Goal: Information Seeking & Learning: Learn about a topic

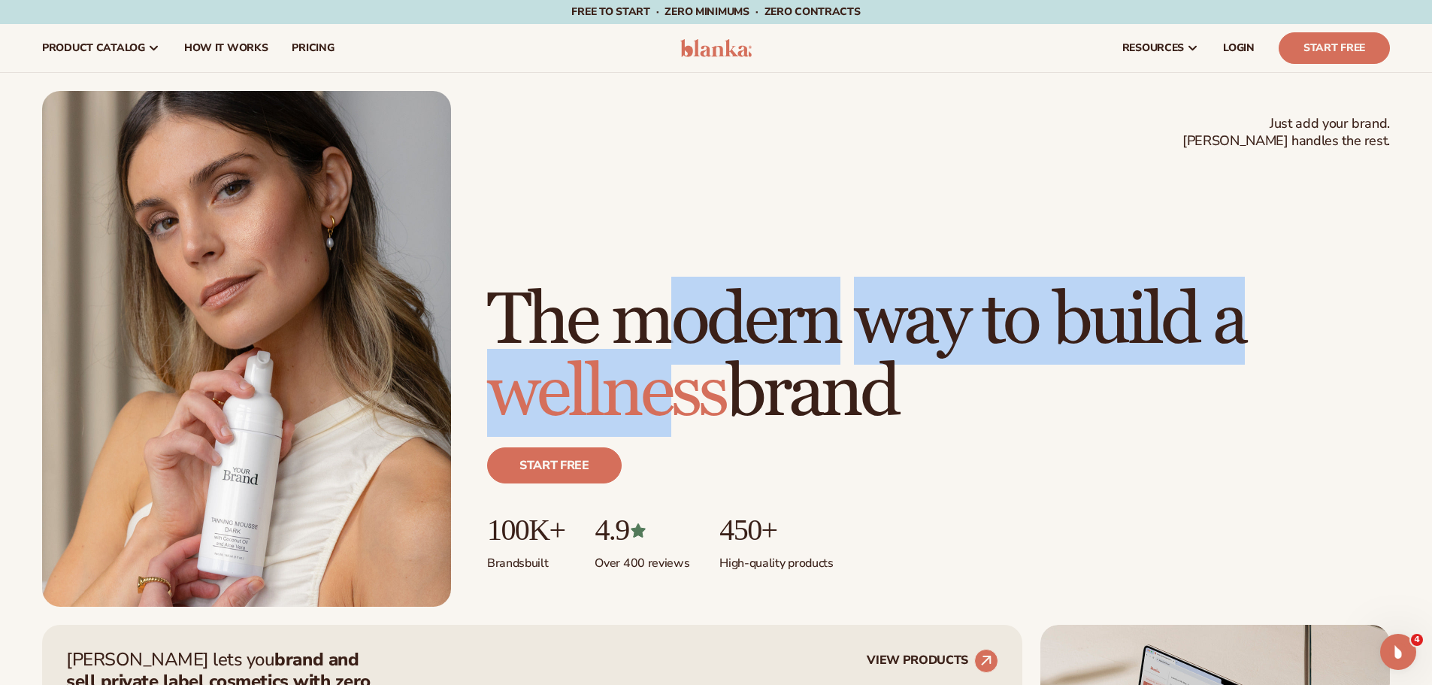
drag, startPoint x: 685, startPoint y: 250, endPoint x: 683, endPoint y: 380, distance: 129.3
click at [683, 380] on h1 "The modern way to build a wellness brand" at bounding box center [938, 357] width 903 height 144
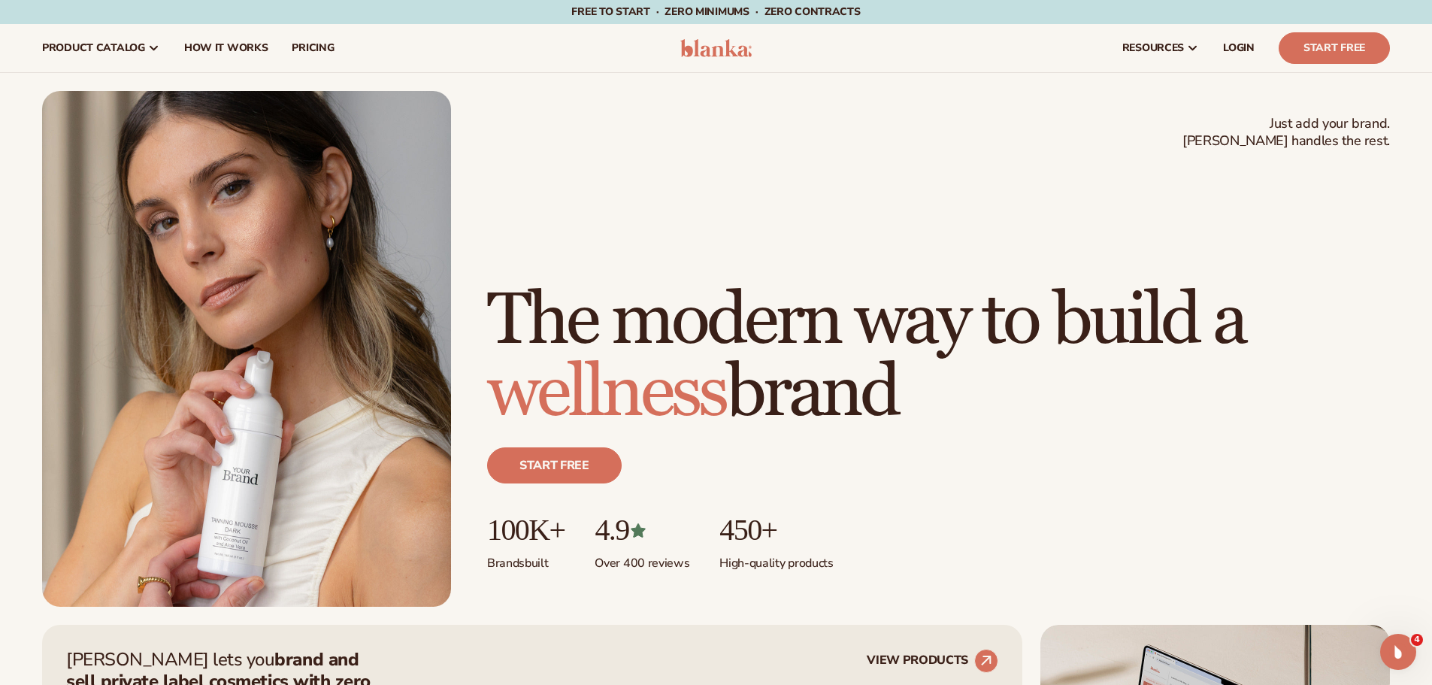
click at [1010, 374] on h1 "The modern way to build a wellness brand" at bounding box center [938, 357] width 903 height 144
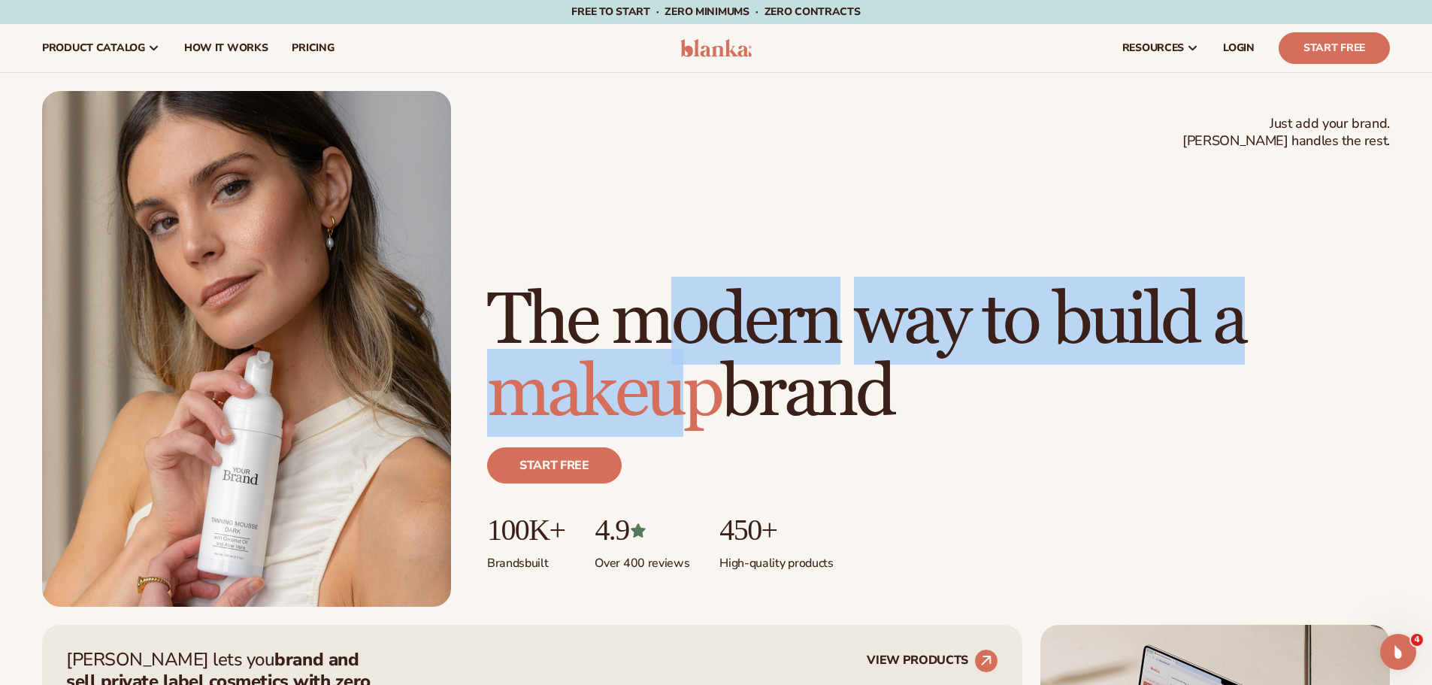
drag, startPoint x: 673, startPoint y: 253, endPoint x: 673, endPoint y: 387, distance: 134.5
click at [673, 387] on h1 "The modern way to build a makeup brand" at bounding box center [938, 357] width 903 height 144
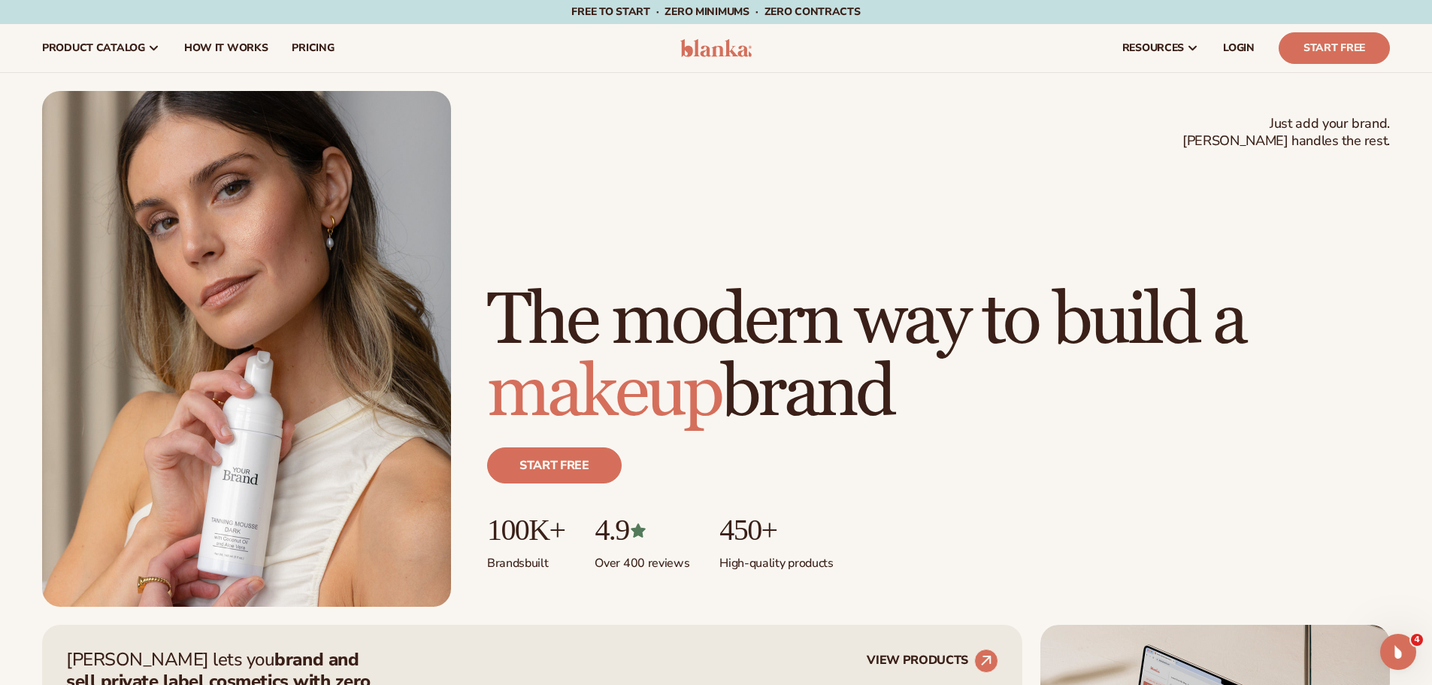
click at [897, 353] on h1 "The modern way to build a makeup brand" at bounding box center [938, 357] width 903 height 144
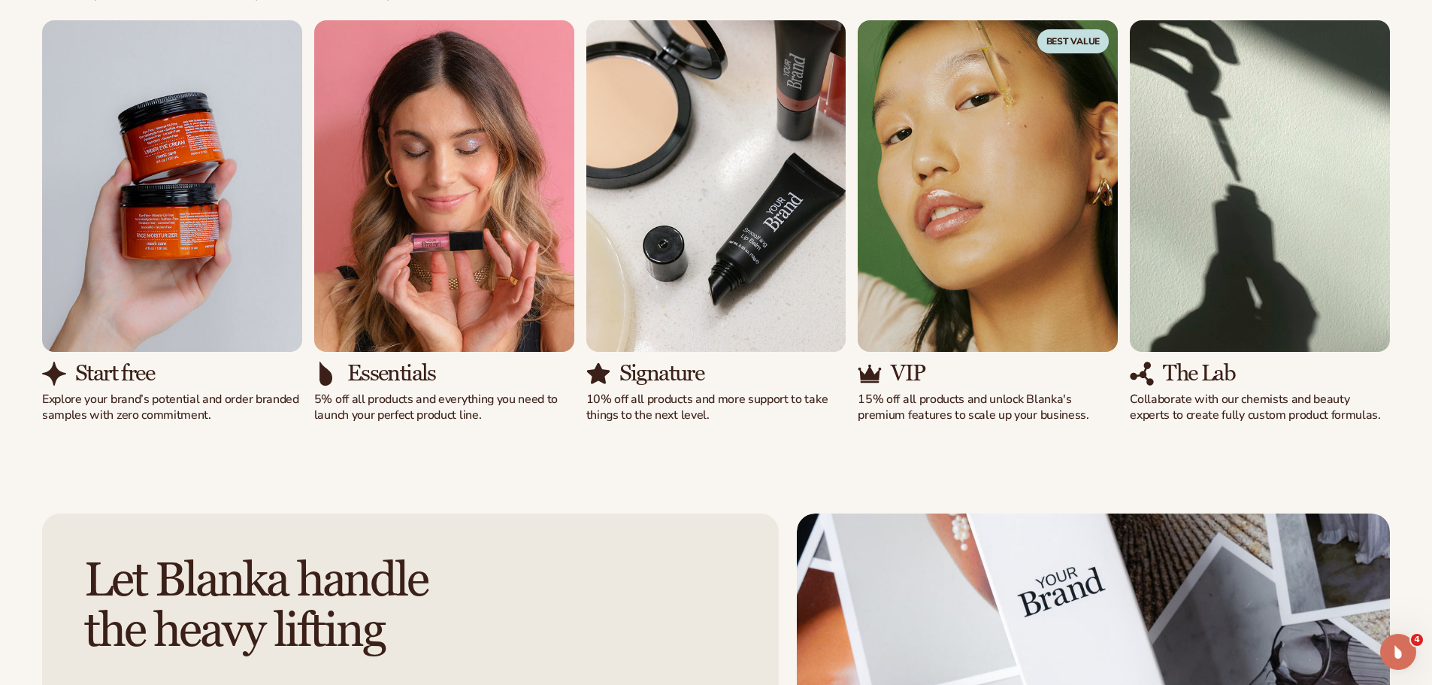
scroll to position [1428, 0]
click at [1392, 653] on icon "Open Intercom Messenger" at bounding box center [1396, 649] width 25 height 25
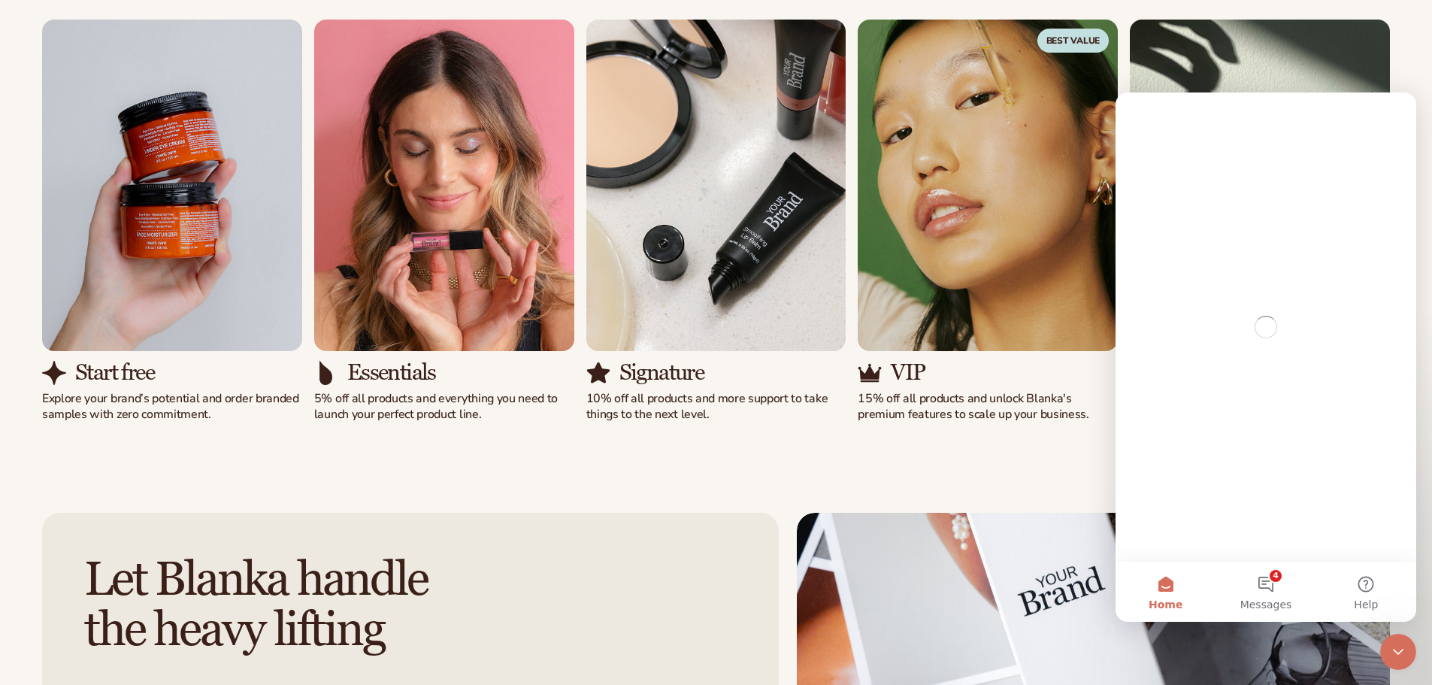
scroll to position [0, 0]
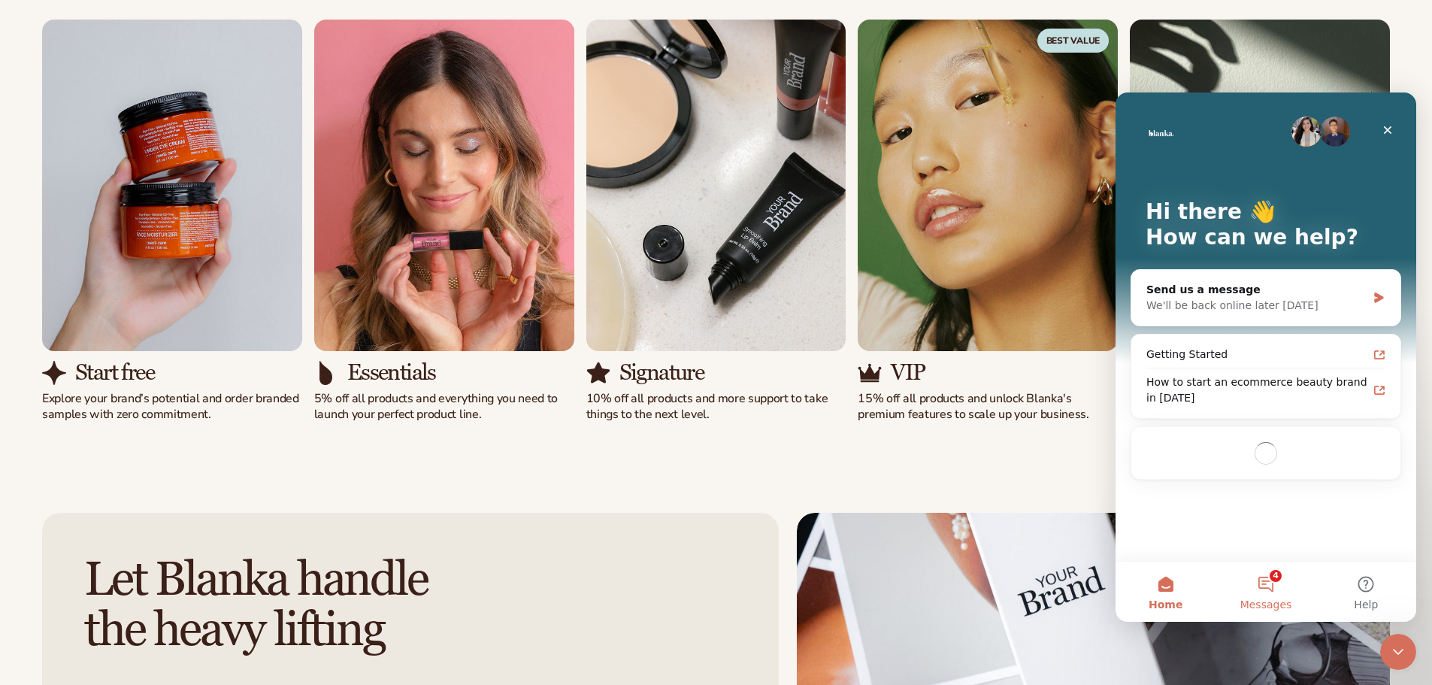
click at [1278, 597] on button "4 Messages" at bounding box center [1265, 591] width 100 height 60
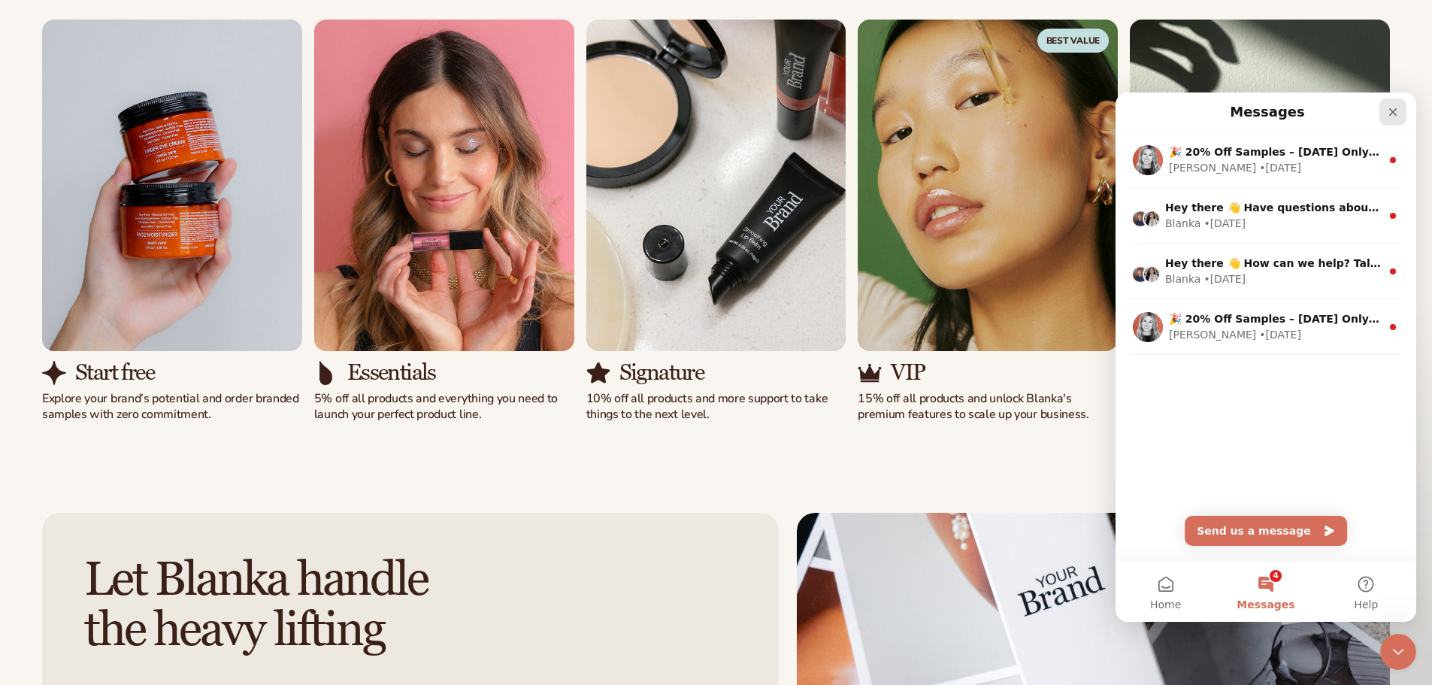
click at [1402, 110] on div "Close" at bounding box center [1392, 111] width 27 height 27
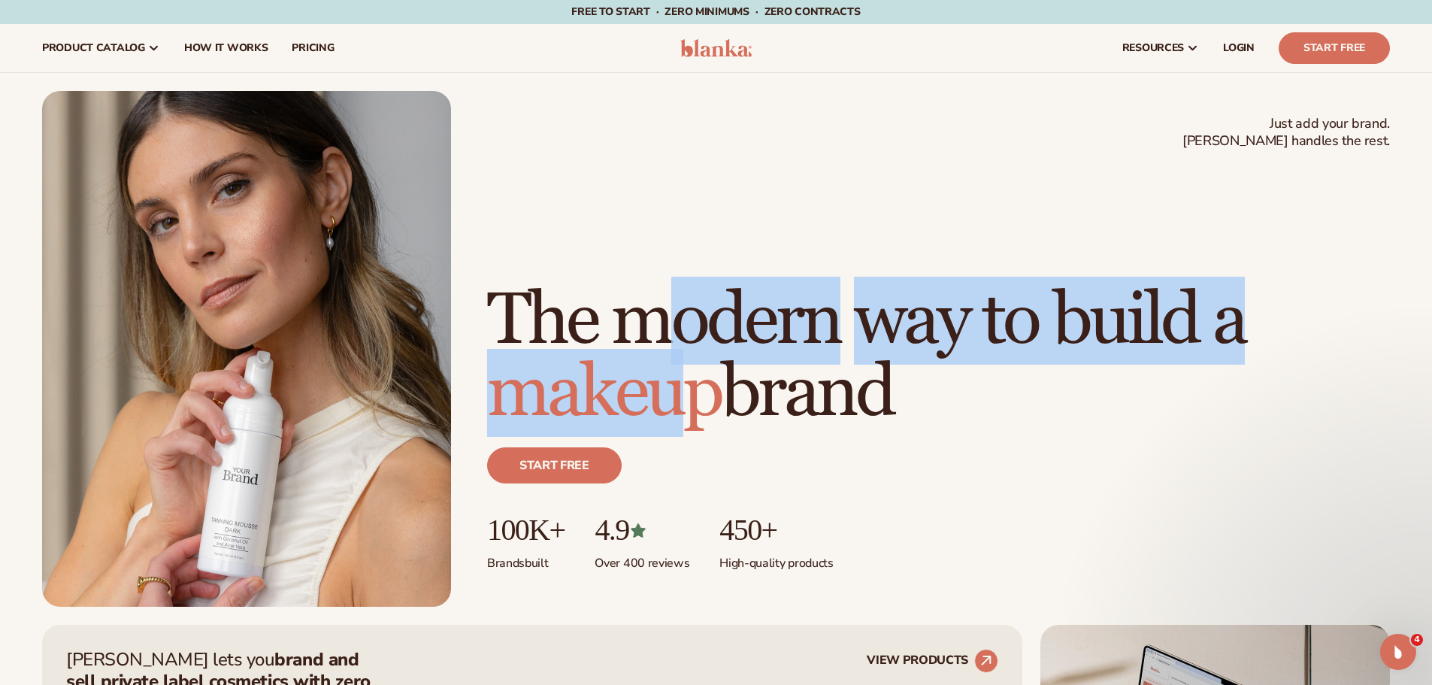
drag, startPoint x: 670, startPoint y: 253, endPoint x: 676, endPoint y: 379, distance: 126.4
click at [676, 379] on h1 "The modern way to build a makeup brand" at bounding box center [938, 357] width 903 height 144
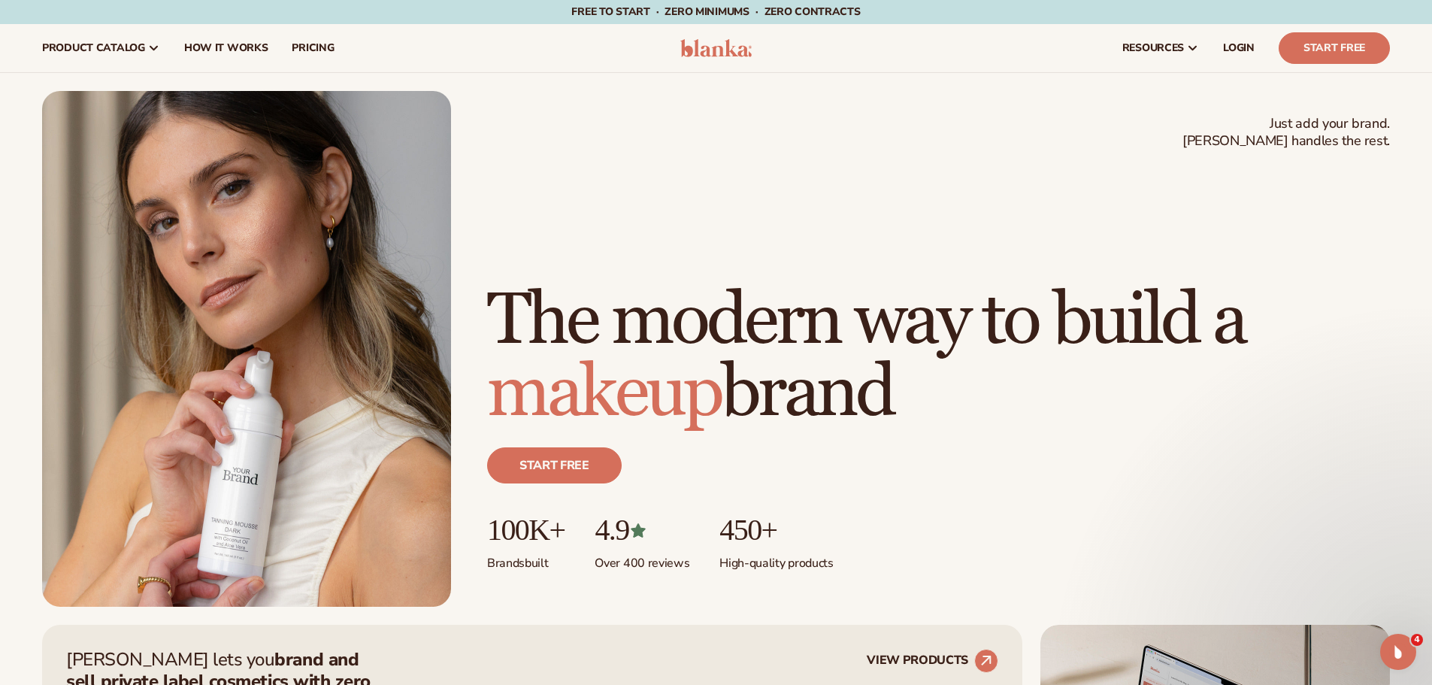
click at [777, 394] on h1 "The modern way to build a makeup brand" at bounding box center [938, 357] width 903 height 144
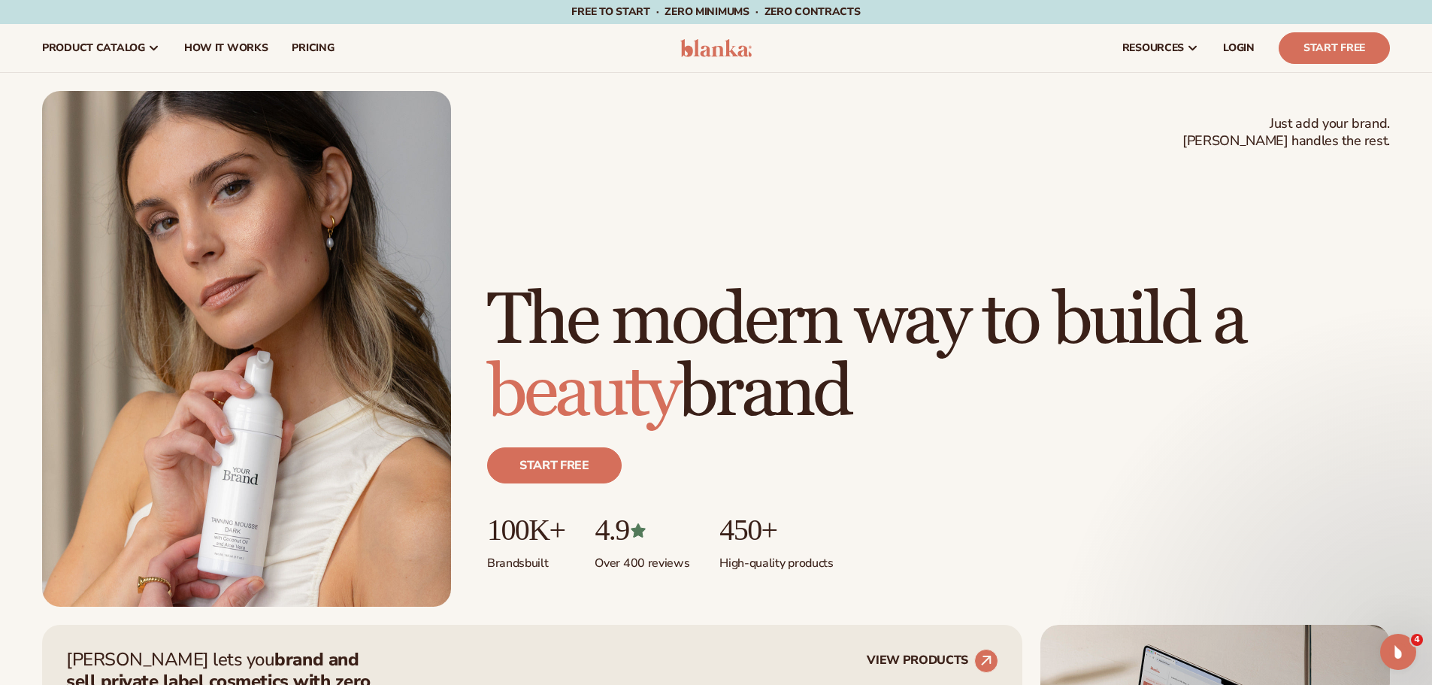
drag, startPoint x: 679, startPoint y: 393, endPoint x: 683, endPoint y: 253, distance: 139.8
click at [683, 285] on h1 "The modern way to build a beauty brand" at bounding box center [938, 357] width 903 height 144
click at [763, 346] on h1 "The modern way to build a beauty brand" at bounding box center [938, 357] width 903 height 144
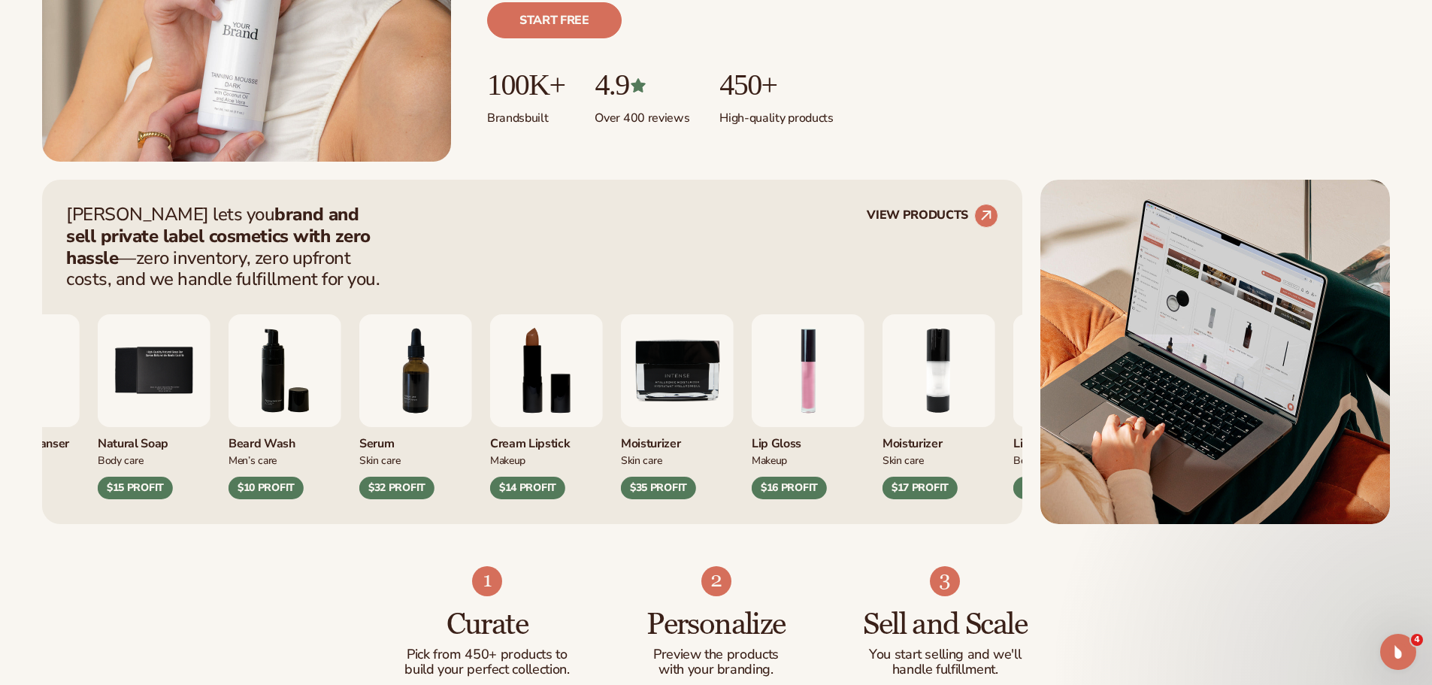
scroll to position [451, 0]
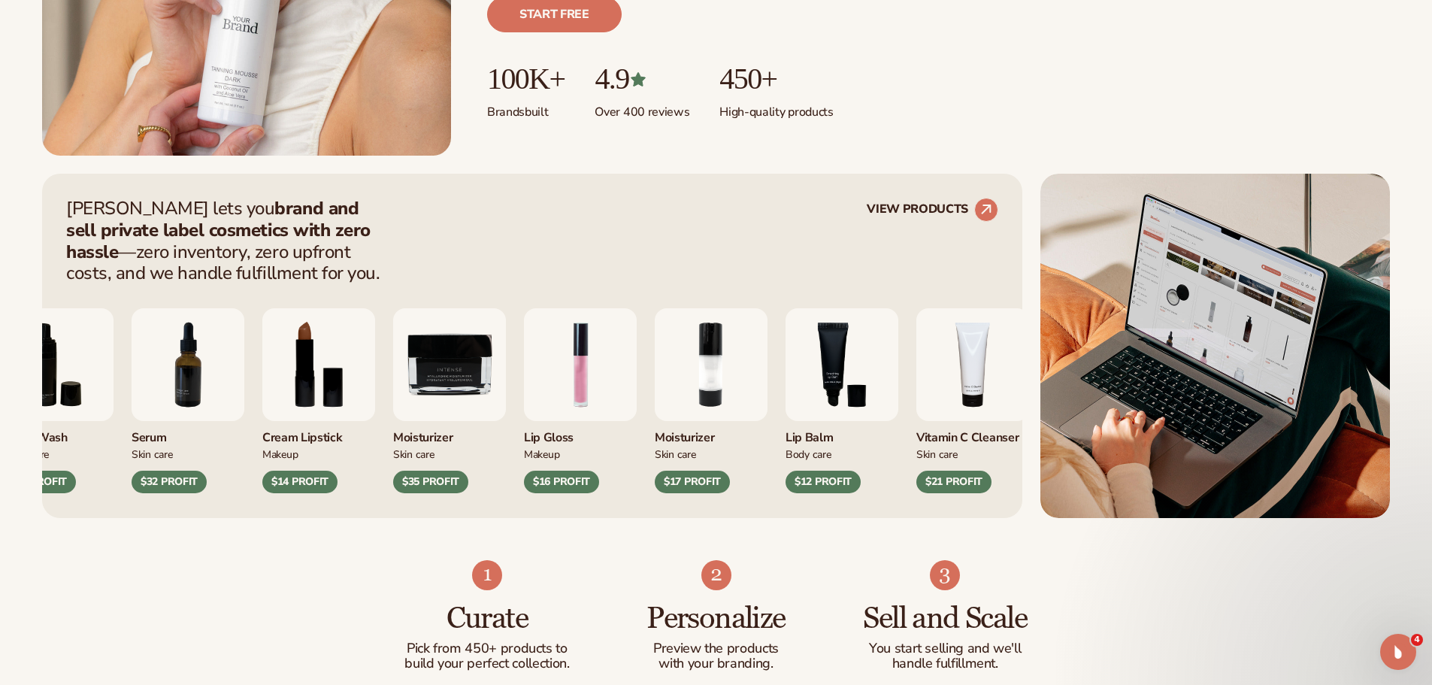
click at [524, 387] on img "1 / 9" at bounding box center [580, 364] width 113 height 113
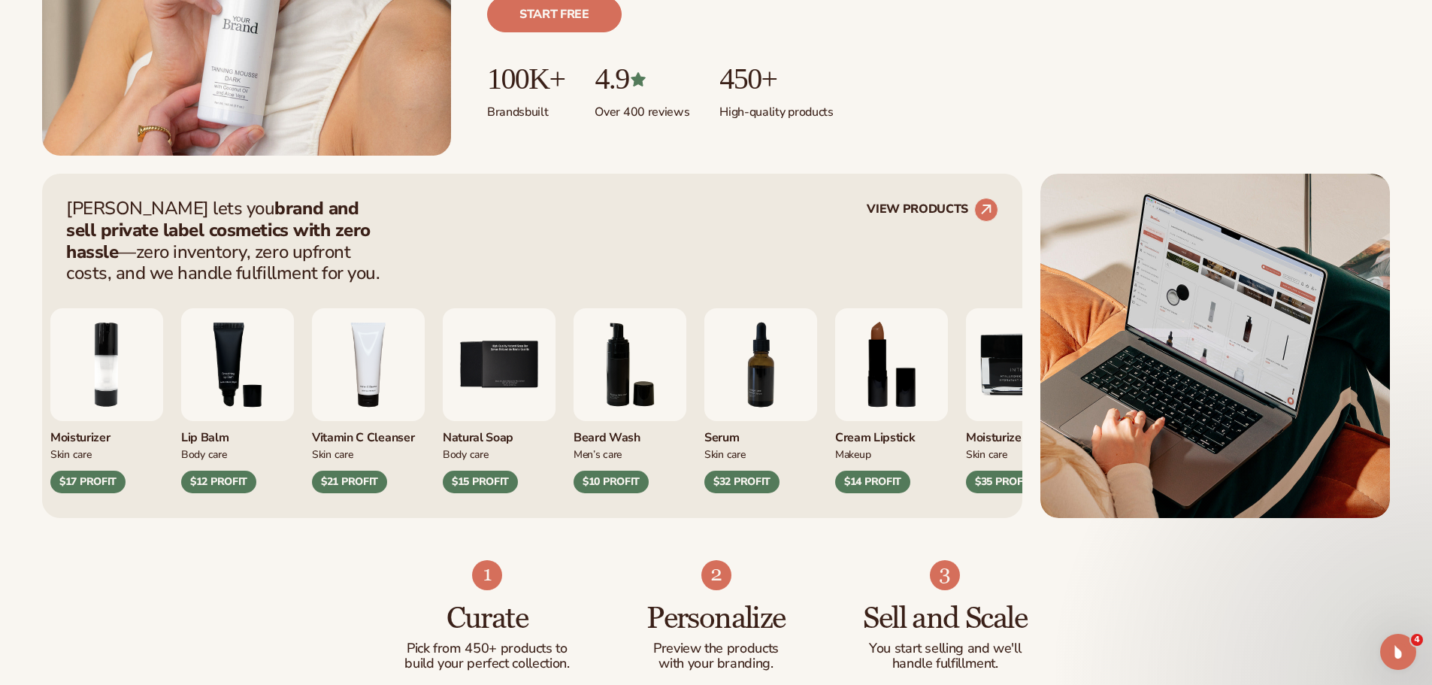
click at [358, 402] on div "Lip Gloss Makeup $16 PROFIT Moisturizer [MEDICAL_DATA]" at bounding box center [386, 400] width 932 height 185
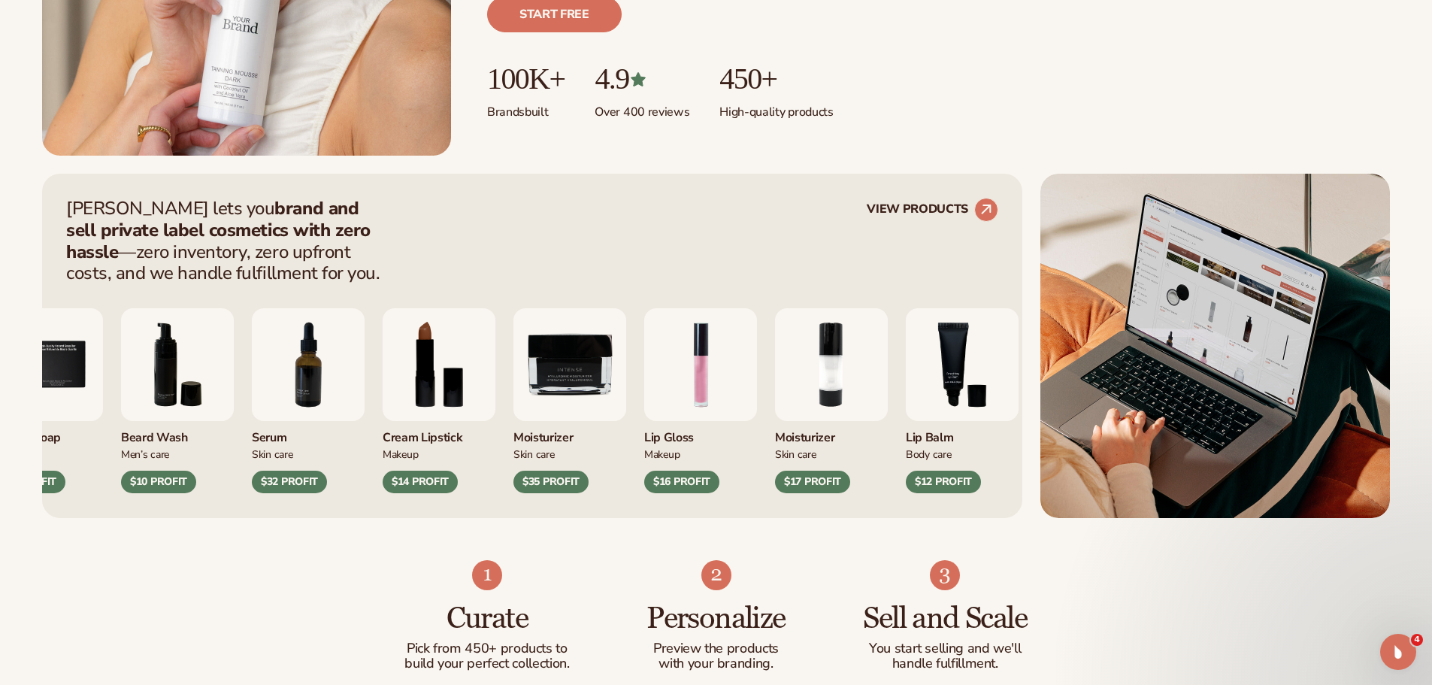
click at [280, 413] on div "Vitamin C Cleanser [MEDICAL_DATA] $21 PROFIT Natural Soap Body Care" at bounding box center [325, 400] width 932 height 185
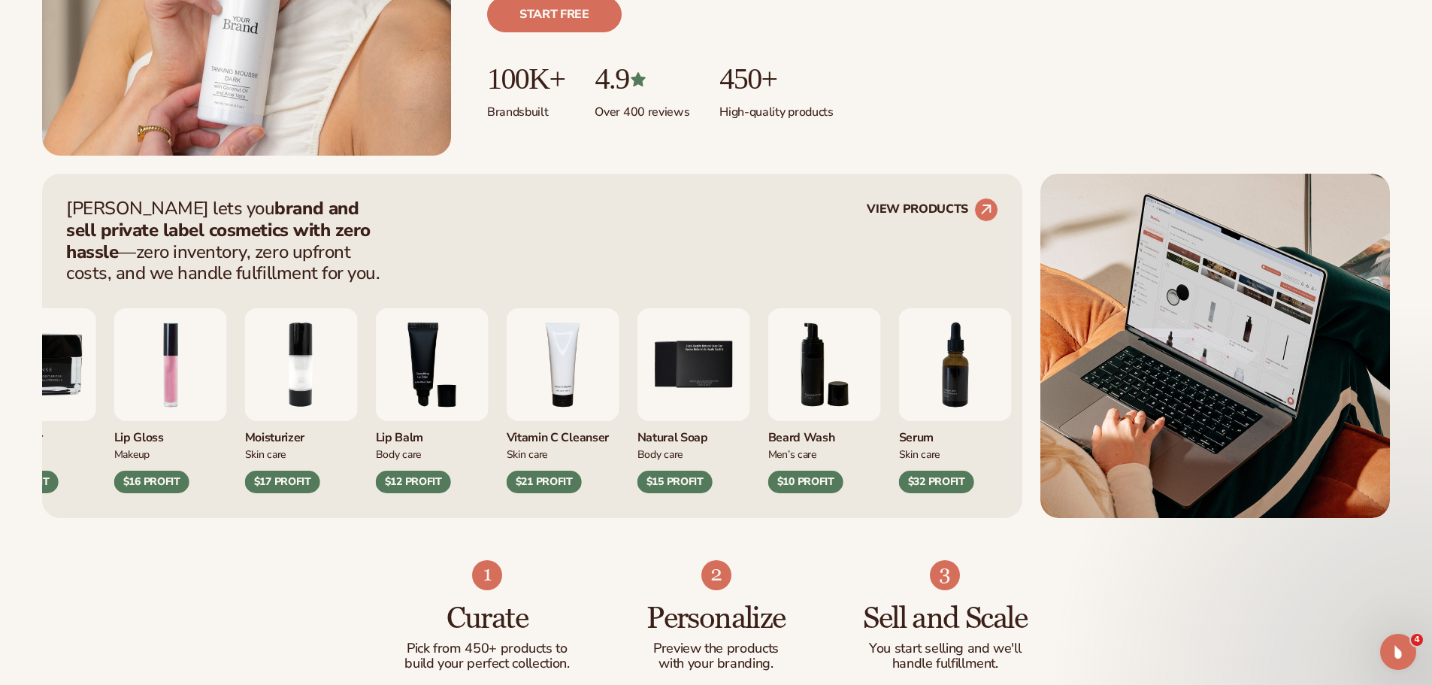
click at [277, 413] on img "2 / 9" at bounding box center [301, 364] width 113 height 113
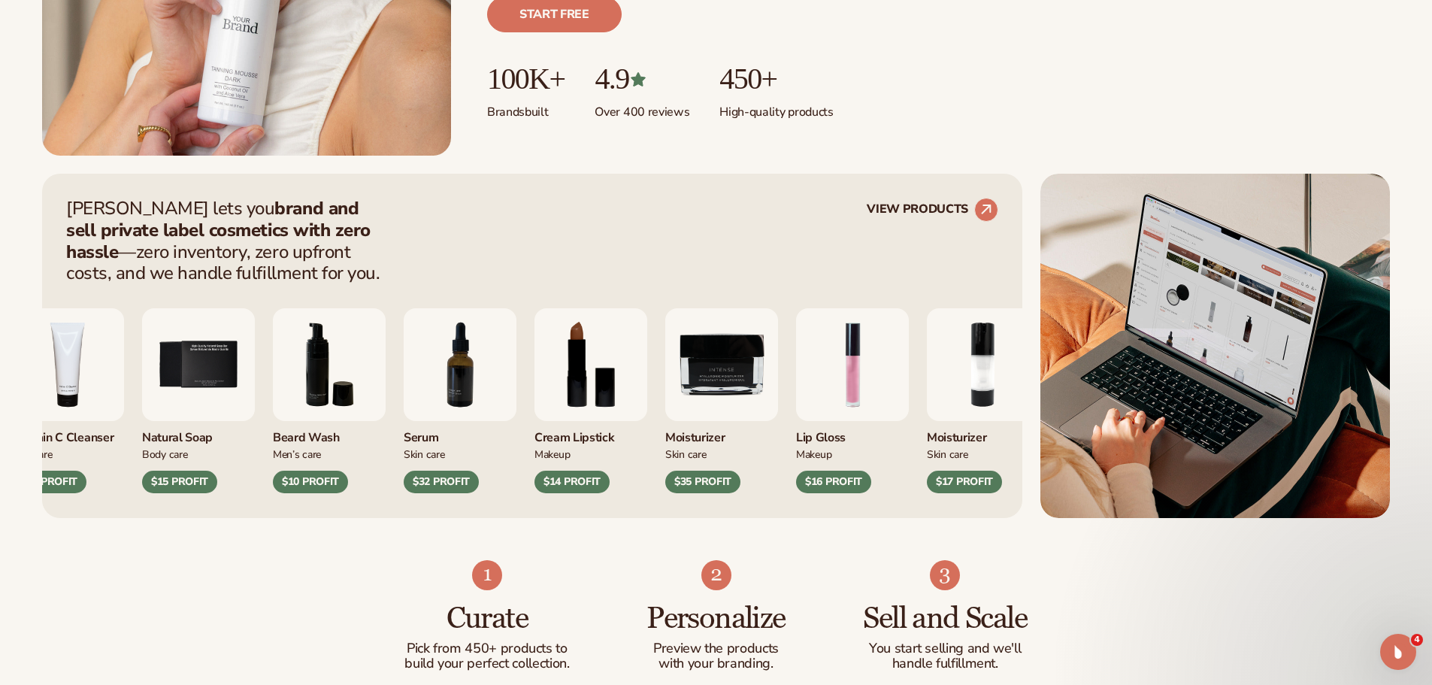
click at [178, 422] on div "Natural Soap Body Care $15 PROFIT" at bounding box center [198, 400] width 113 height 185
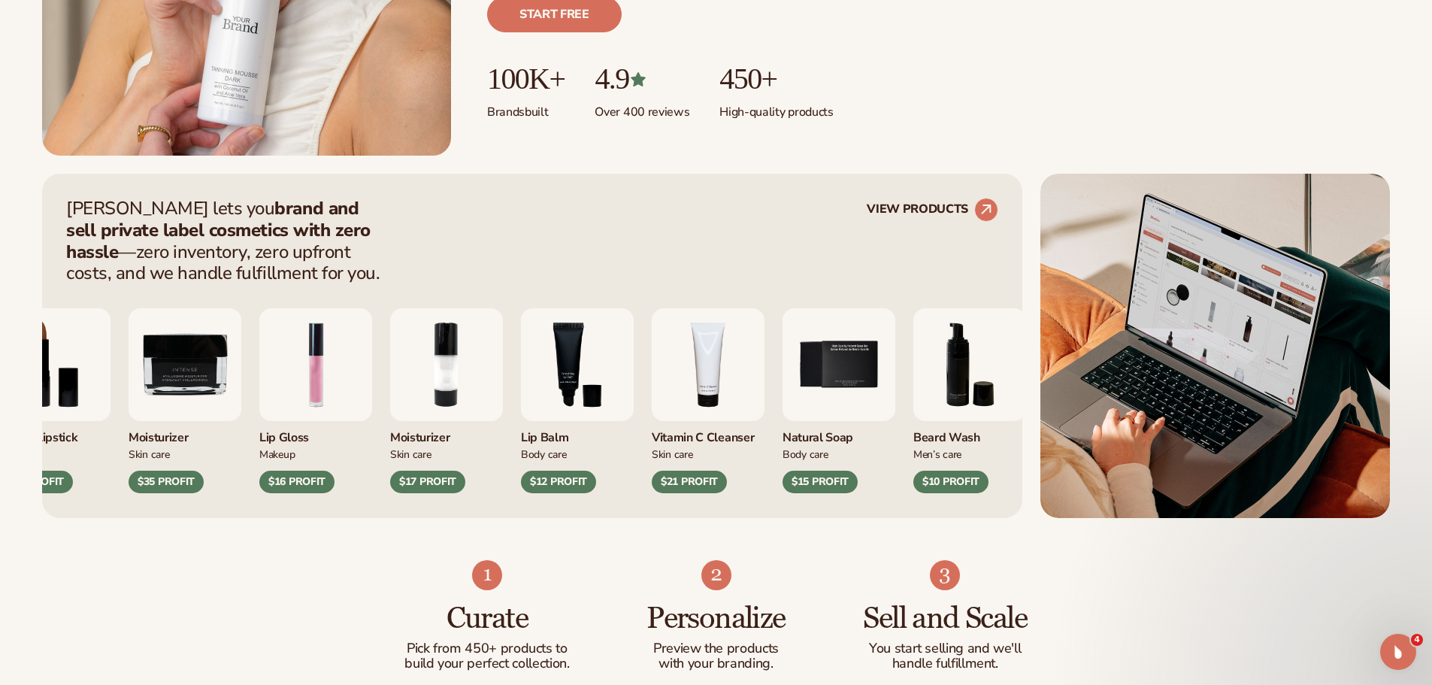
click at [147, 410] on div "Serum [MEDICAL_DATA] $32 PROFIT Cream Lipstick Makeup" at bounding box center [333, 400] width 932 height 185
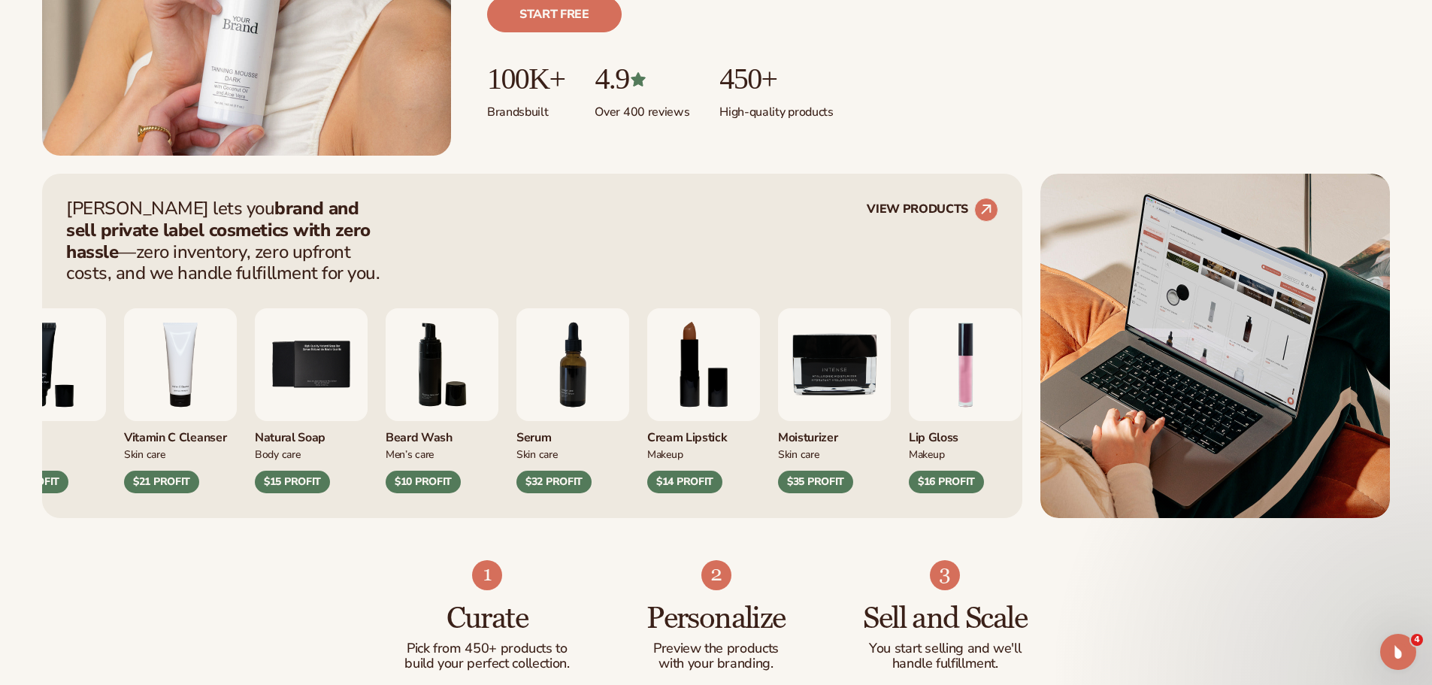
click at [234, 402] on img "4 / 9" at bounding box center [180, 364] width 113 height 113
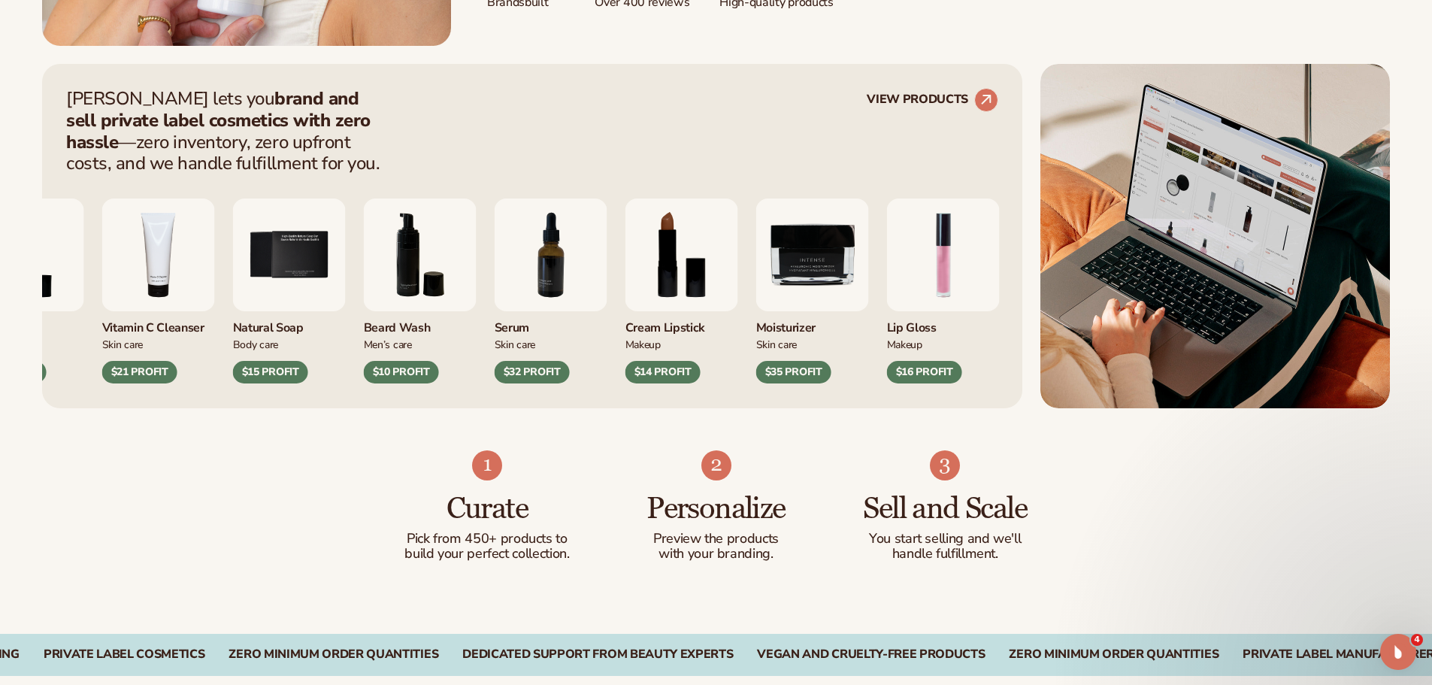
scroll to position [752, 0]
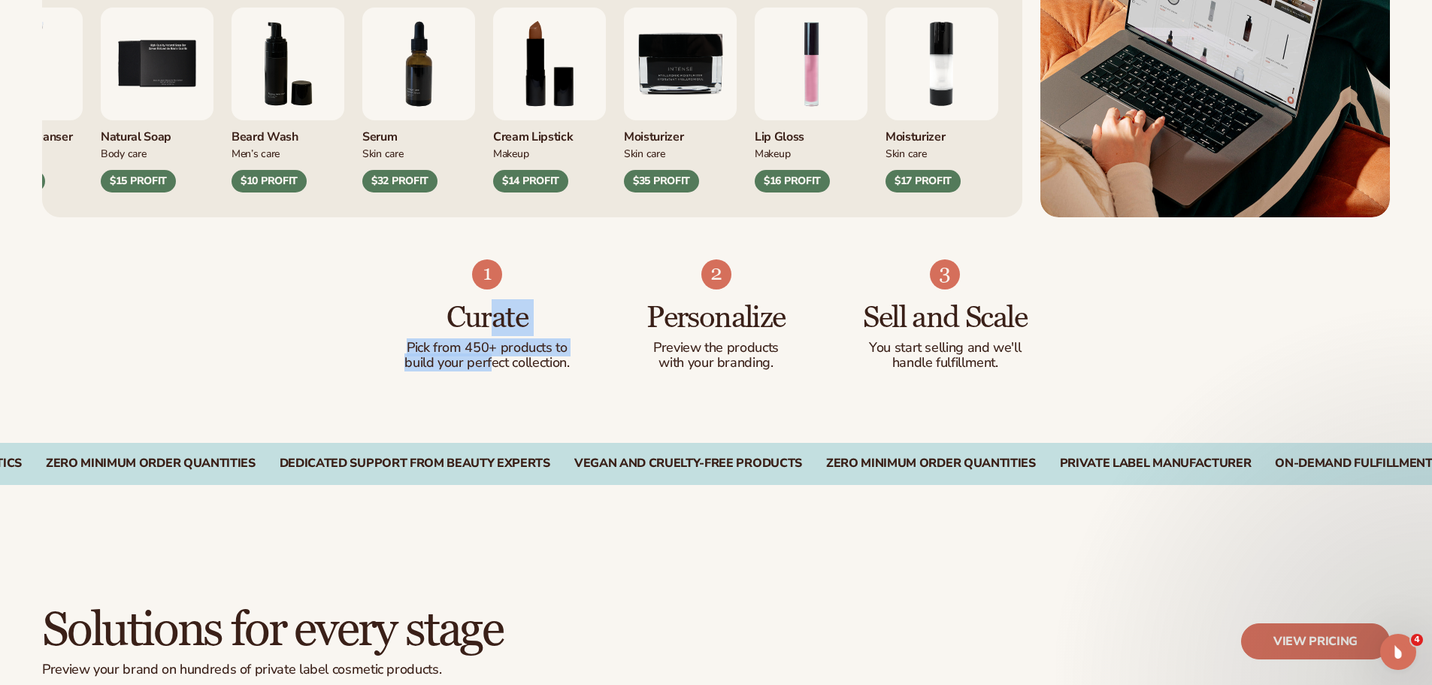
drag, startPoint x: 490, startPoint y: 319, endPoint x: 489, endPoint y: 362, distance: 42.8
click at [489, 362] on div "Curate Pick from 450+ products to build your perfect collection." at bounding box center [487, 329] width 169 height 81
click at [580, 368] on ul "Curate Pick from 450+ products to build your perfect collection. Personalize Pr…" at bounding box center [716, 314] width 627 height 111
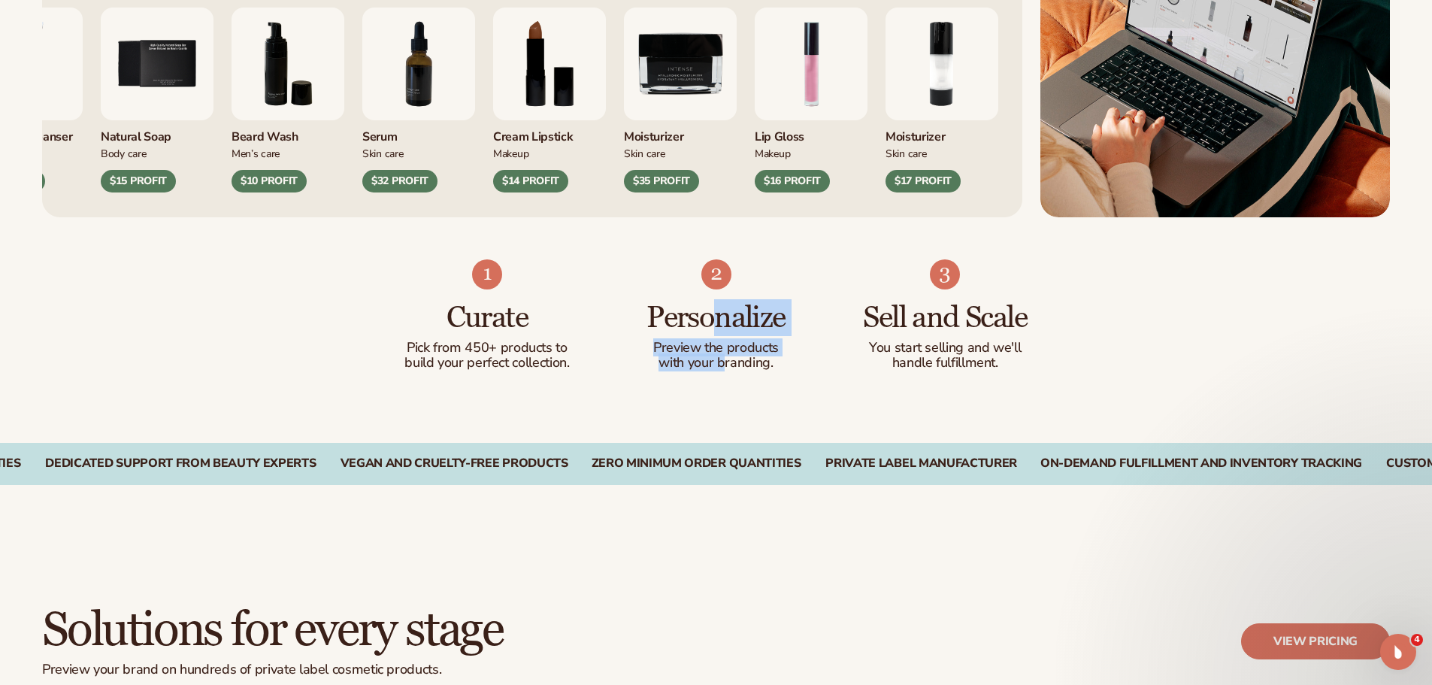
drag, startPoint x: 721, startPoint y: 324, endPoint x: 722, endPoint y: 360, distance: 36.1
click at [722, 360] on div "Personalize Preview the products with your branding." at bounding box center [715, 329] width 169 height 81
click at [778, 368] on p "with your branding." at bounding box center [715, 362] width 169 height 15
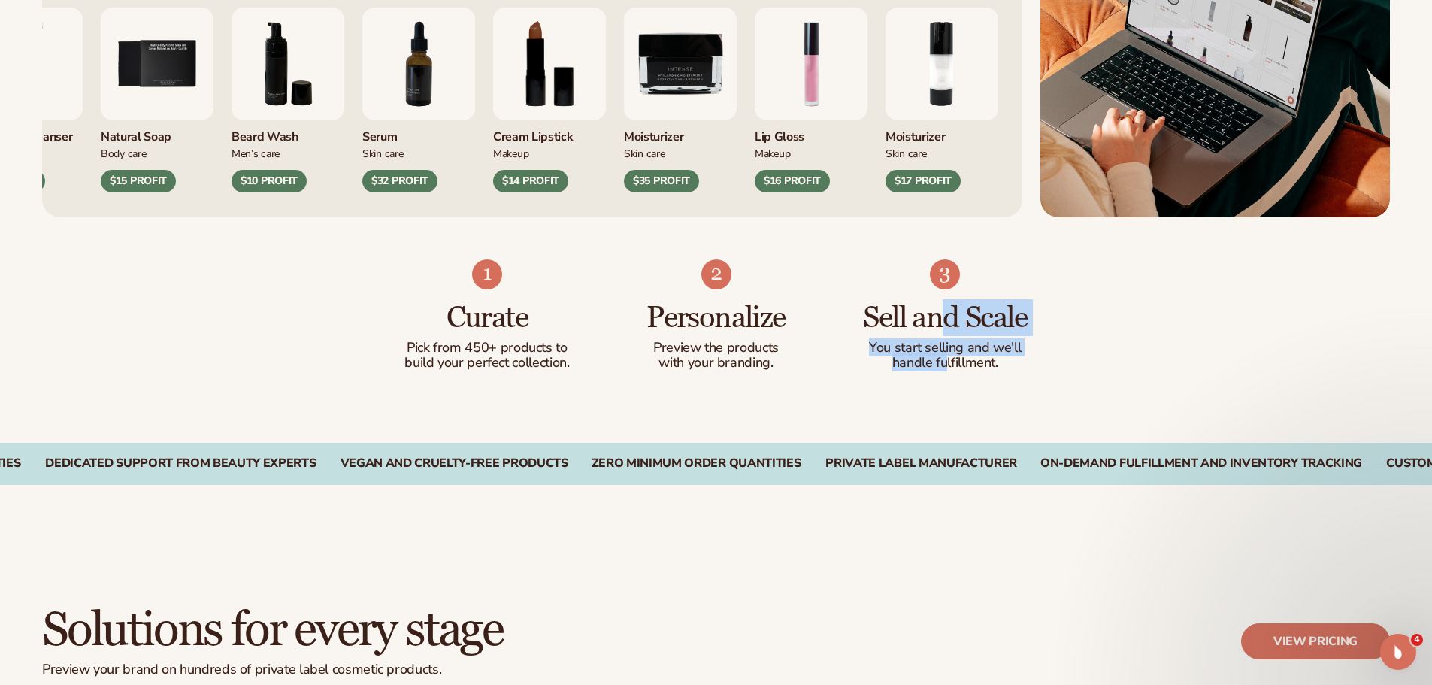
drag, startPoint x: 949, startPoint y: 313, endPoint x: 945, endPoint y: 361, distance: 47.5
click at [945, 361] on div "Sell and Scale You start selling and we'll handle fulfillment." at bounding box center [945, 329] width 169 height 81
click at [982, 361] on p "handle fulfillment." at bounding box center [945, 362] width 169 height 15
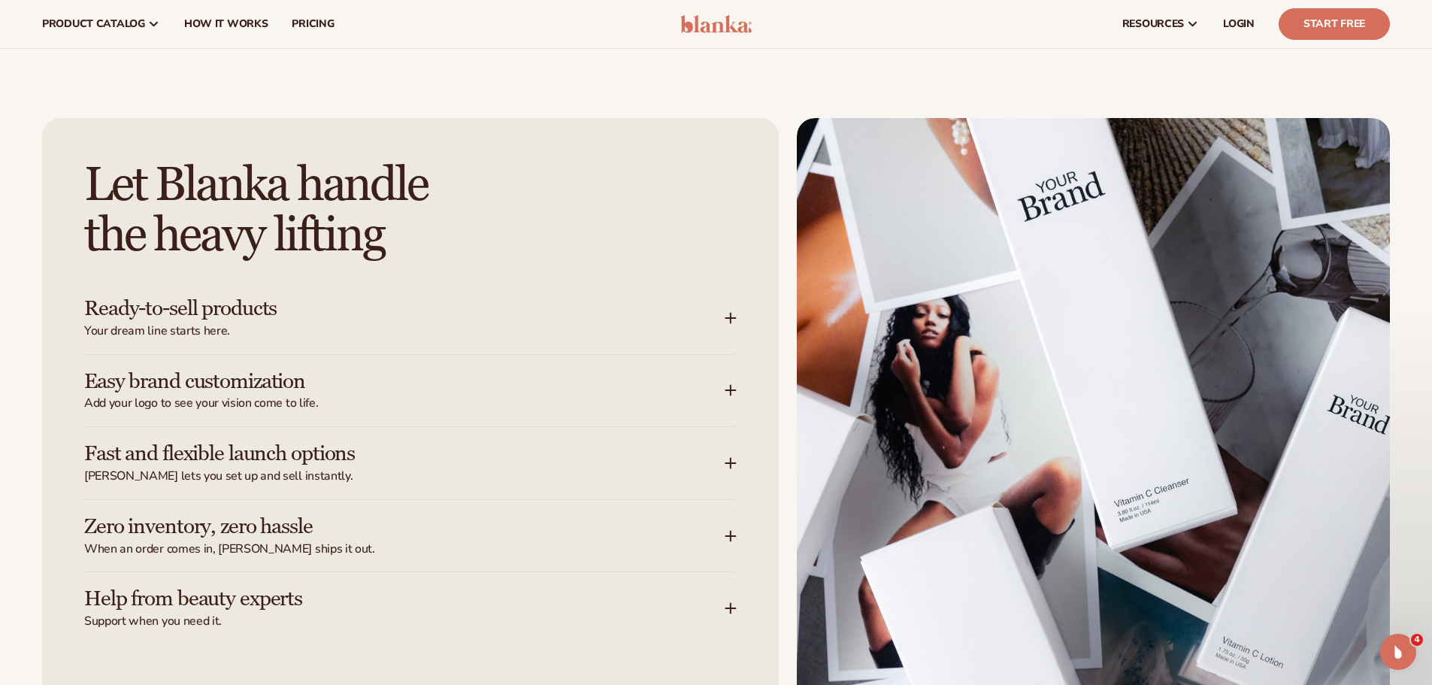
scroll to position [1804, 0]
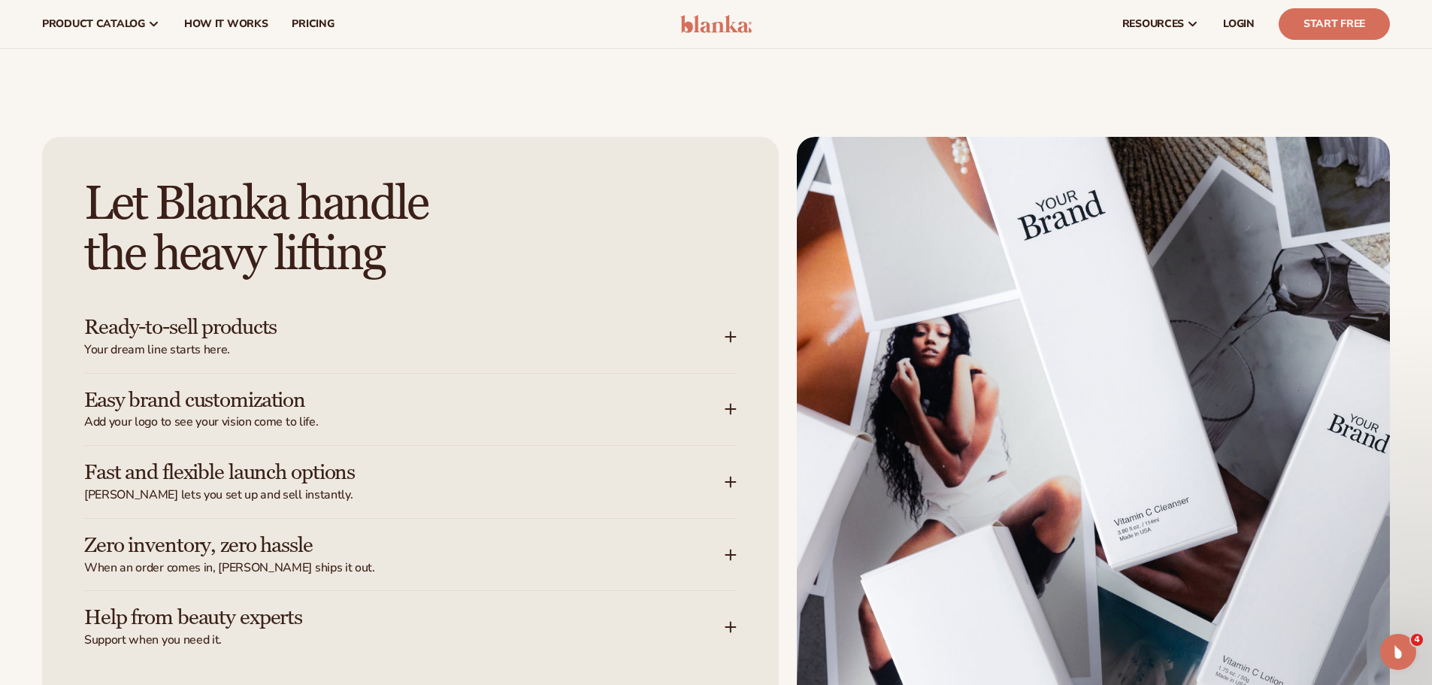
click at [458, 334] on h3 "Ready-to-sell products" at bounding box center [381, 327] width 595 height 23
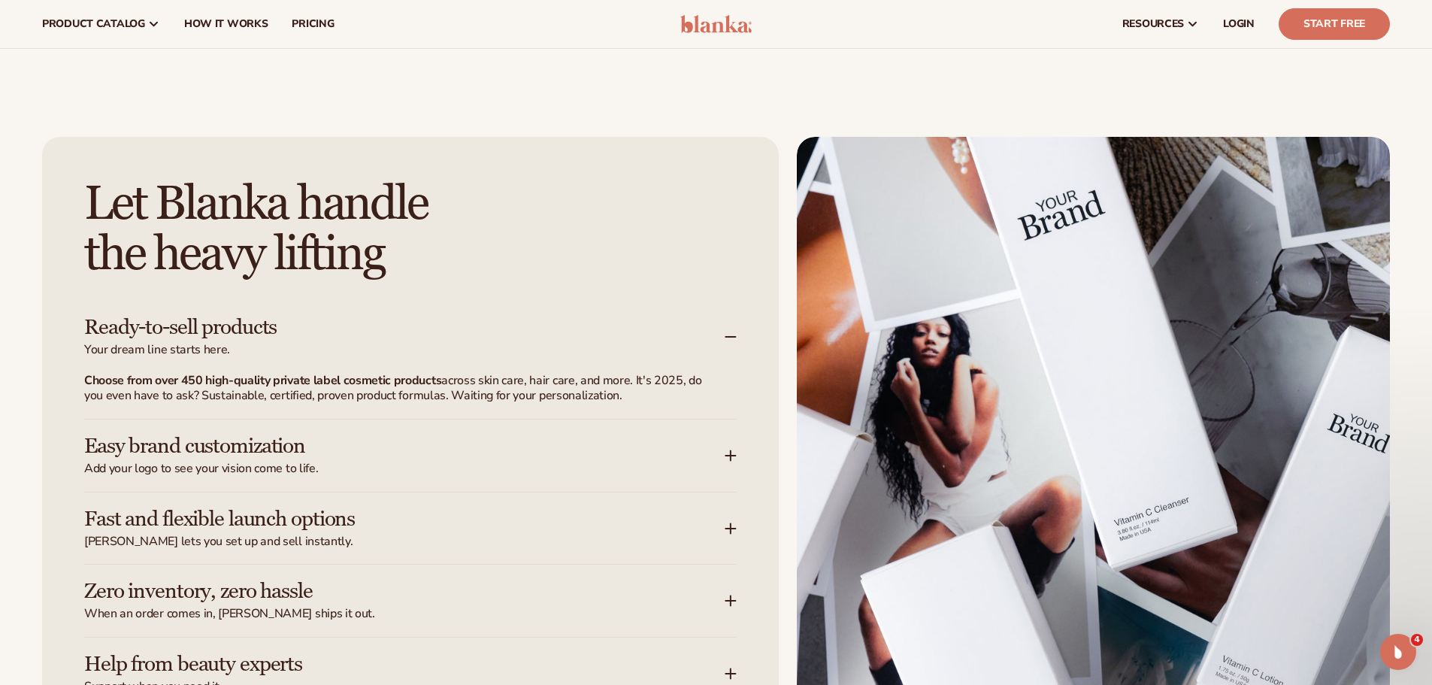
click at [458, 334] on h3 "Ready-to-sell products" at bounding box center [381, 327] width 595 height 23
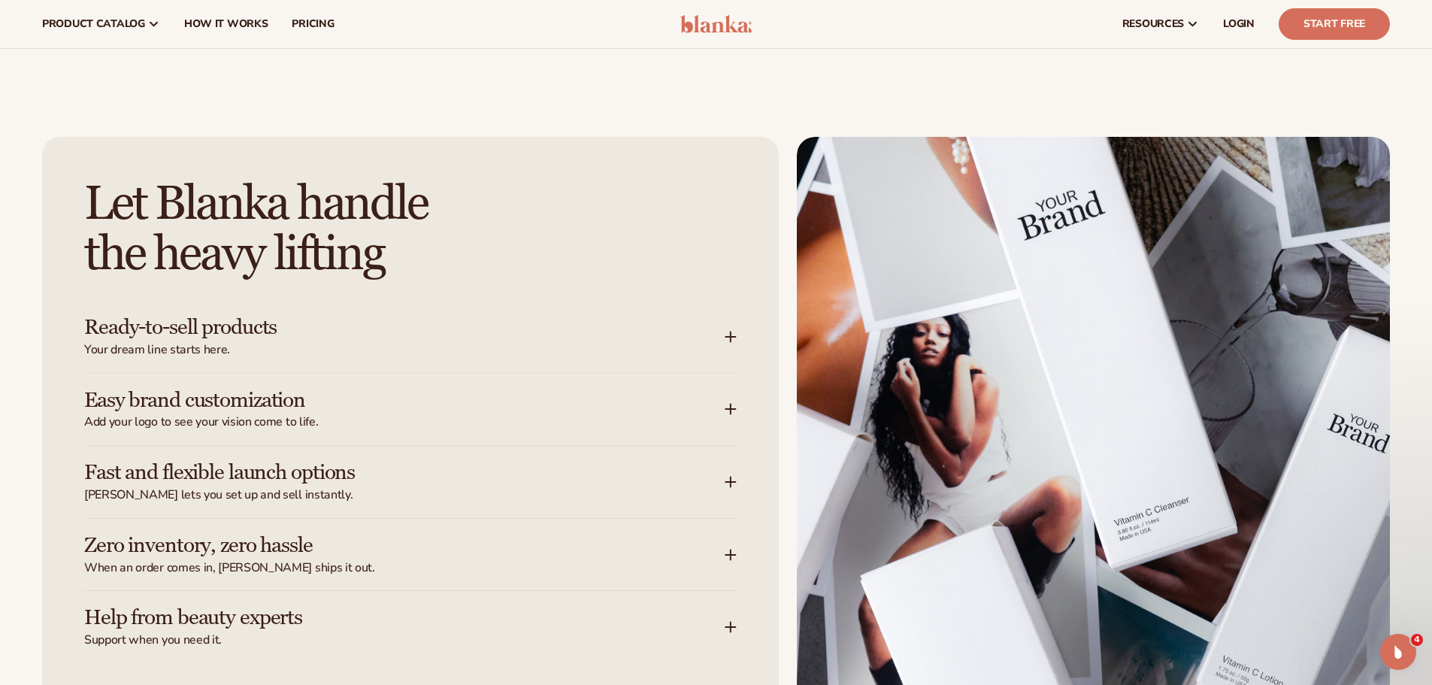
click at [371, 418] on span "Add your logo to see your vision come to life." at bounding box center [404, 422] width 640 height 16
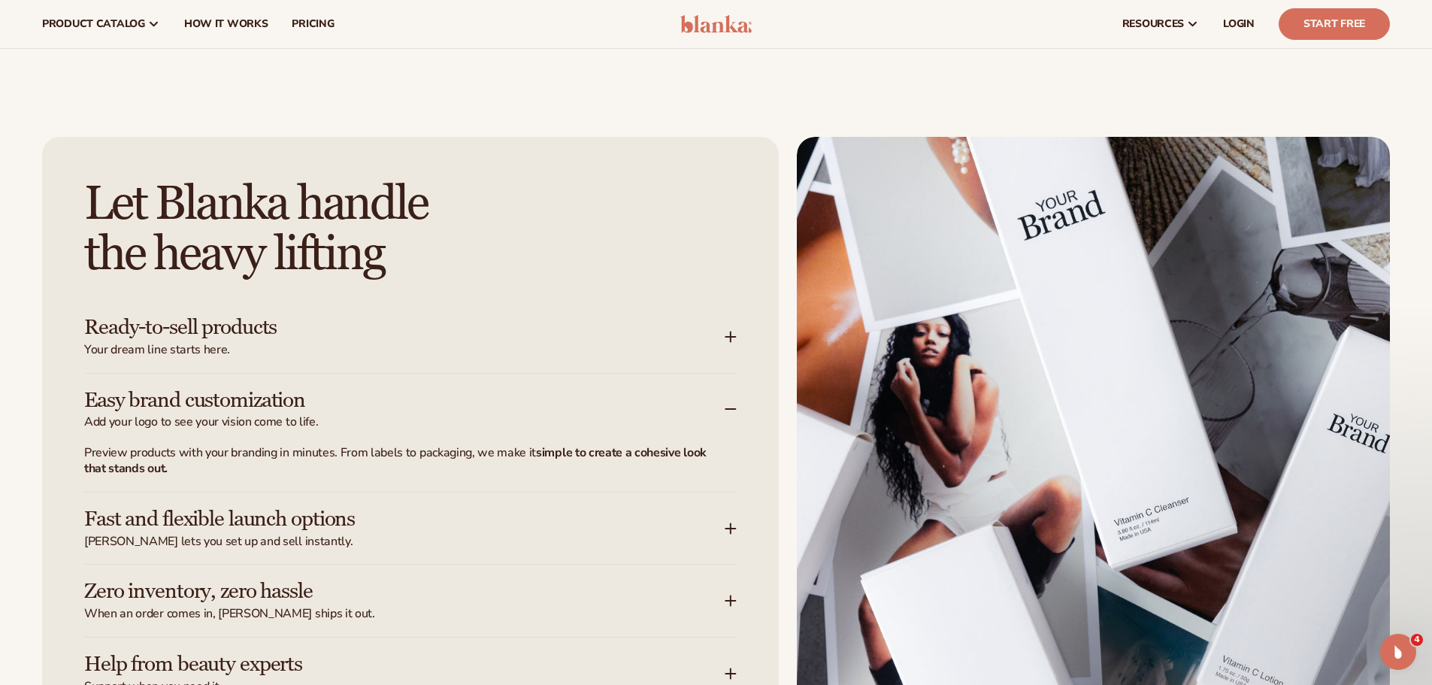
click at [371, 418] on span "Add your logo to see your vision come to life." at bounding box center [404, 422] width 640 height 16
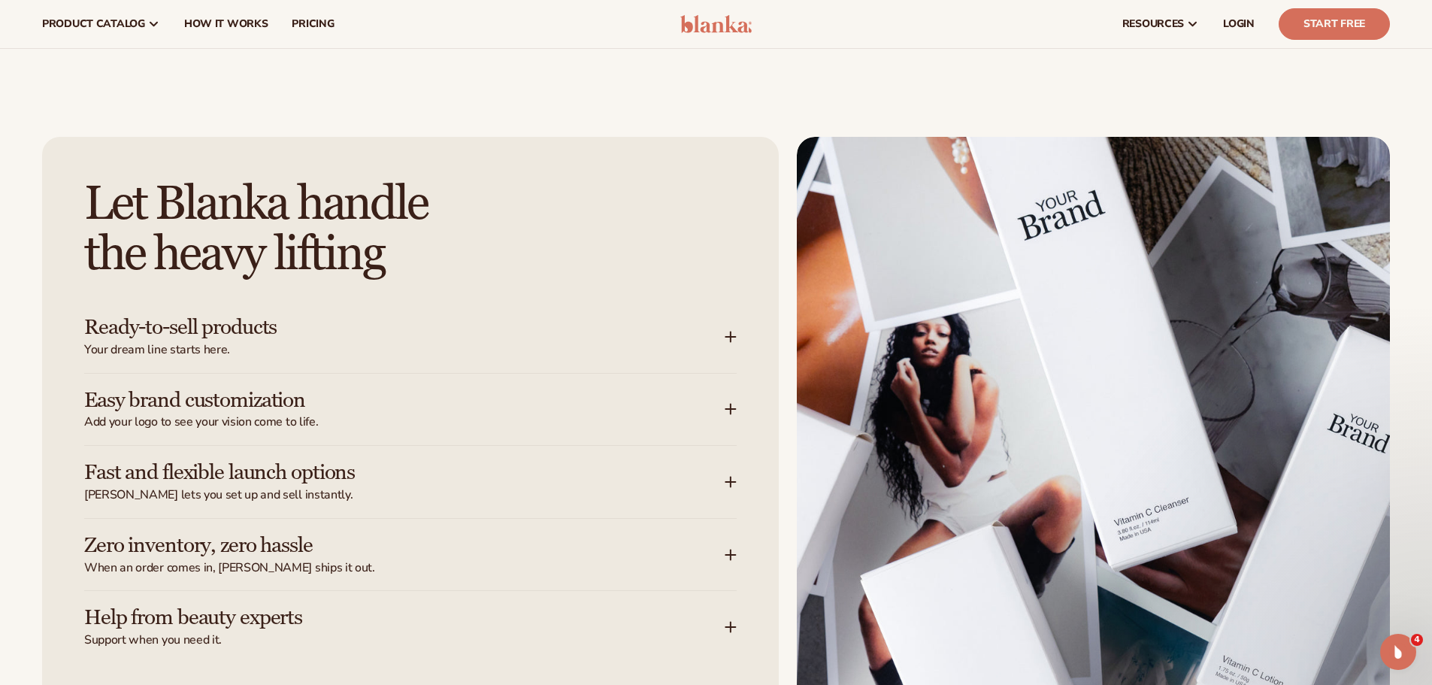
click at [340, 462] on h3 "Fast and flexible launch options" at bounding box center [381, 472] width 595 height 23
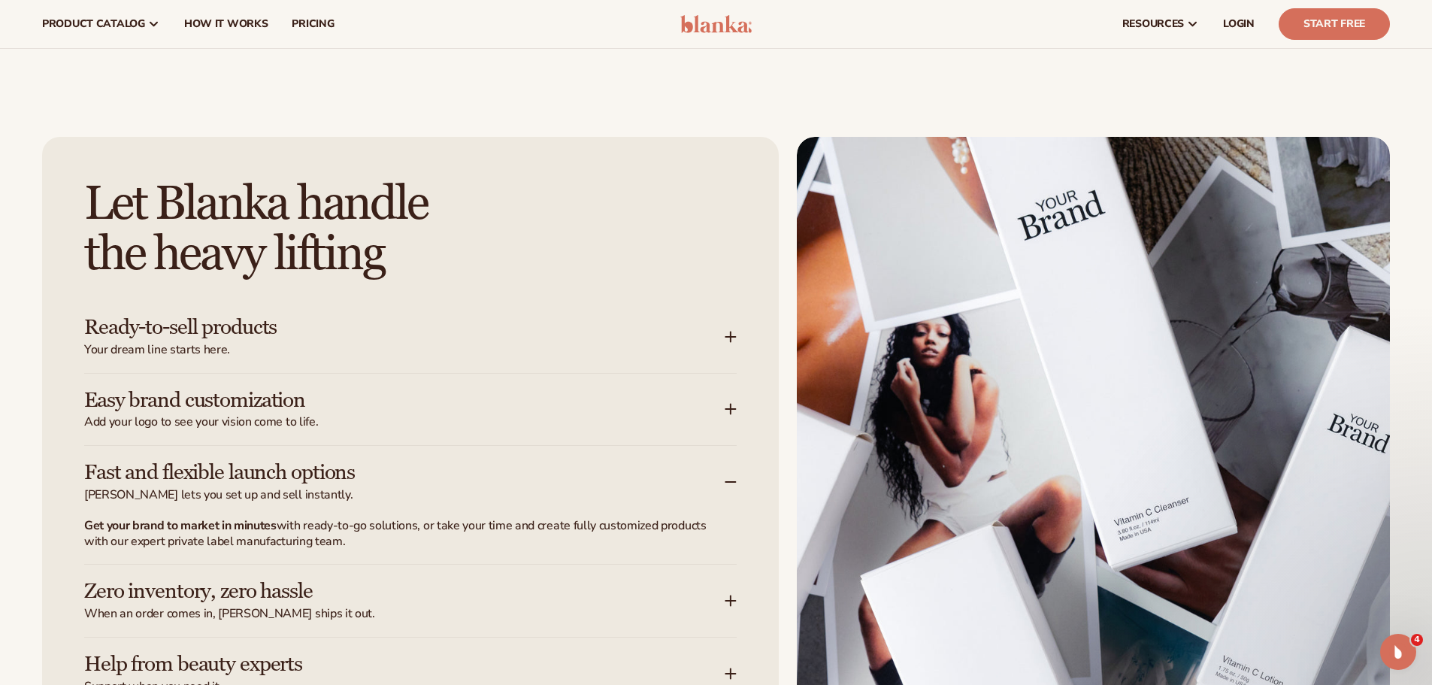
click at [354, 483] on h3 "Fast and flexible launch options" at bounding box center [381, 472] width 595 height 23
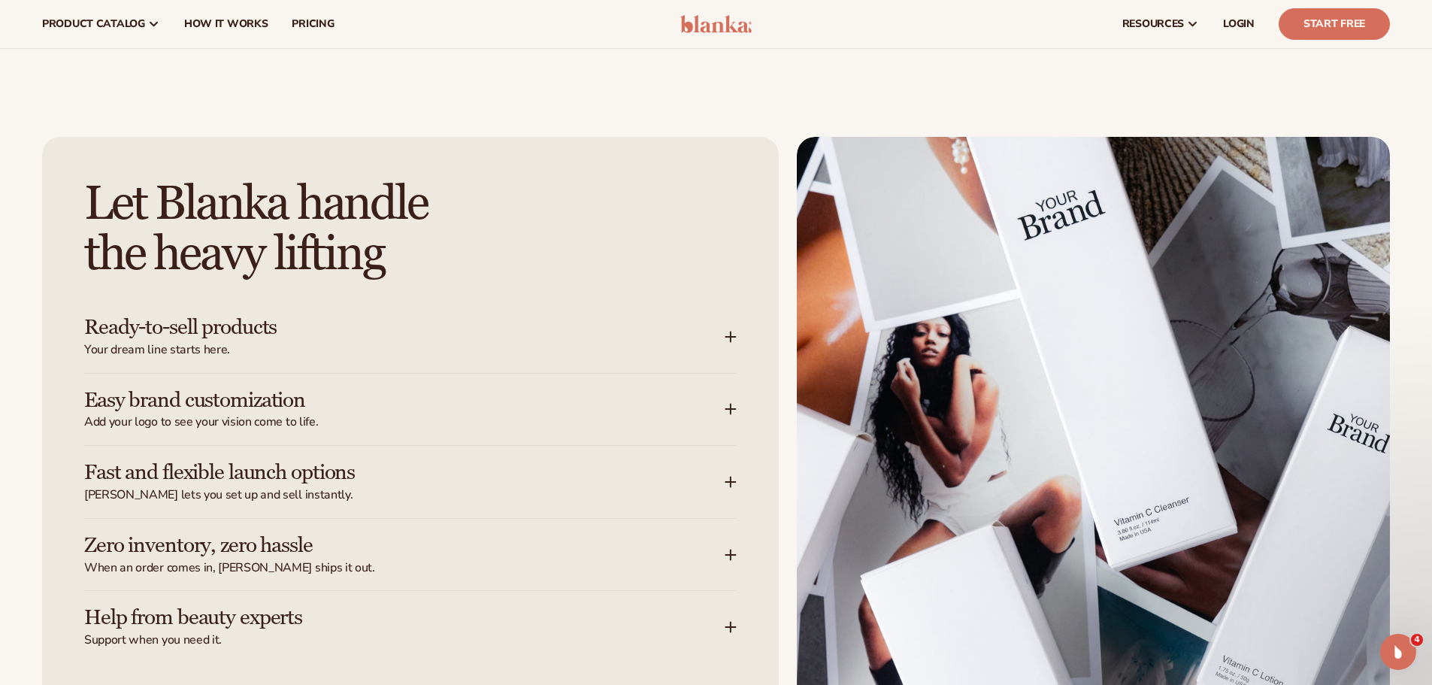
click at [339, 543] on h3 "Zero inventory, zero hassle" at bounding box center [381, 545] width 595 height 23
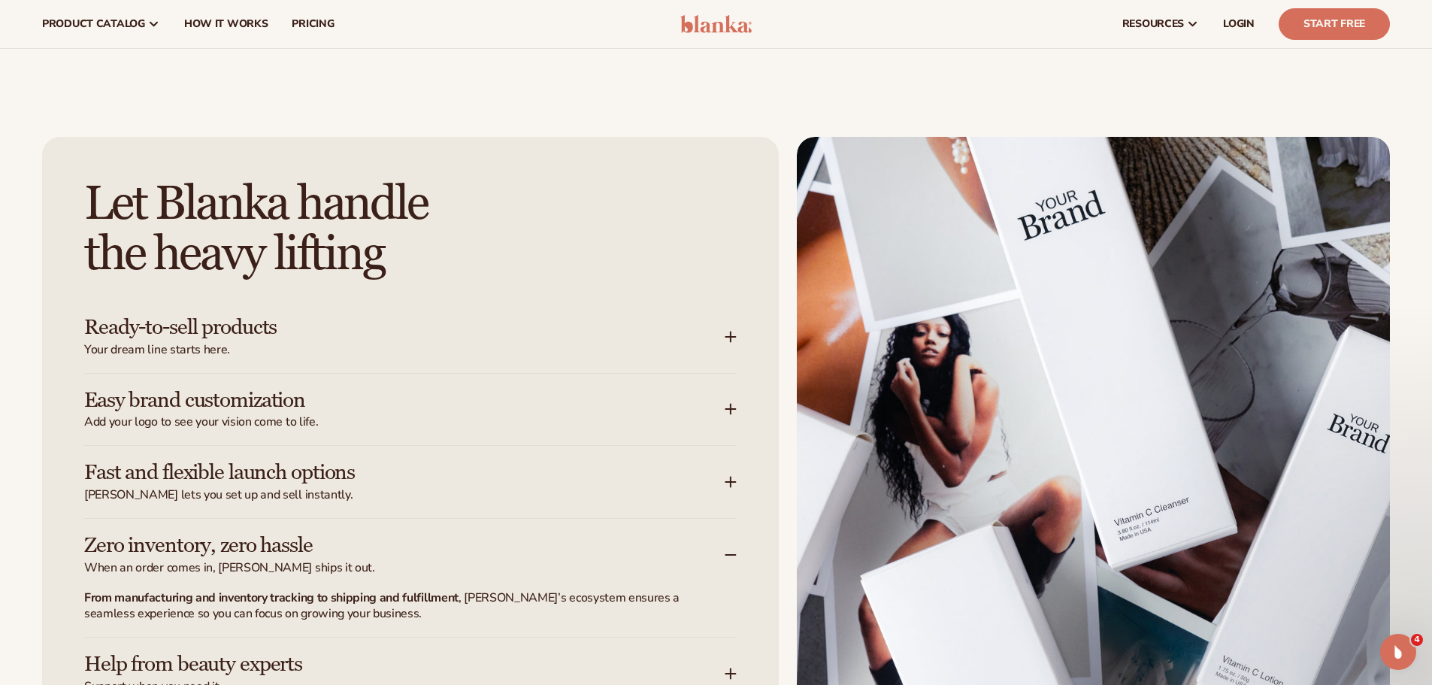
click at [343, 535] on h3 "Zero inventory, zero hassle" at bounding box center [381, 545] width 595 height 23
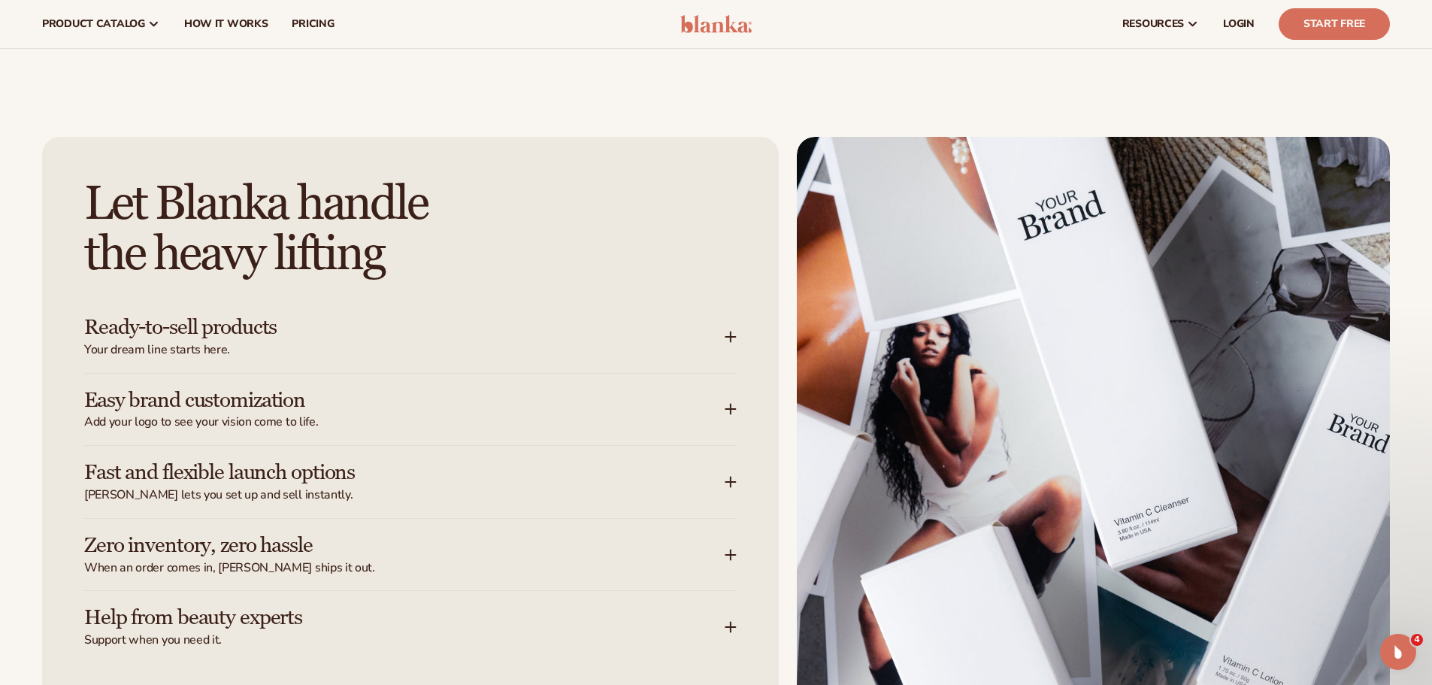
click at [289, 613] on h3 "Help from beauty experts" at bounding box center [381, 617] width 595 height 23
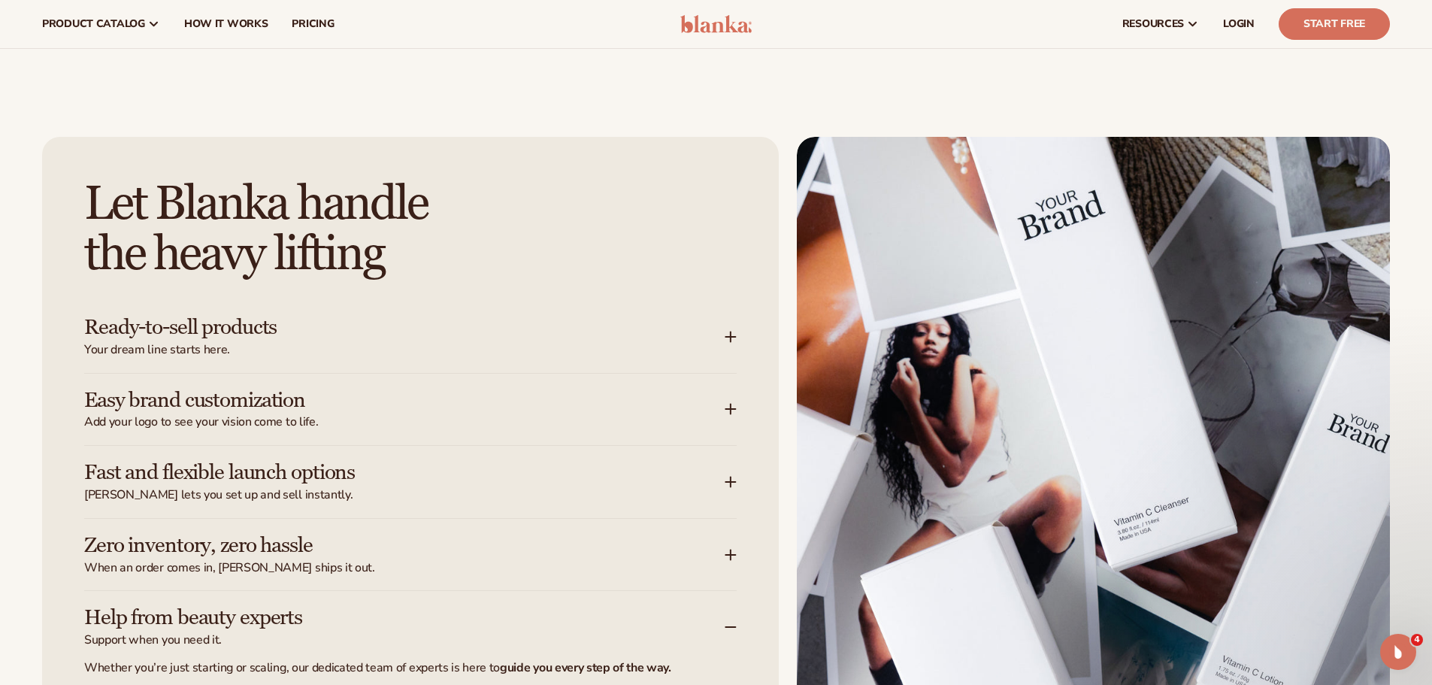
click at [295, 616] on h3 "Help from beauty experts" at bounding box center [381, 617] width 595 height 23
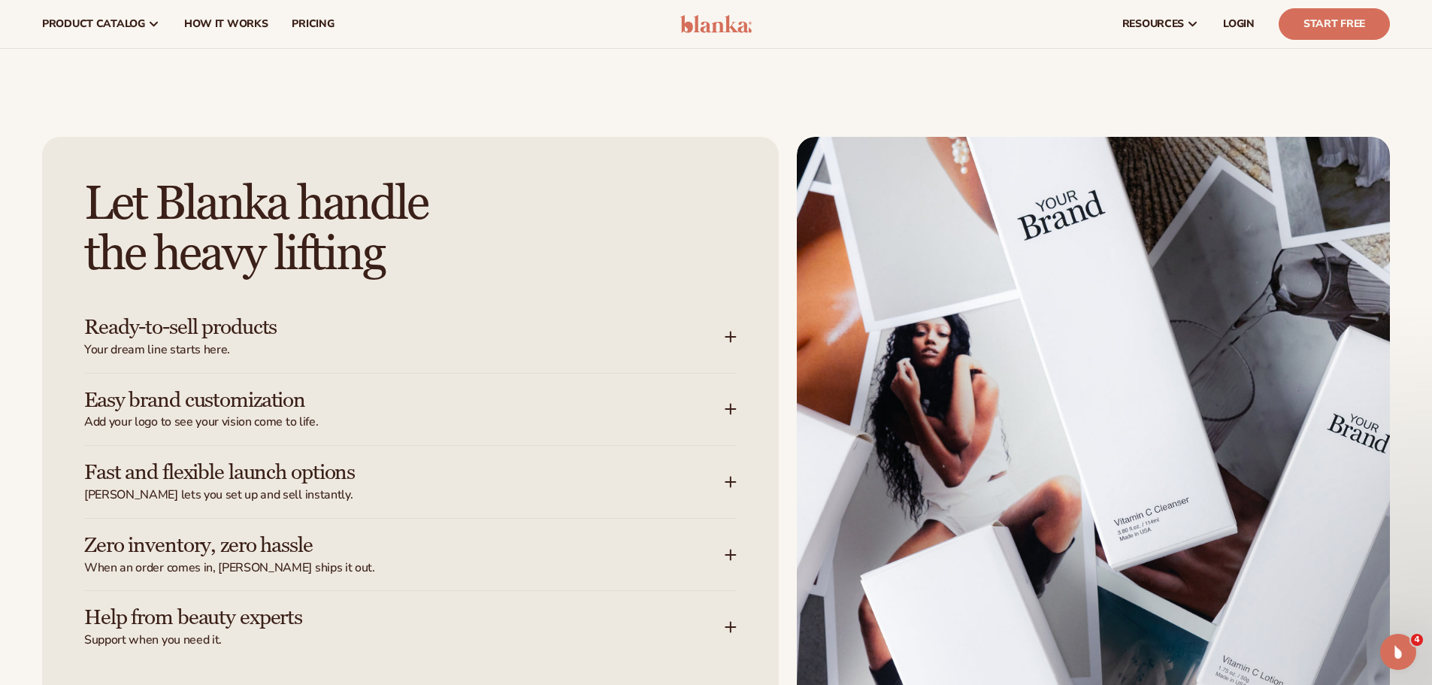
click at [383, 346] on span "Your dream line starts here." at bounding box center [404, 350] width 640 height 16
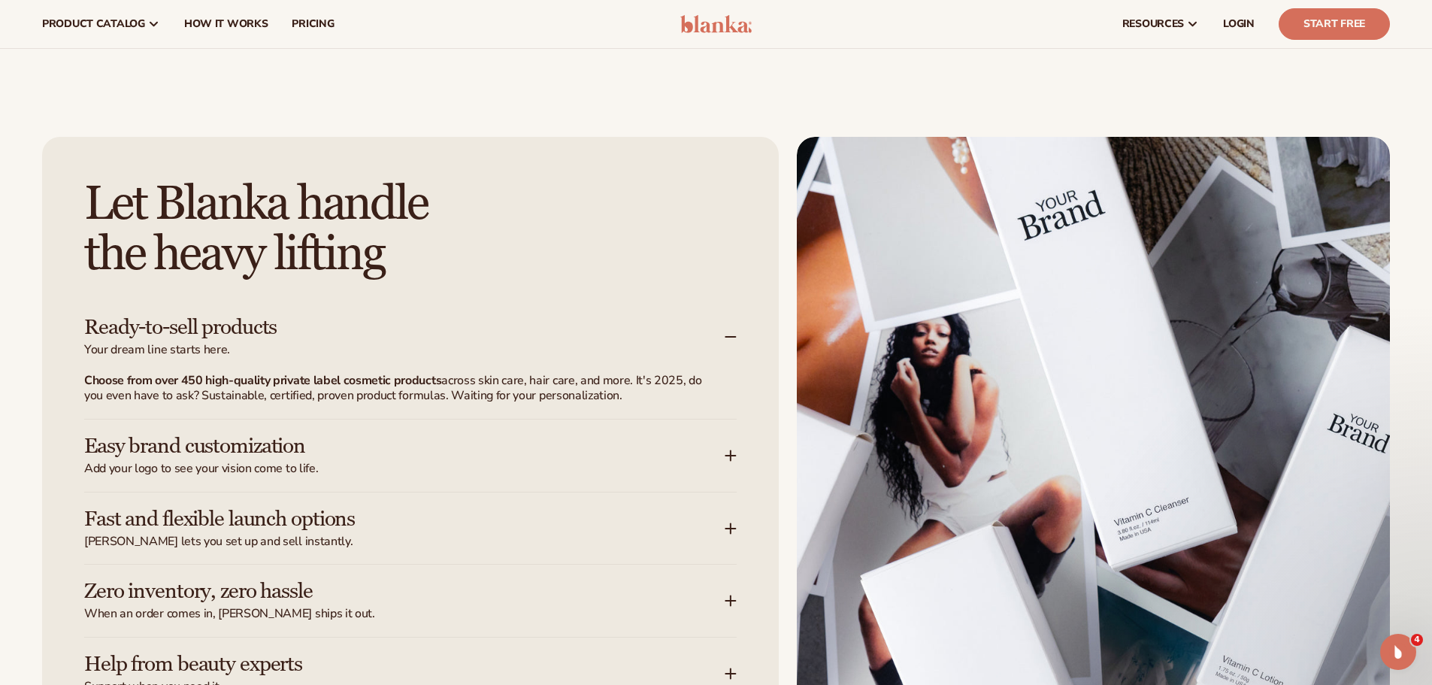
click at [383, 346] on span "Your dream line starts here." at bounding box center [404, 350] width 640 height 16
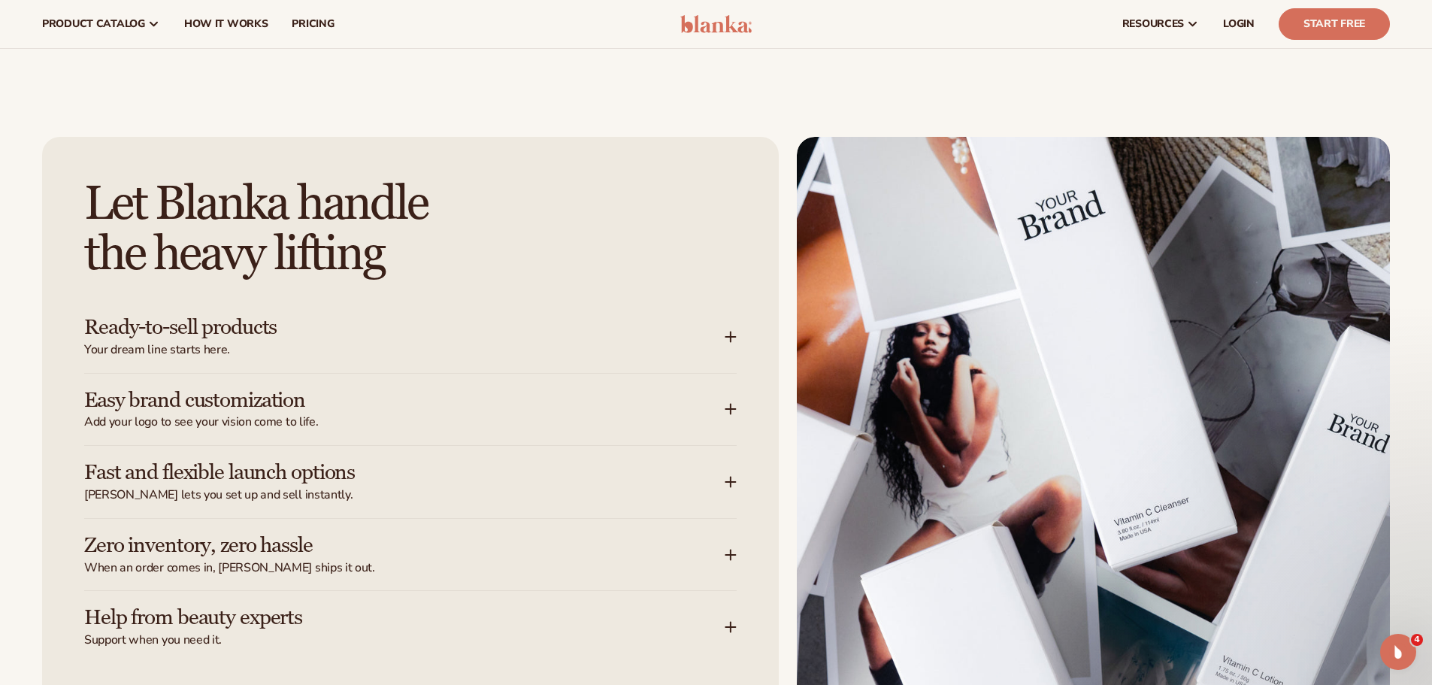
click at [383, 346] on span "Your dream line starts here." at bounding box center [404, 350] width 640 height 16
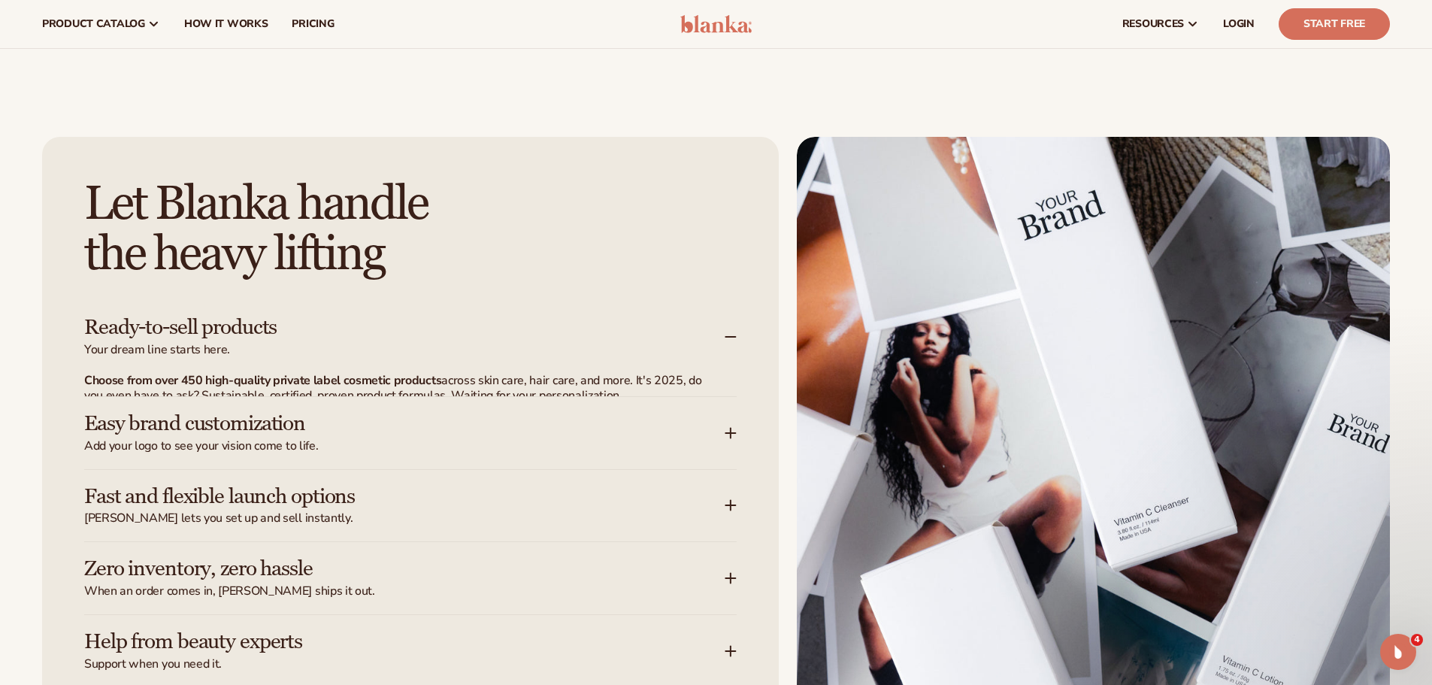
click at [380, 349] on span "Your dream line starts here." at bounding box center [404, 350] width 640 height 16
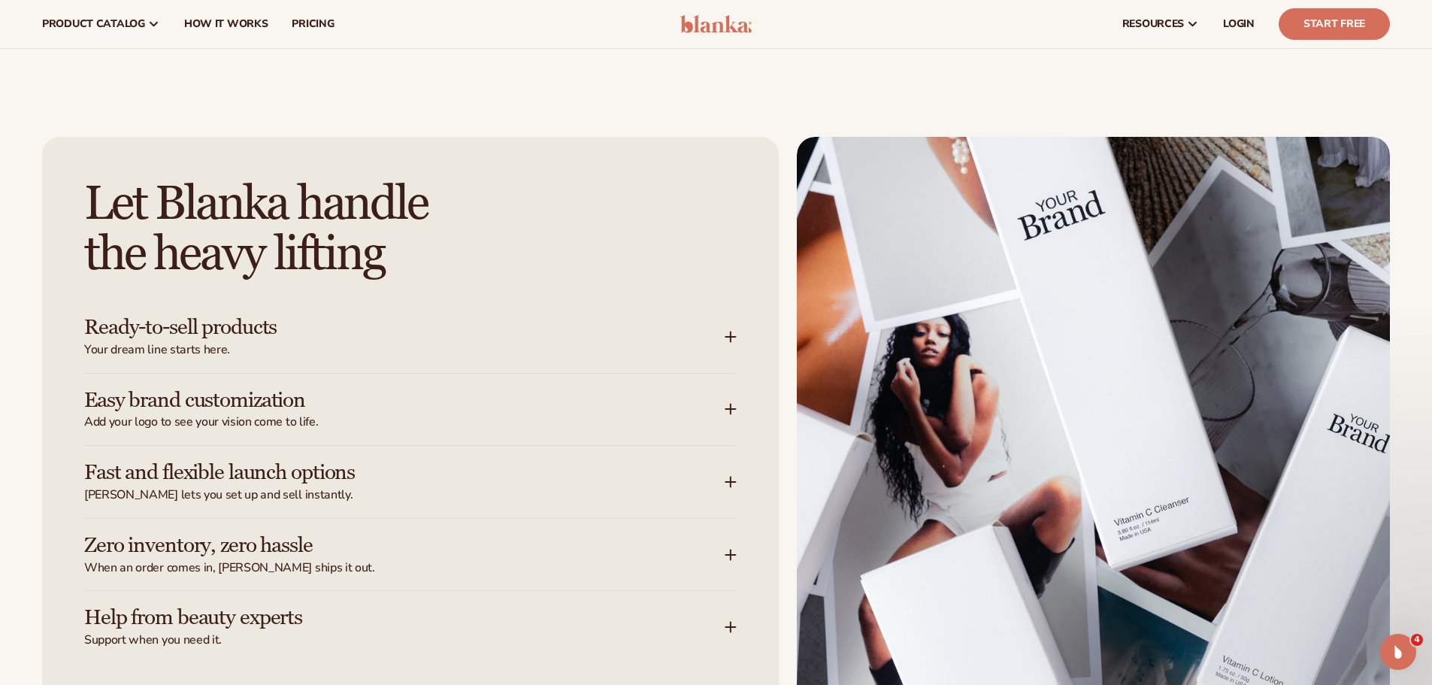
click at [480, 384] on div "Easy brand customization Add your logo to see your vision come to life." at bounding box center [410, 410] width 652 height 72
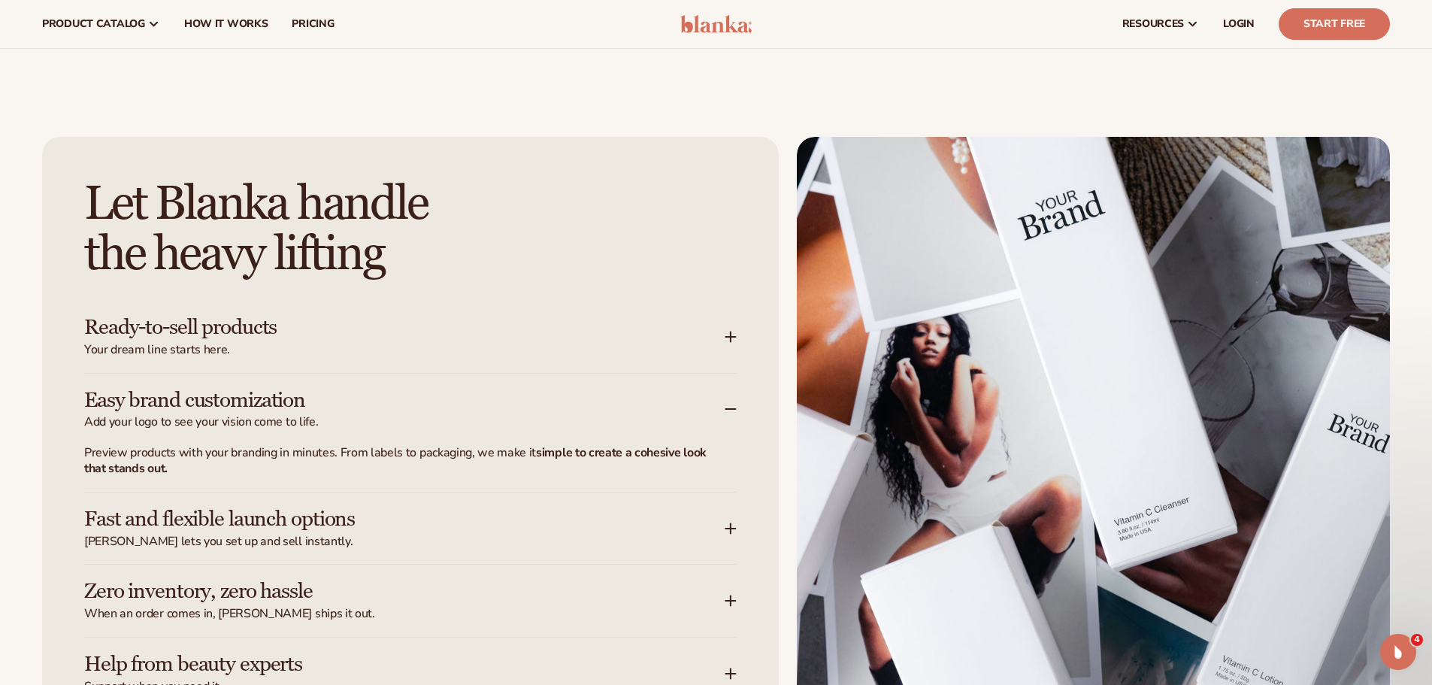
click at [480, 406] on h3 "Easy brand customization" at bounding box center [381, 400] width 595 height 23
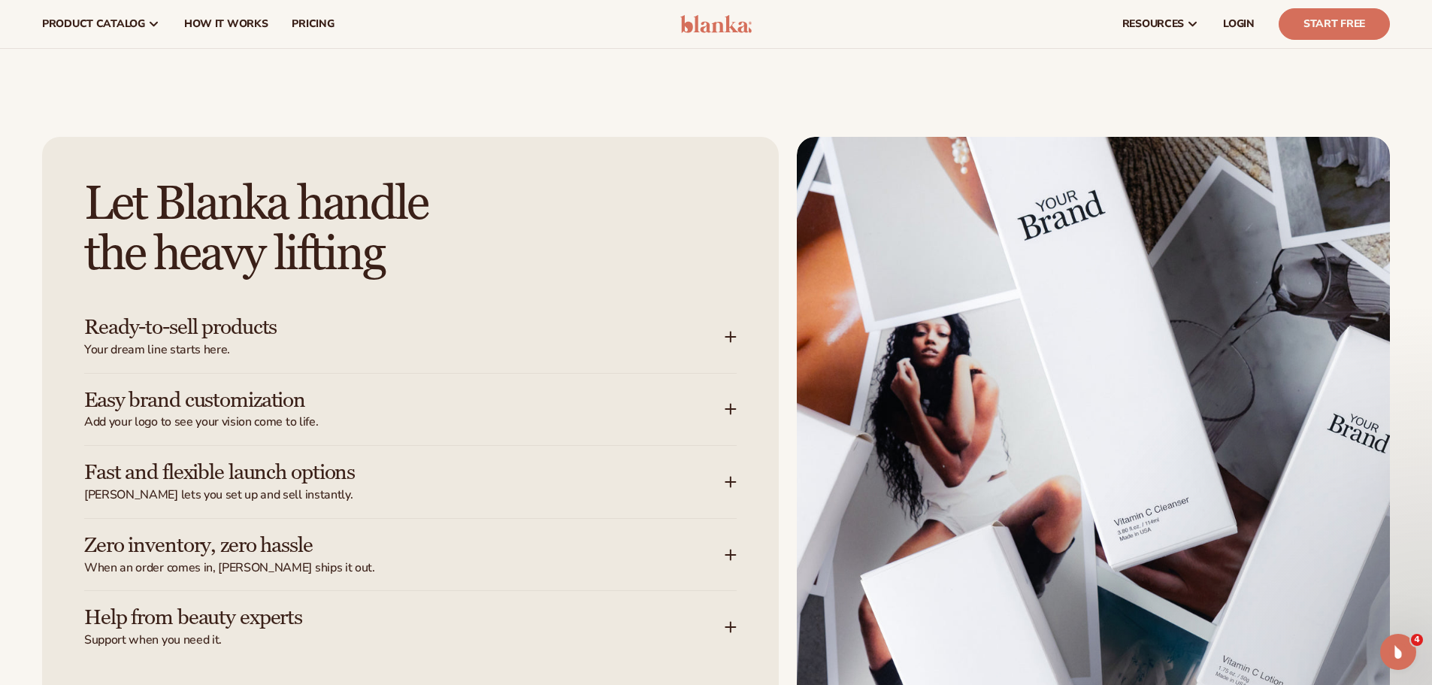
click at [465, 486] on div "Fast and flexible launch options [PERSON_NAME] lets you set up and sell instant…" at bounding box center [404, 482] width 640 height 42
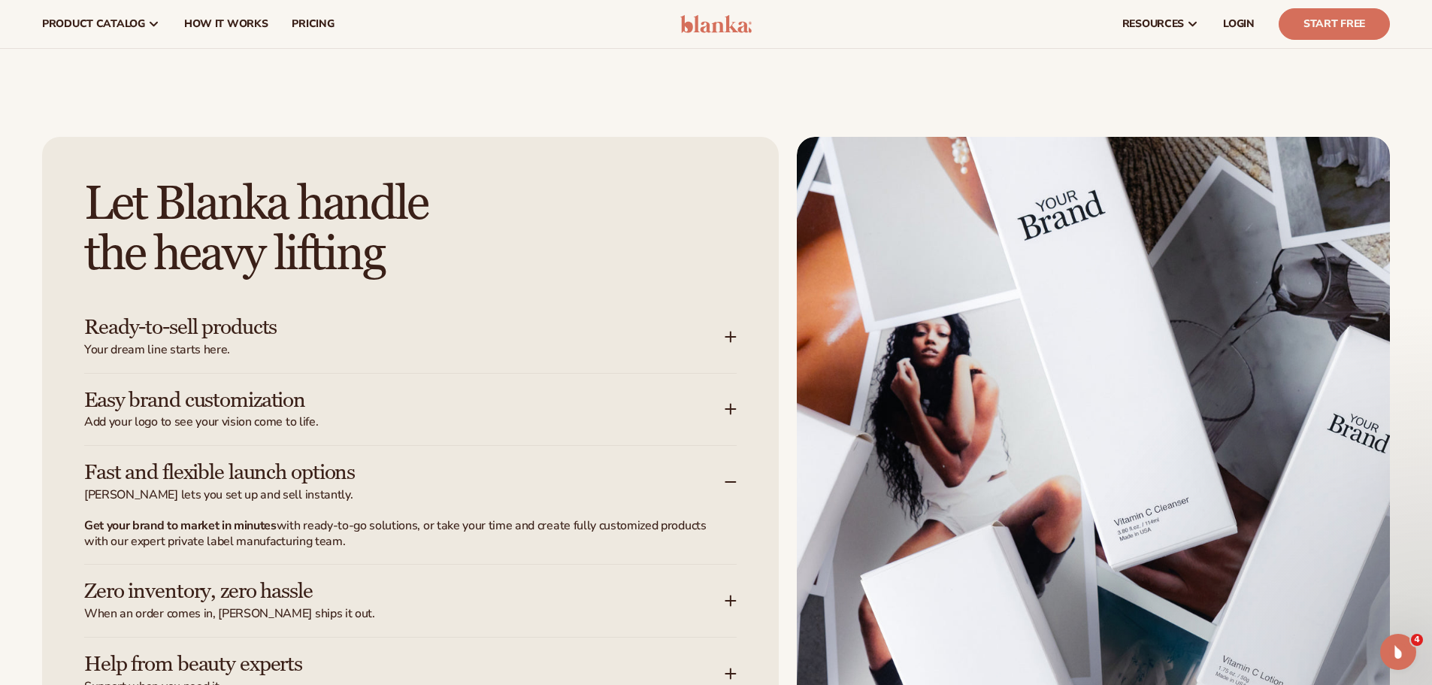
click at [465, 486] on div "Fast and flexible launch options [PERSON_NAME] lets you set up and sell instant…" at bounding box center [404, 482] width 640 height 42
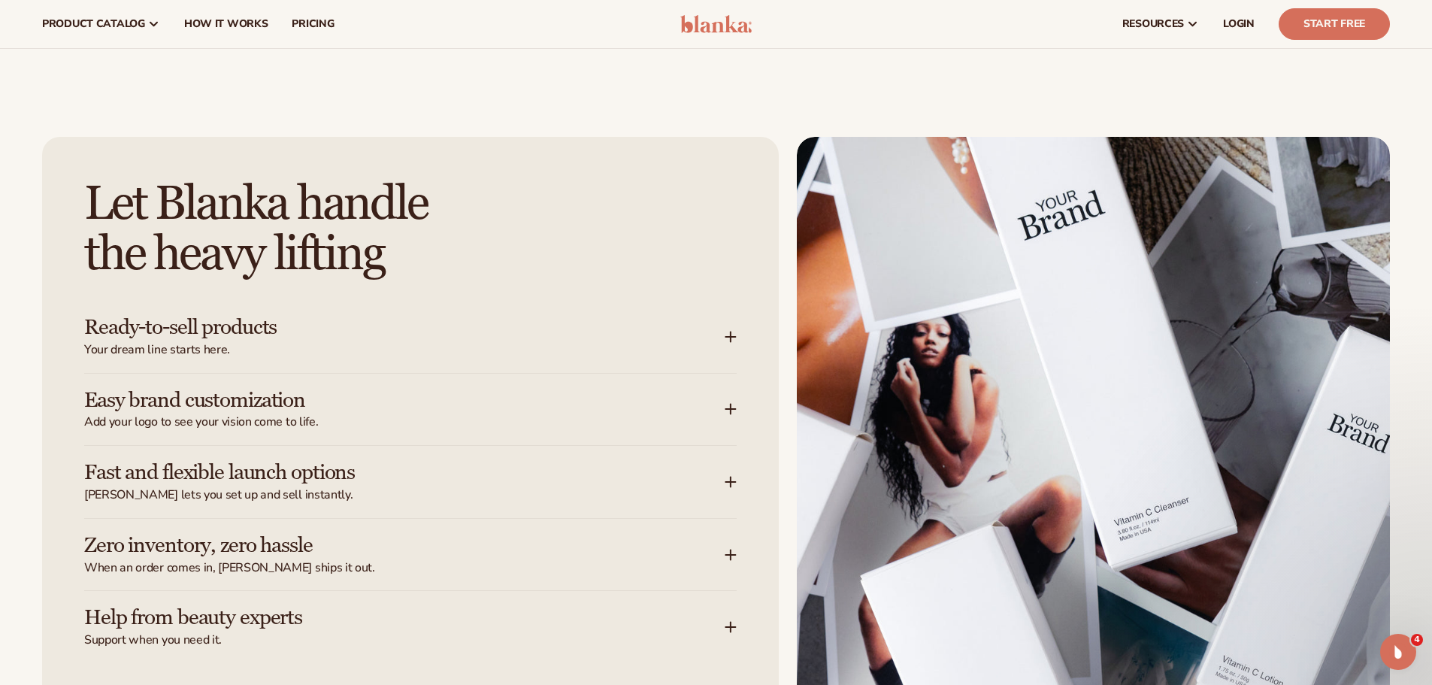
click at [458, 401] on h3 "Easy brand customization" at bounding box center [381, 400] width 595 height 23
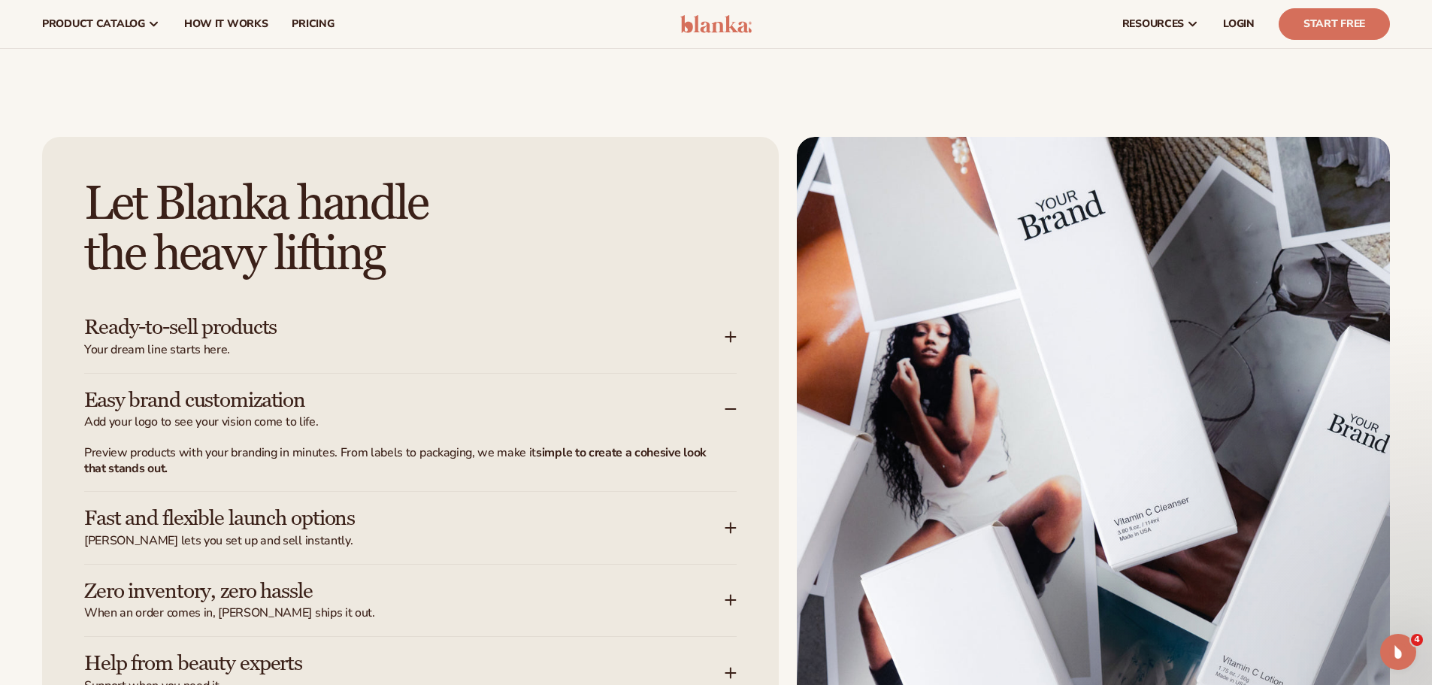
click at [459, 401] on h3 "Easy brand customization" at bounding box center [381, 400] width 595 height 23
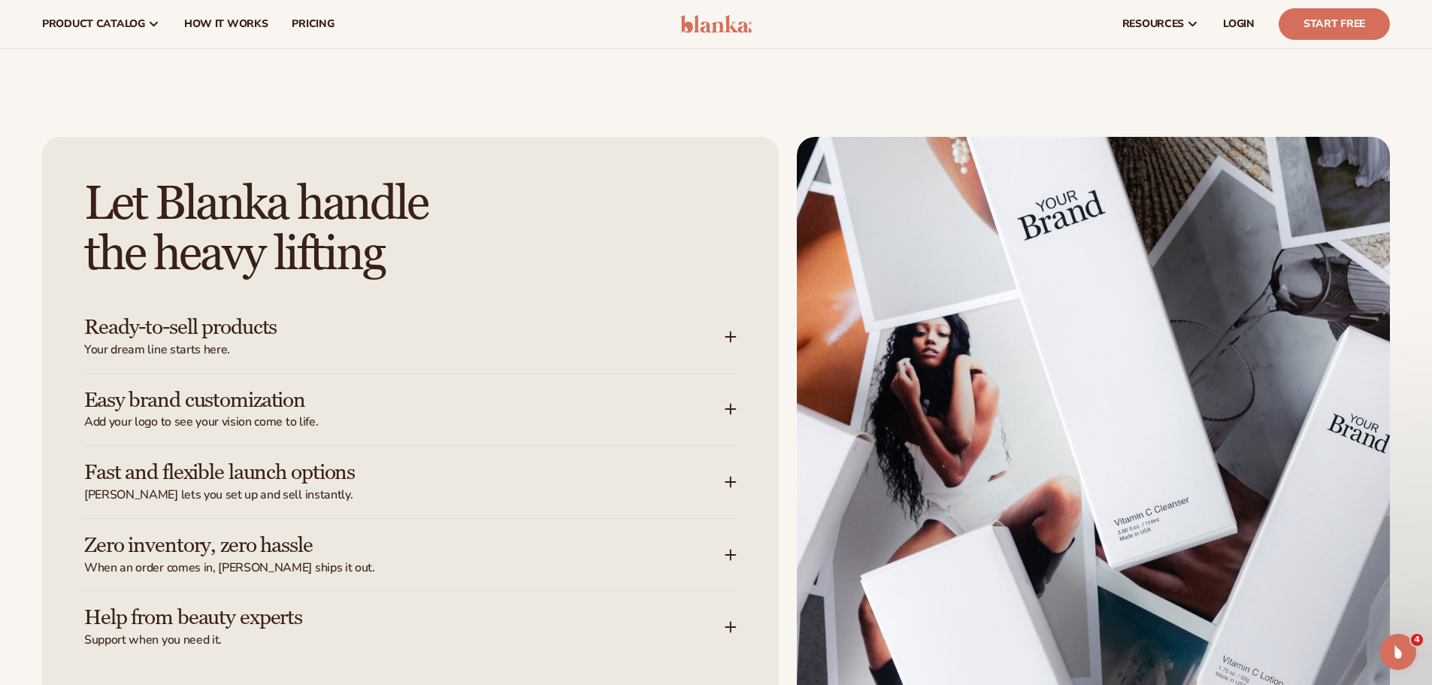
click at [465, 408] on h3 "Easy brand customization" at bounding box center [381, 400] width 595 height 23
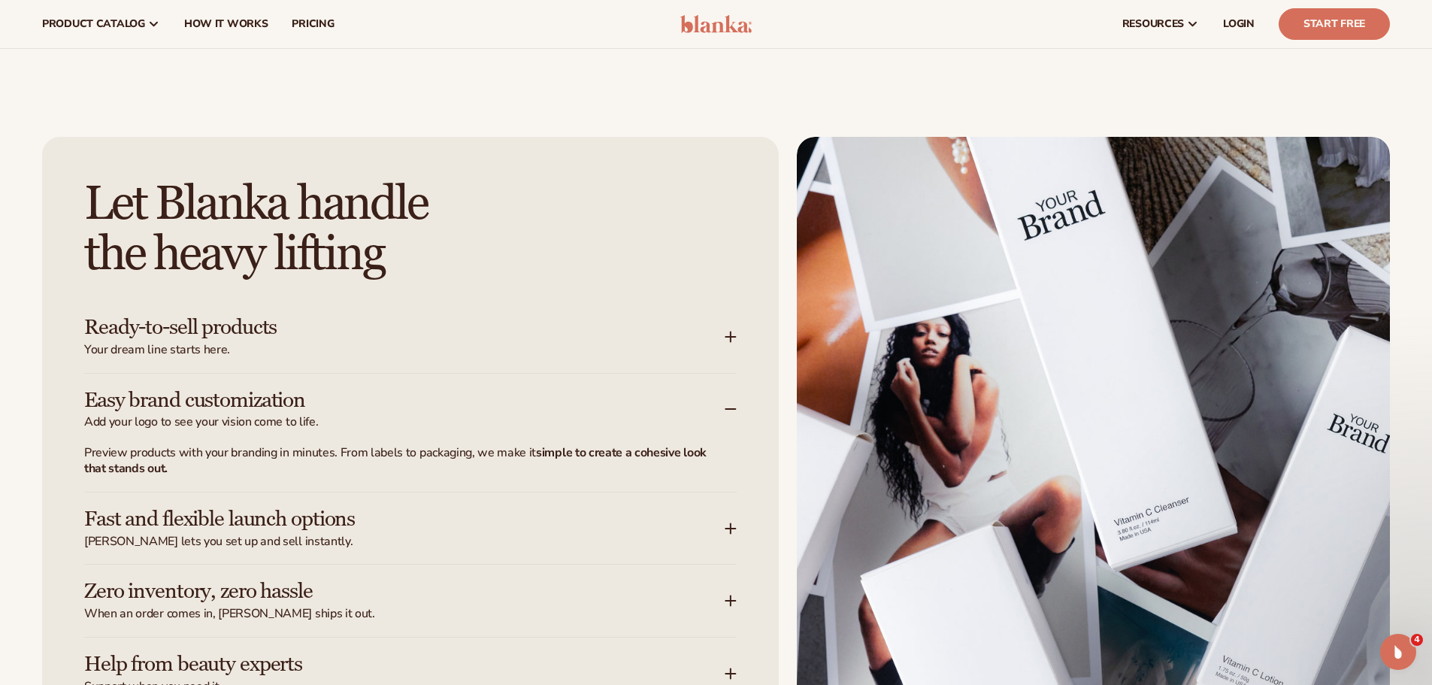
click at [465, 408] on h3 "Easy brand customization" at bounding box center [381, 400] width 595 height 23
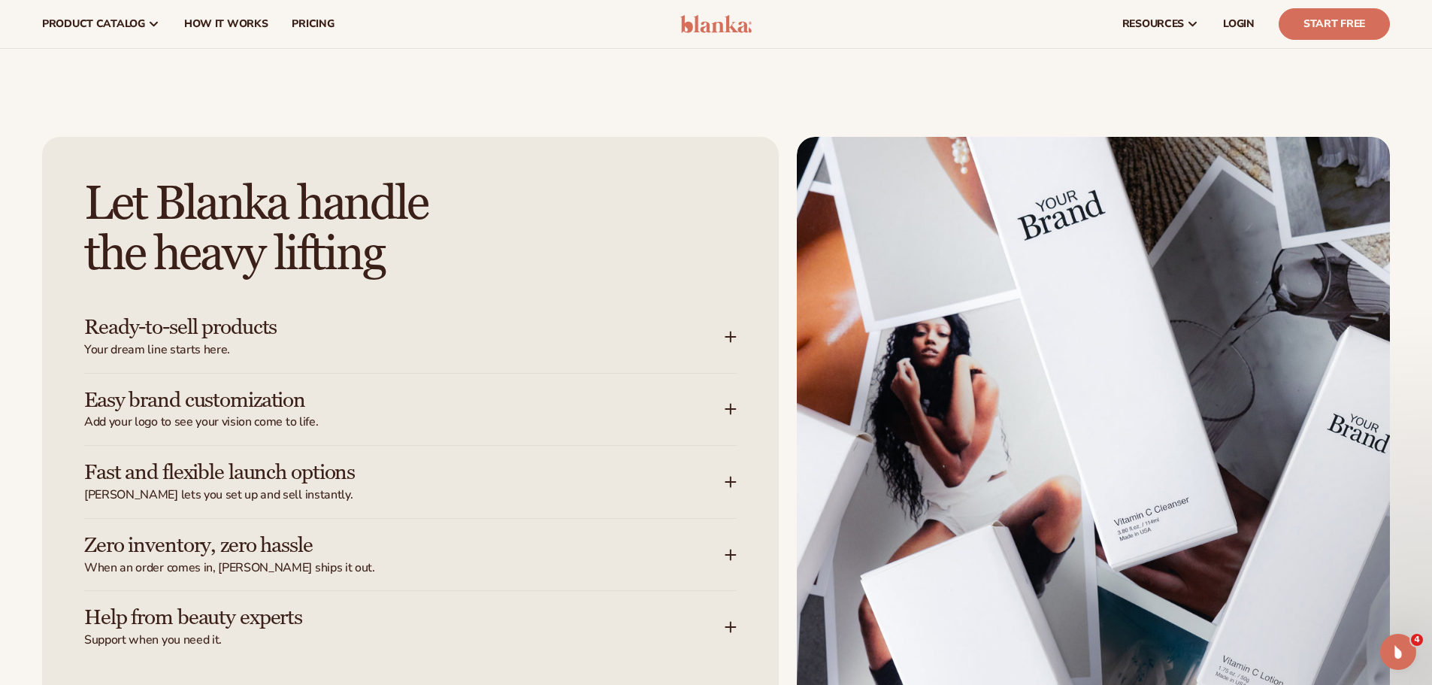
click at [425, 466] on h3 "Fast and flexible launch options" at bounding box center [381, 472] width 595 height 23
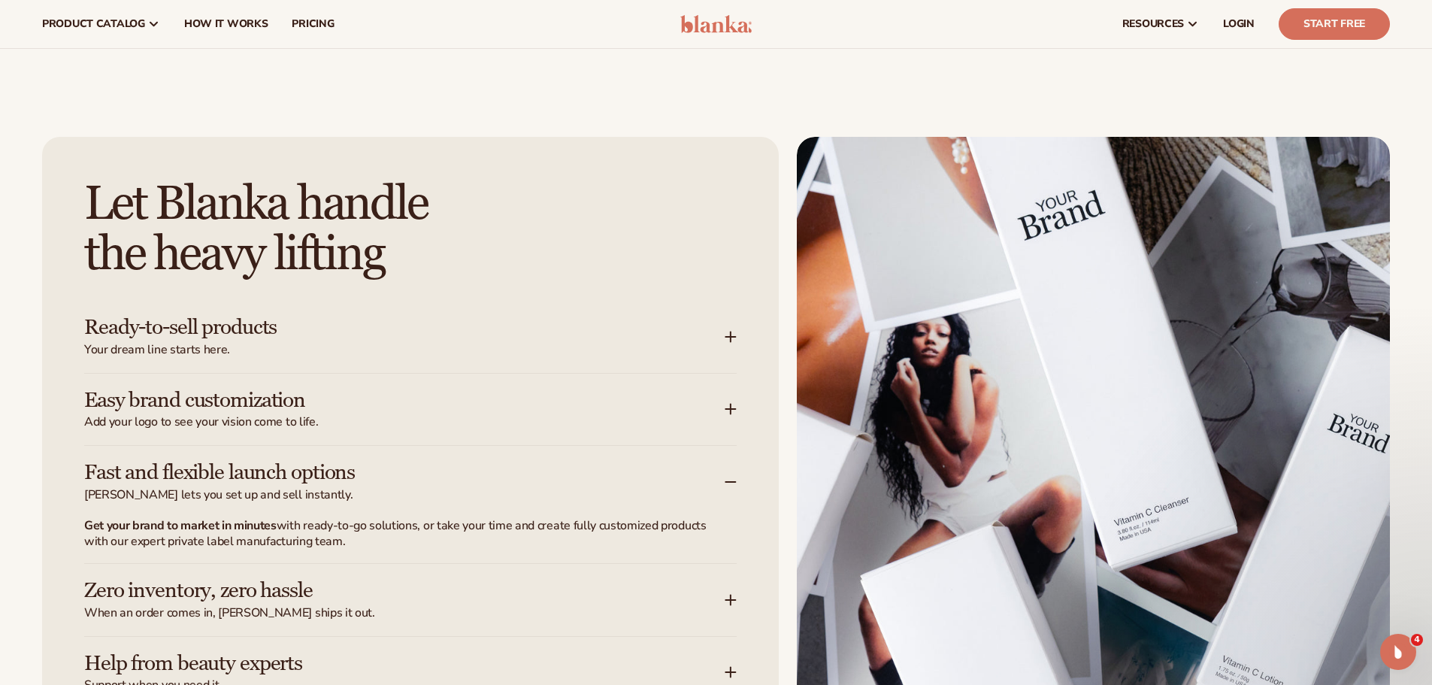
click at [425, 466] on h3 "Fast and flexible launch options" at bounding box center [381, 472] width 595 height 23
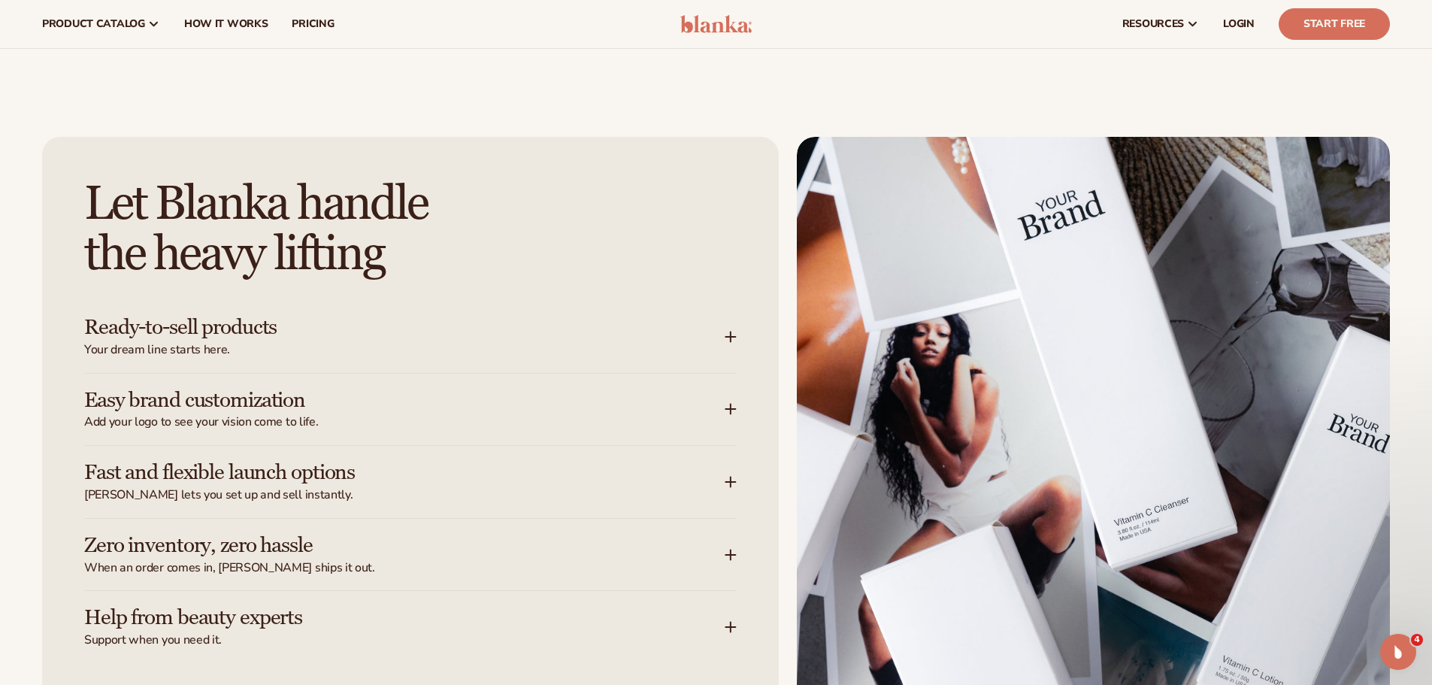
click at [428, 413] on div "Easy brand customization Add your logo to see your vision come to life." at bounding box center [404, 410] width 640 height 42
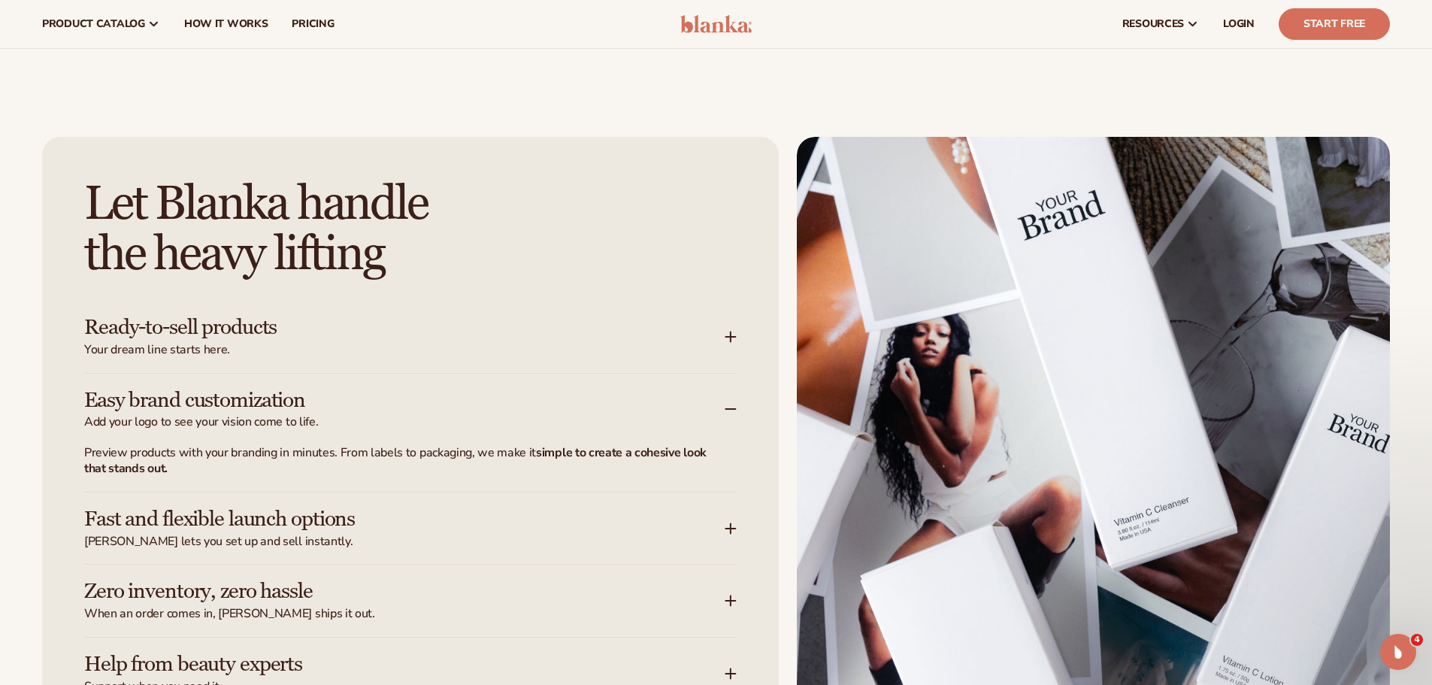
click at [428, 413] on div "Easy brand customization Add your logo to see your vision come to life." at bounding box center [404, 410] width 640 height 42
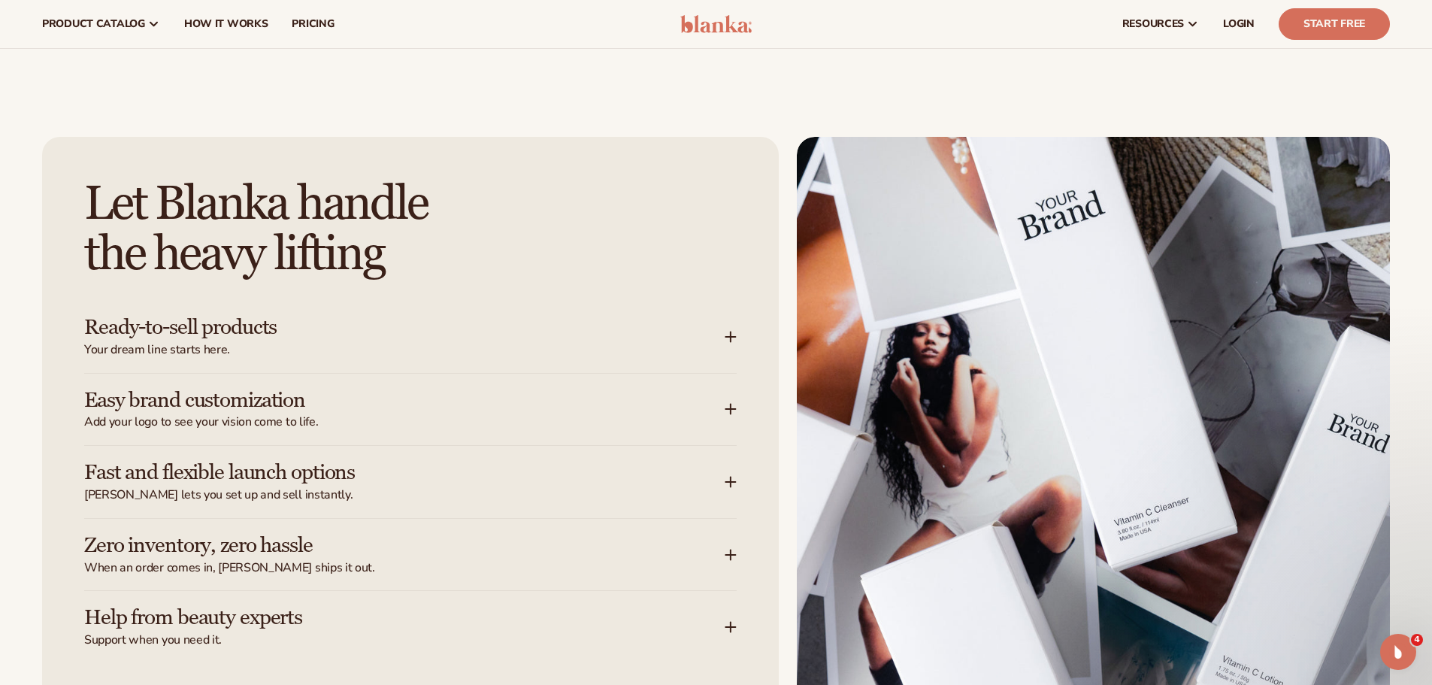
click at [401, 476] on h3 "Fast and flexible launch options" at bounding box center [381, 472] width 595 height 23
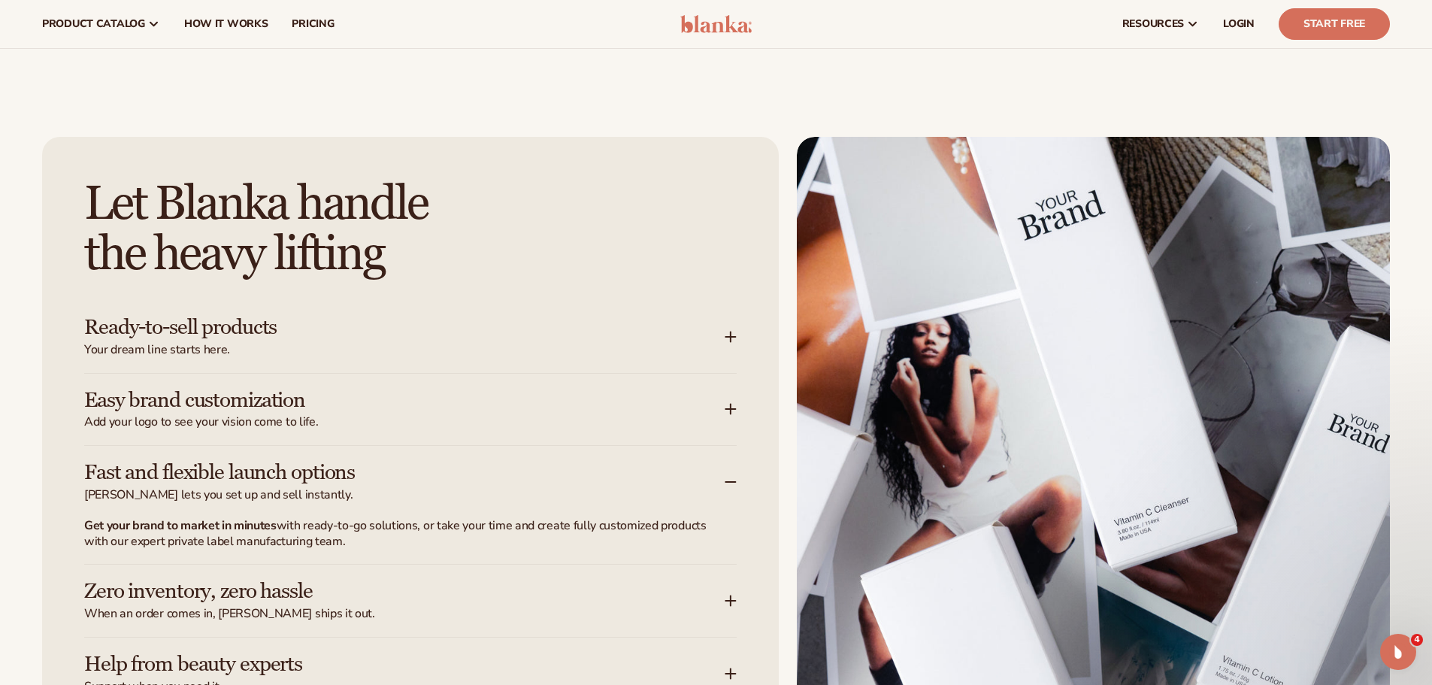
click at [401, 476] on h3 "Fast and flexible launch options" at bounding box center [381, 472] width 595 height 23
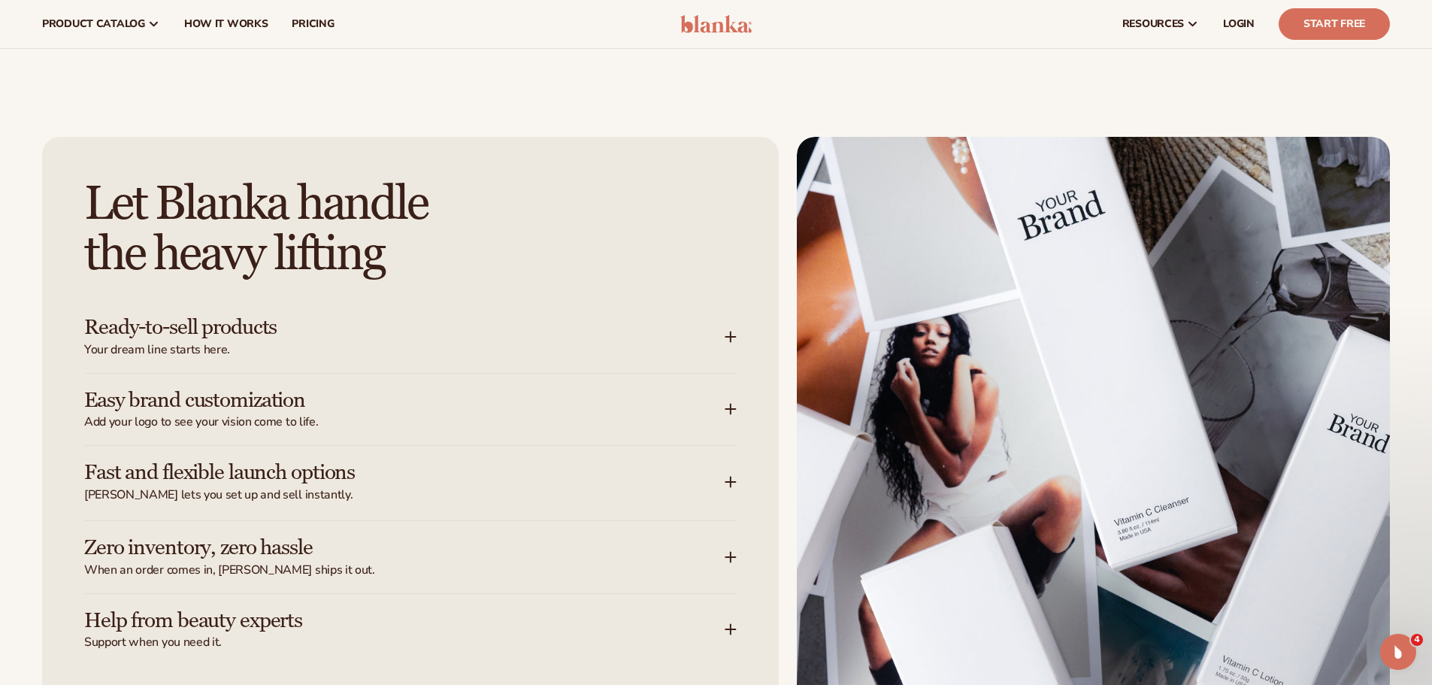
click at [403, 401] on h3 "Easy brand customization" at bounding box center [381, 400] width 595 height 23
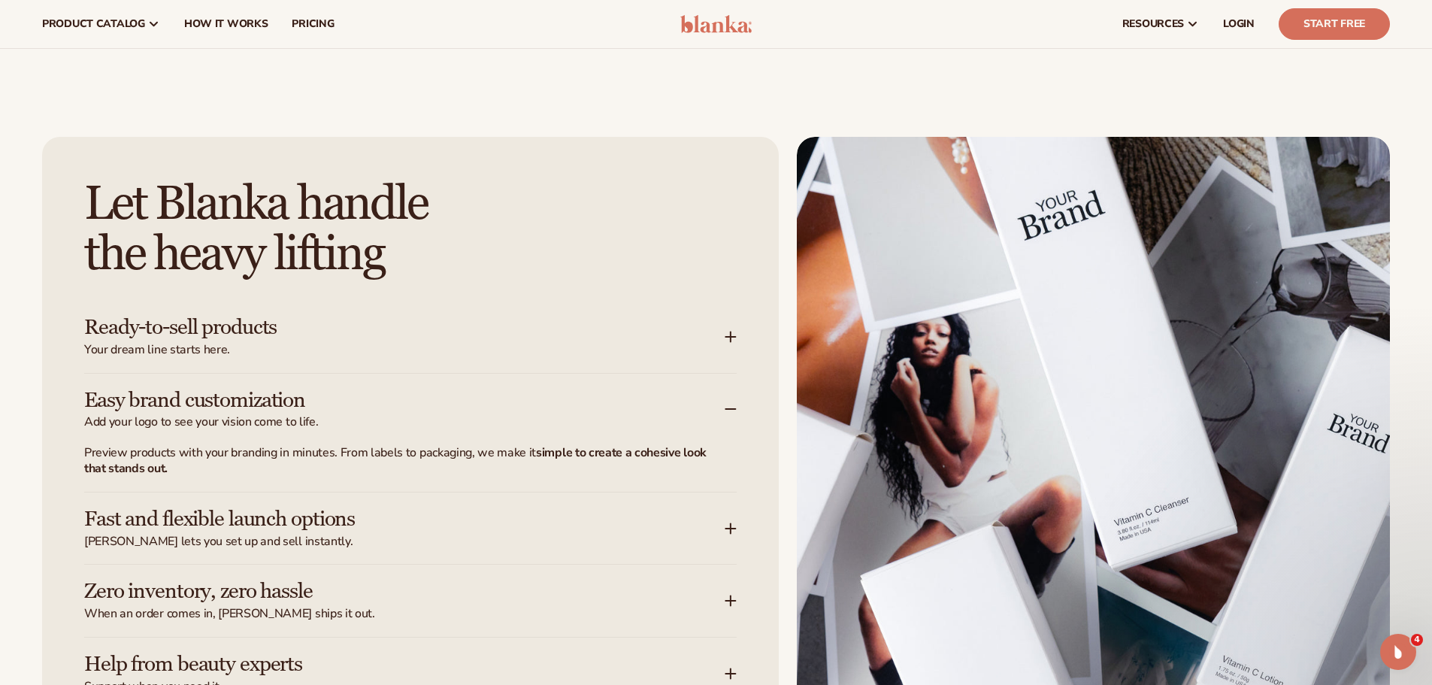
click at [403, 401] on h3 "Easy brand customization" at bounding box center [381, 400] width 595 height 23
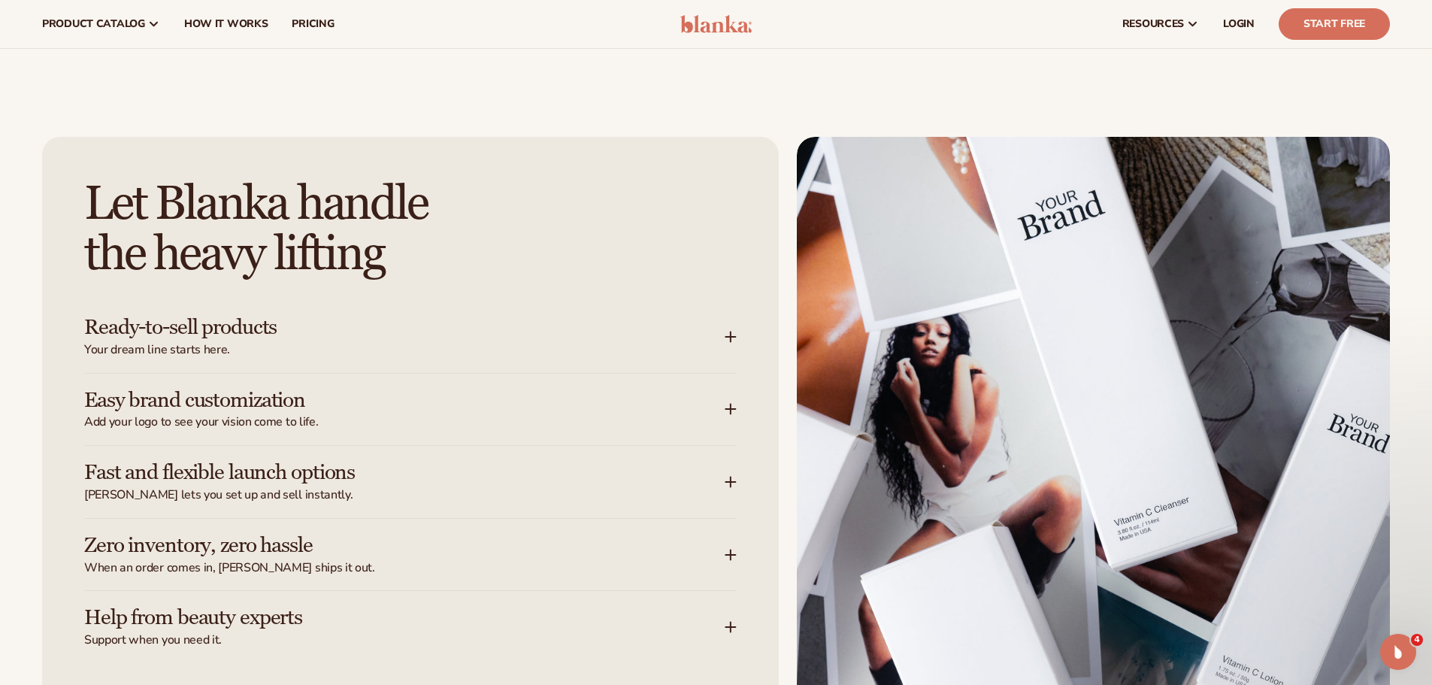
click at [268, 392] on h3 "Easy brand customization" at bounding box center [381, 400] width 595 height 23
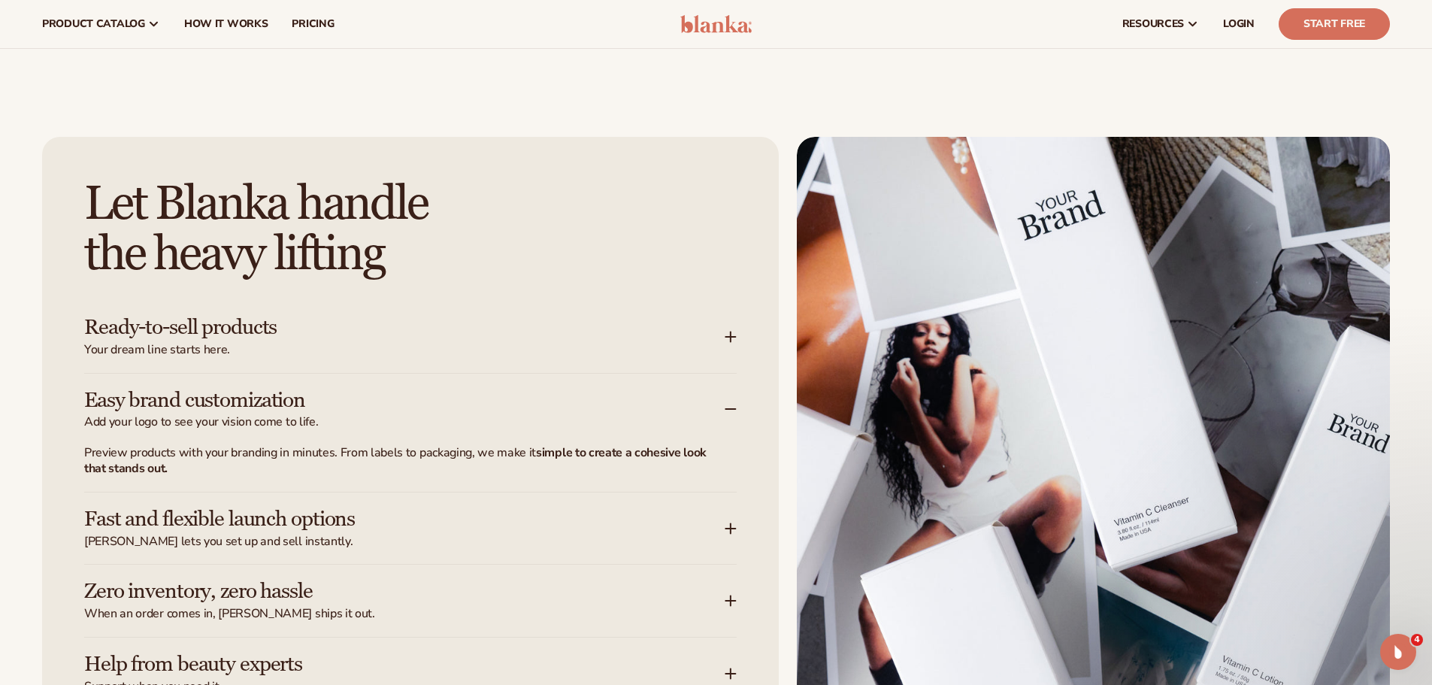
click at [247, 523] on h3 "Fast and flexible launch options" at bounding box center [381, 518] width 595 height 23
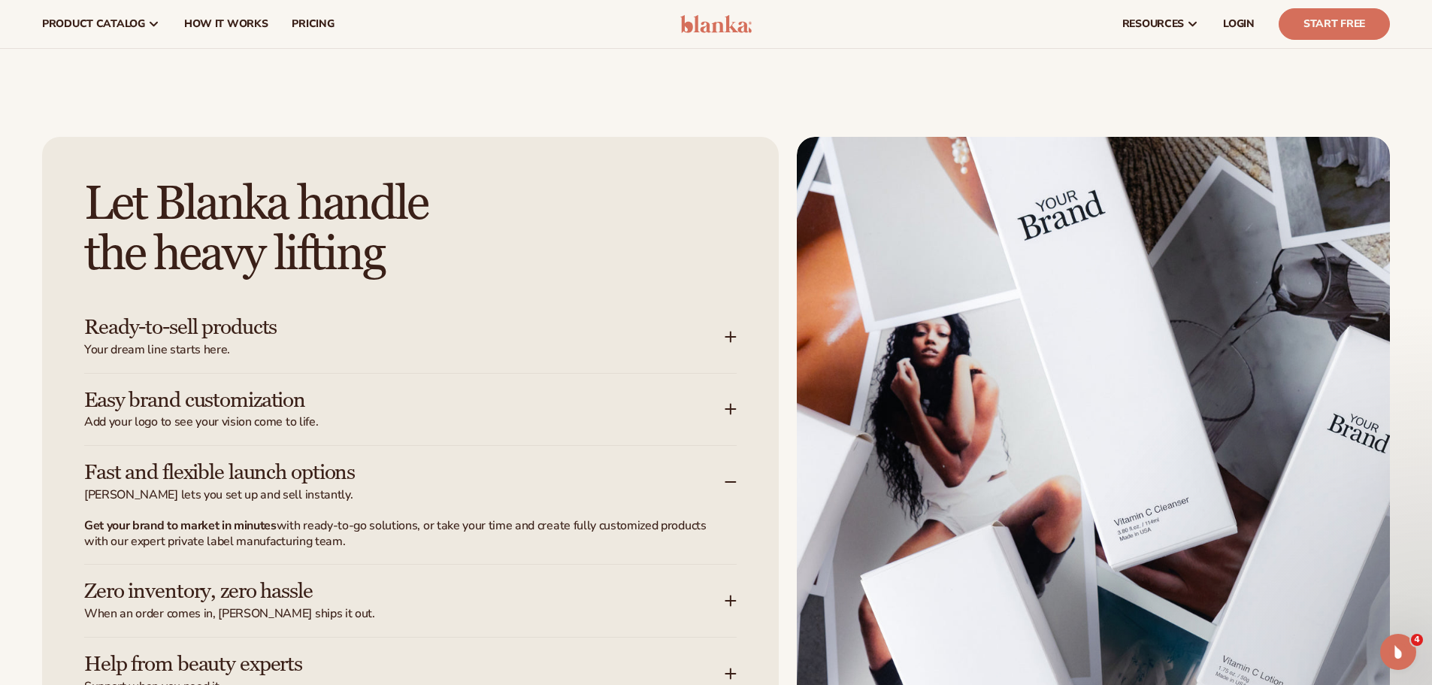
click at [253, 414] on span "Add your logo to see your vision come to life." at bounding box center [404, 422] width 640 height 16
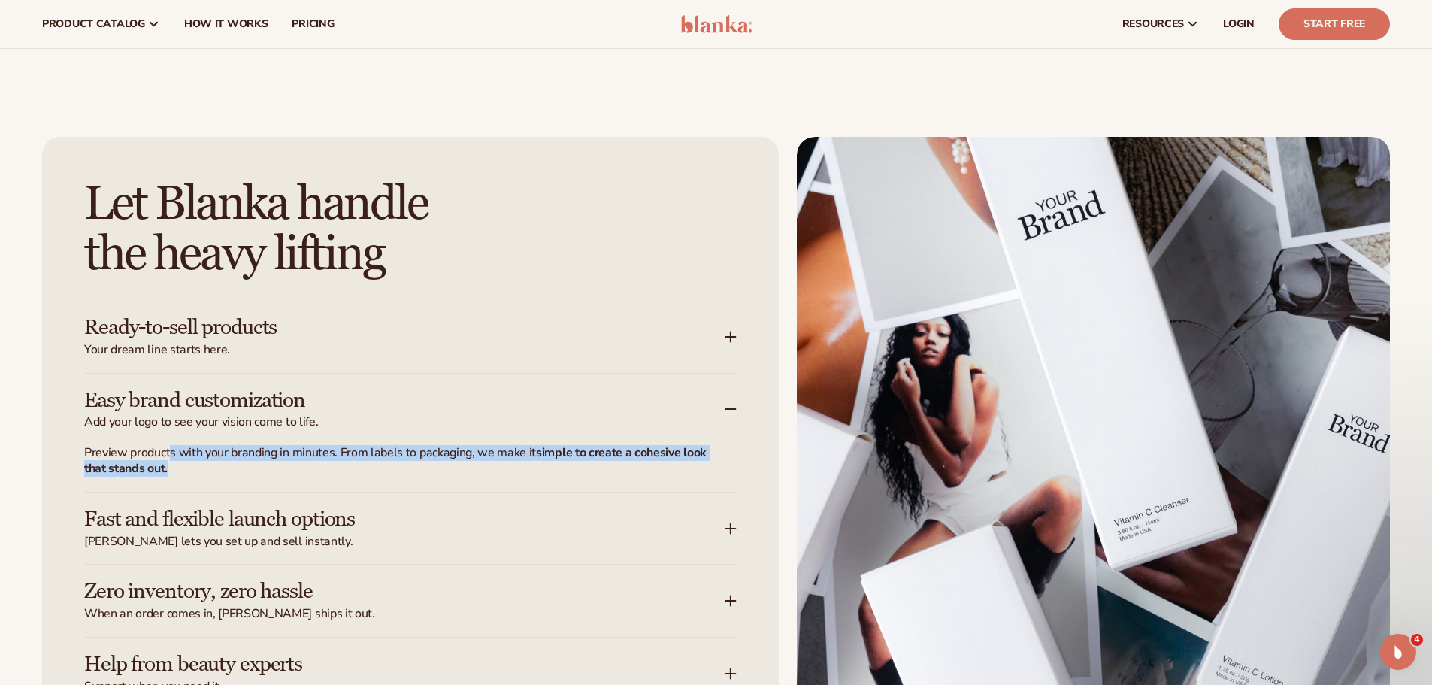
drag, startPoint x: 168, startPoint y: 450, endPoint x: 170, endPoint y: 467, distance: 17.4
click at [170, 467] on p "Preview products with your branding in minutes. From labels to packaging, we ma…" at bounding box center [401, 461] width 634 height 32
click at [228, 470] on p "Preview products with your branding in minutes. From labels to packaging, we ma…" at bounding box center [401, 461] width 634 height 32
click at [228, 467] on p "Preview products with your branding in minutes. From labels to packaging, we ma…" at bounding box center [401, 461] width 634 height 32
drag, startPoint x: 166, startPoint y: 454, endPoint x: 171, endPoint y: 470, distance: 17.1
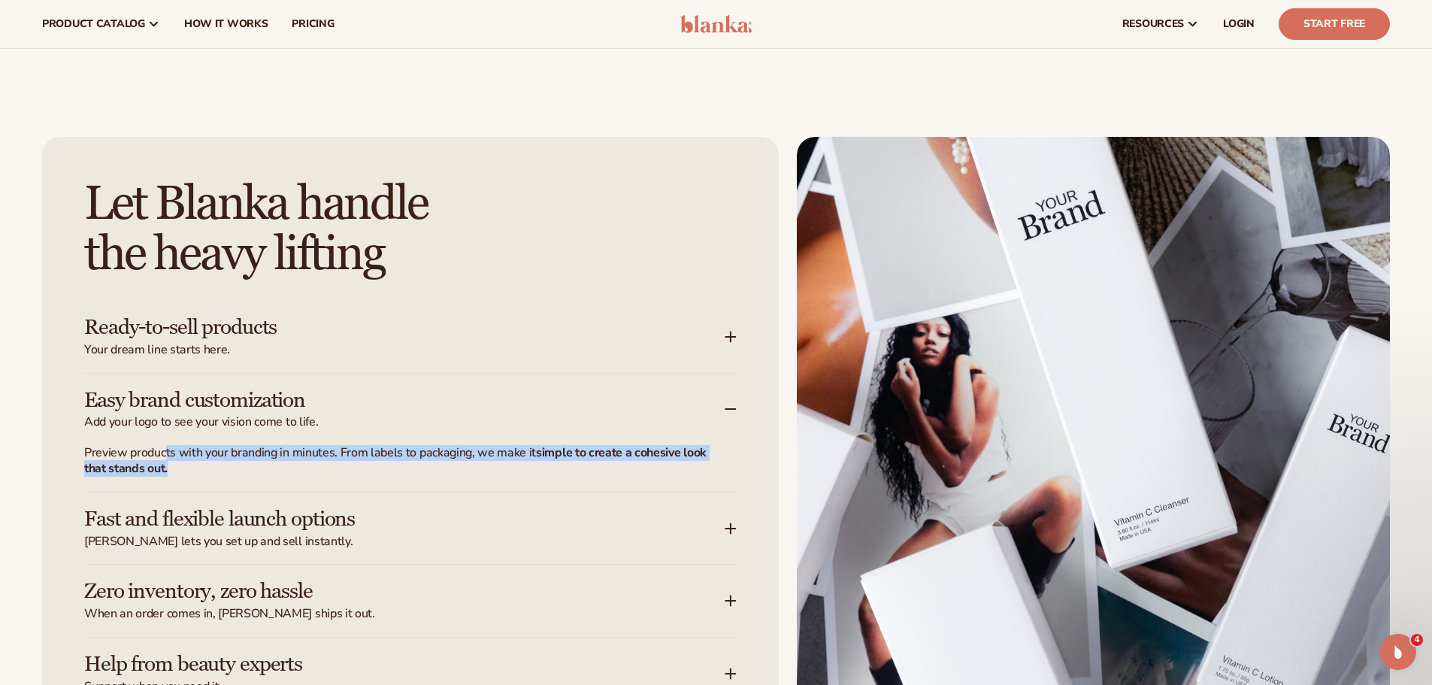
click at [171, 470] on p "Preview products with your branding in minutes. From labels to packaging, we ma…" at bounding box center [401, 461] width 634 height 32
click at [188, 471] on p "Preview products with your branding in minutes. From labels to packaging, we ma…" at bounding box center [401, 461] width 634 height 32
drag, startPoint x: 171, startPoint y: 464, endPoint x: 170, endPoint y: 455, distance: 9.1
click at [170, 455] on p "Preview products with your branding in minutes. From labels to packaging, we ma…" at bounding box center [401, 461] width 634 height 32
click at [177, 473] on p "Preview products with your branding in minutes. From labels to packaging, we ma…" at bounding box center [401, 461] width 634 height 32
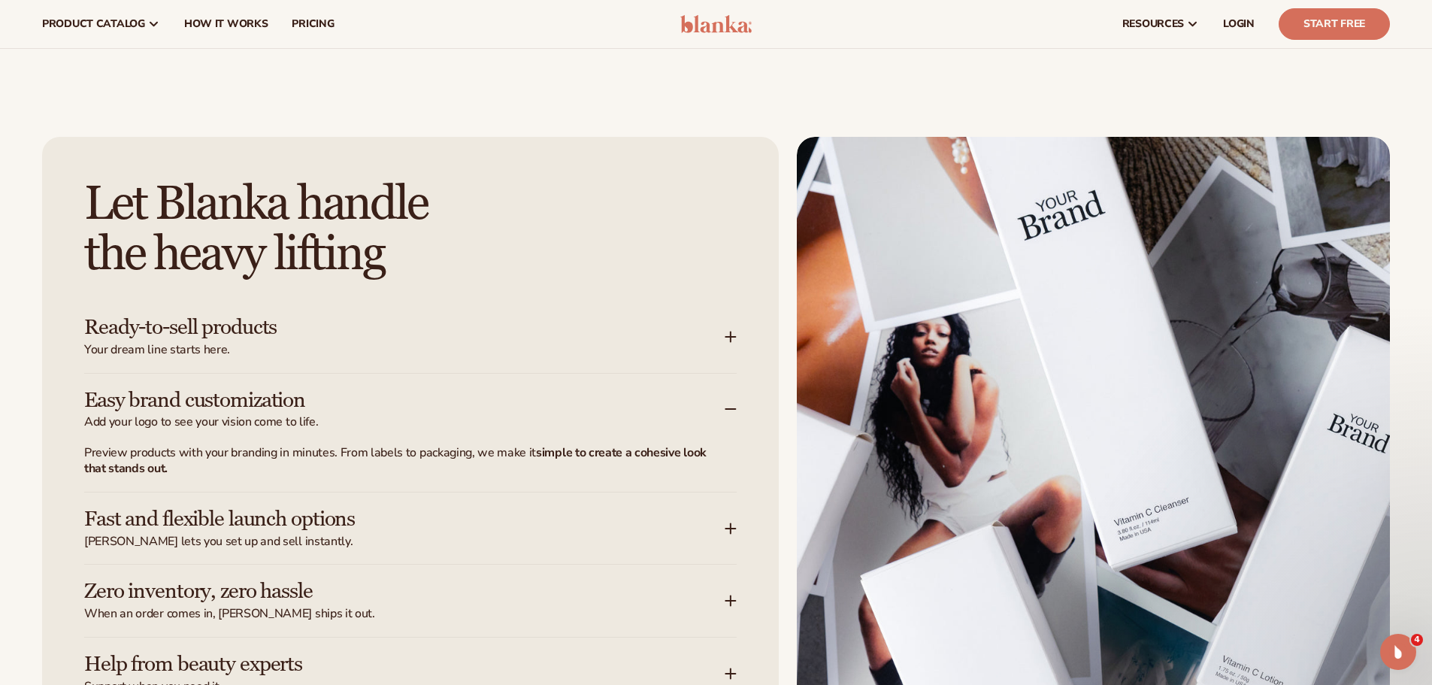
click at [328, 399] on h3 "Easy brand customization" at bounding box center [381, 400] width 595 height 23
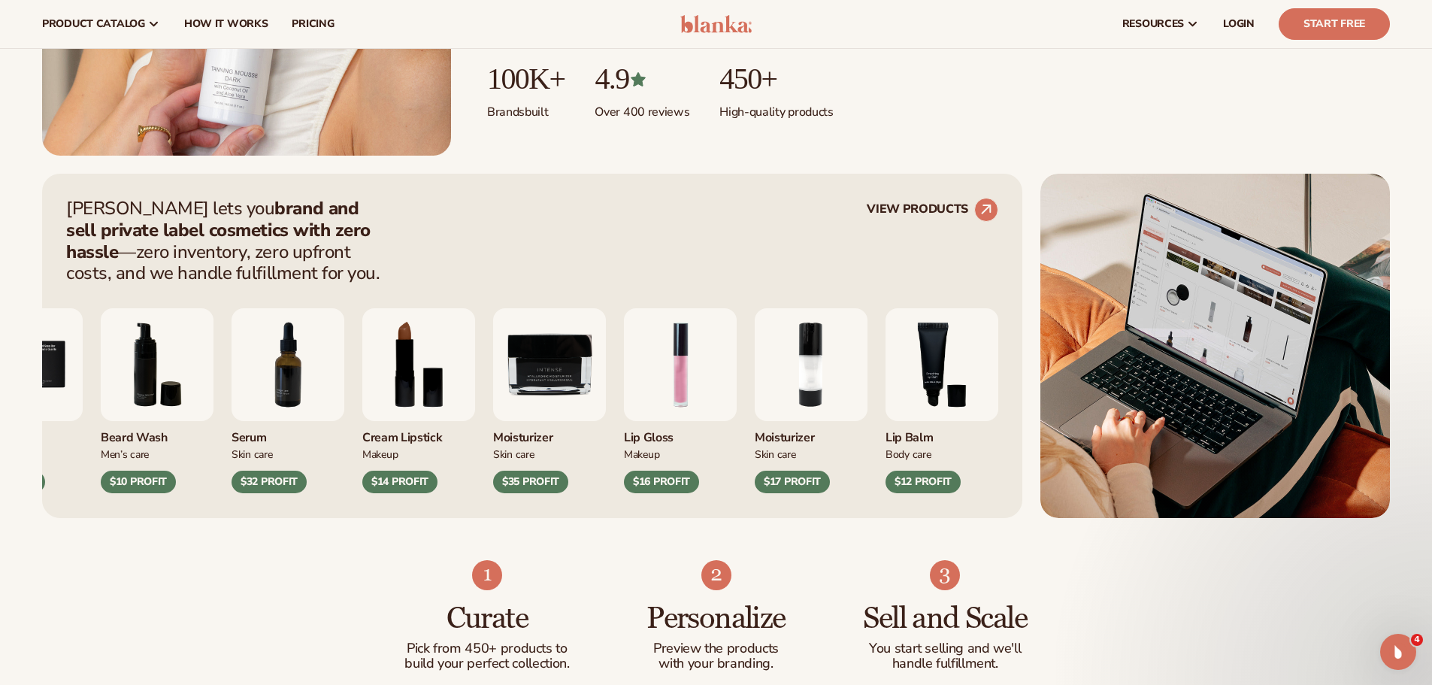
scroll to position [0, 0]
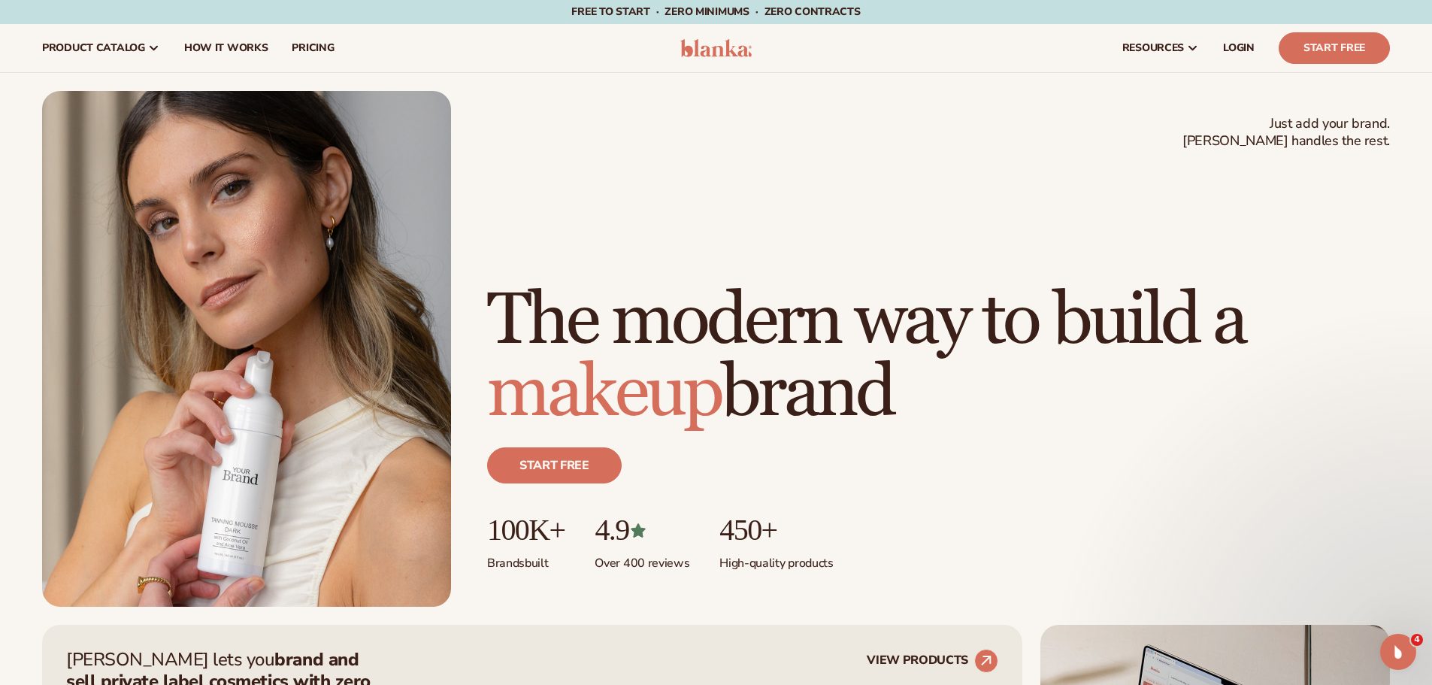
click at [1232, 340] on h1 "The modern way to build a makeup brand" at bounding box center [938, 357] width 903 height 144
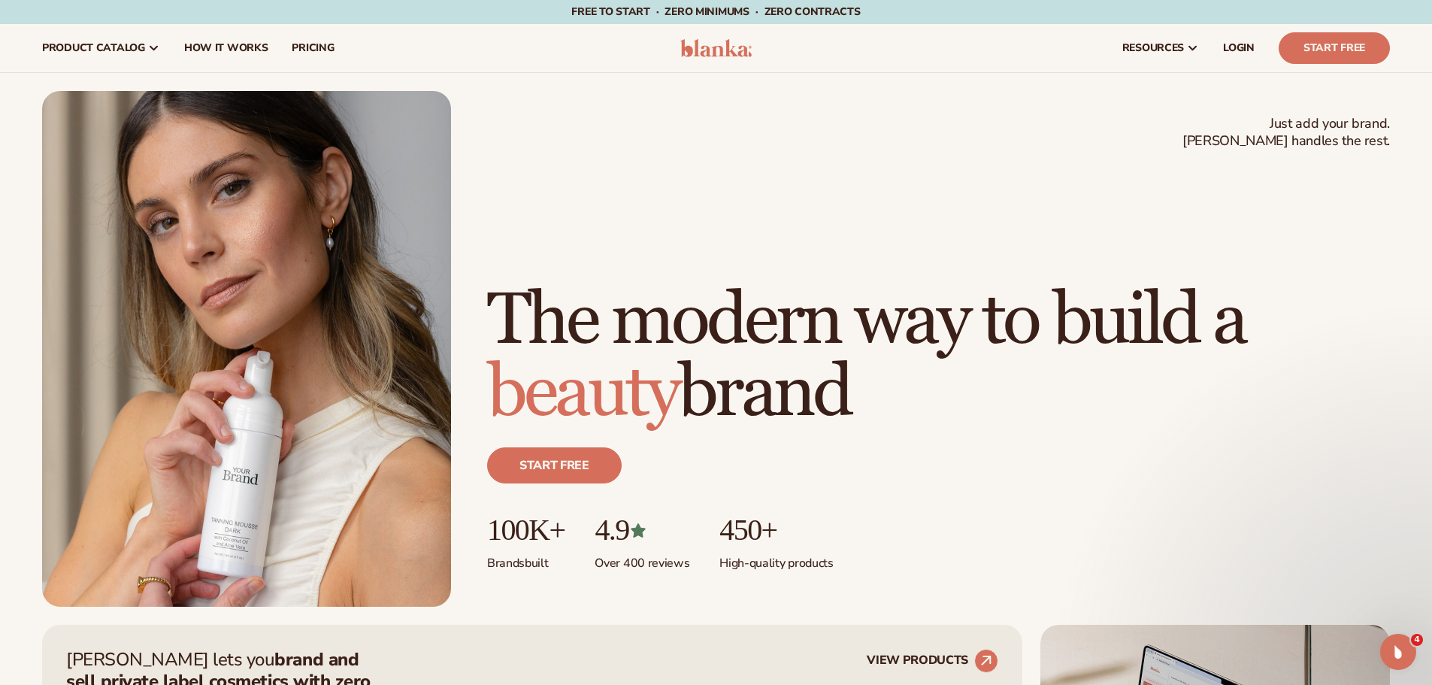
click at [1141, 285] on h1 "The modern way to build a beauty brand" at bounding box center [938, 357] width 903 height 144
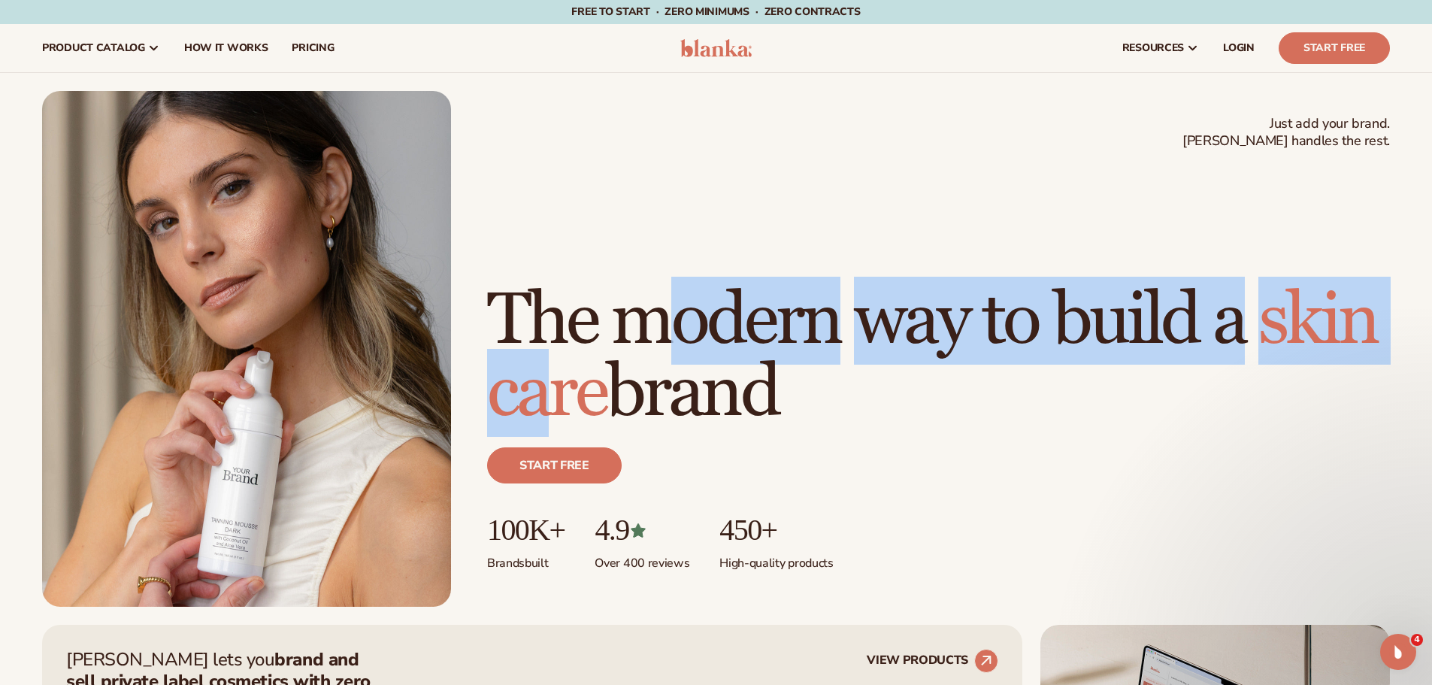
drag, startPoint x: 667, startPoint y: 245, endPoint x: 723, endPoint y: 402, distance: 166.9
click at [679, 403] on h1 "The modern way to build a [MEDICAL_DATA] brand" at bounding box center [938, 357] width 903 height 144
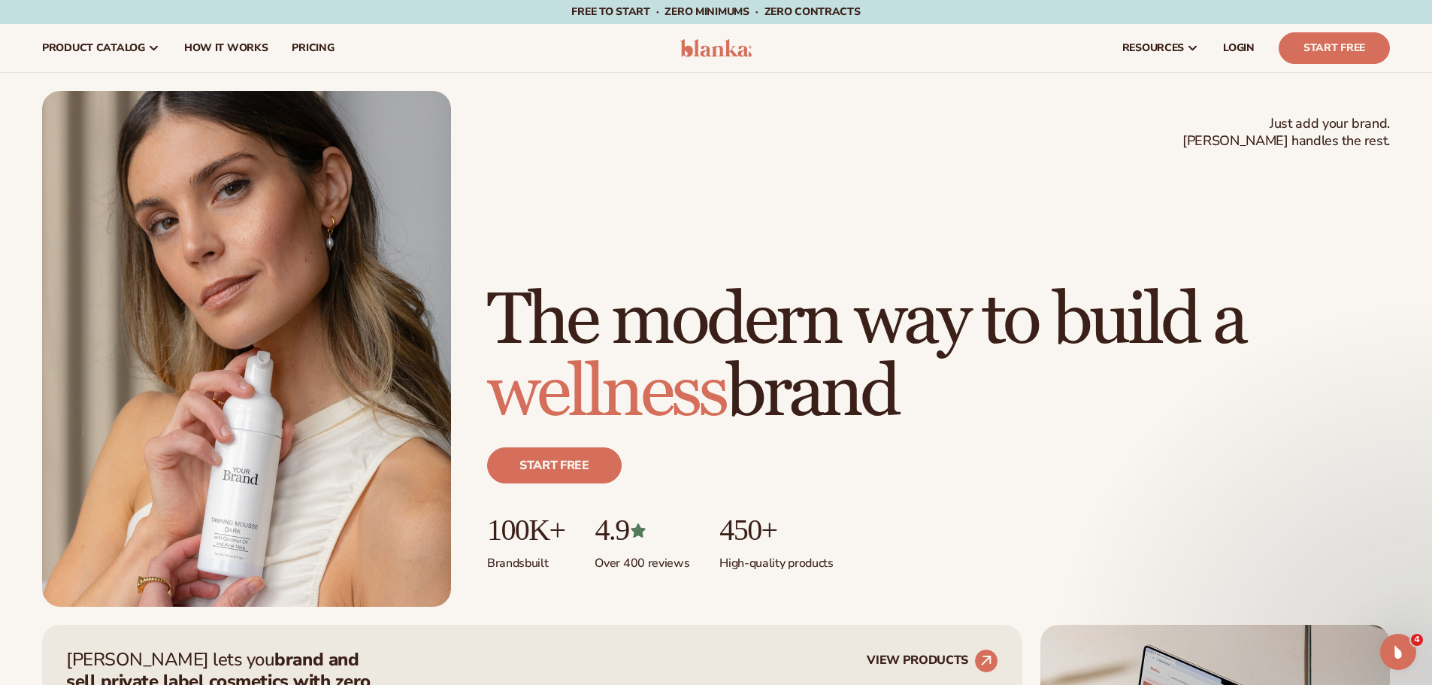
click at [924, 382] on h1 "The modern way to build a wellness brand" at bounding box center [938, 357] width 903 height 144
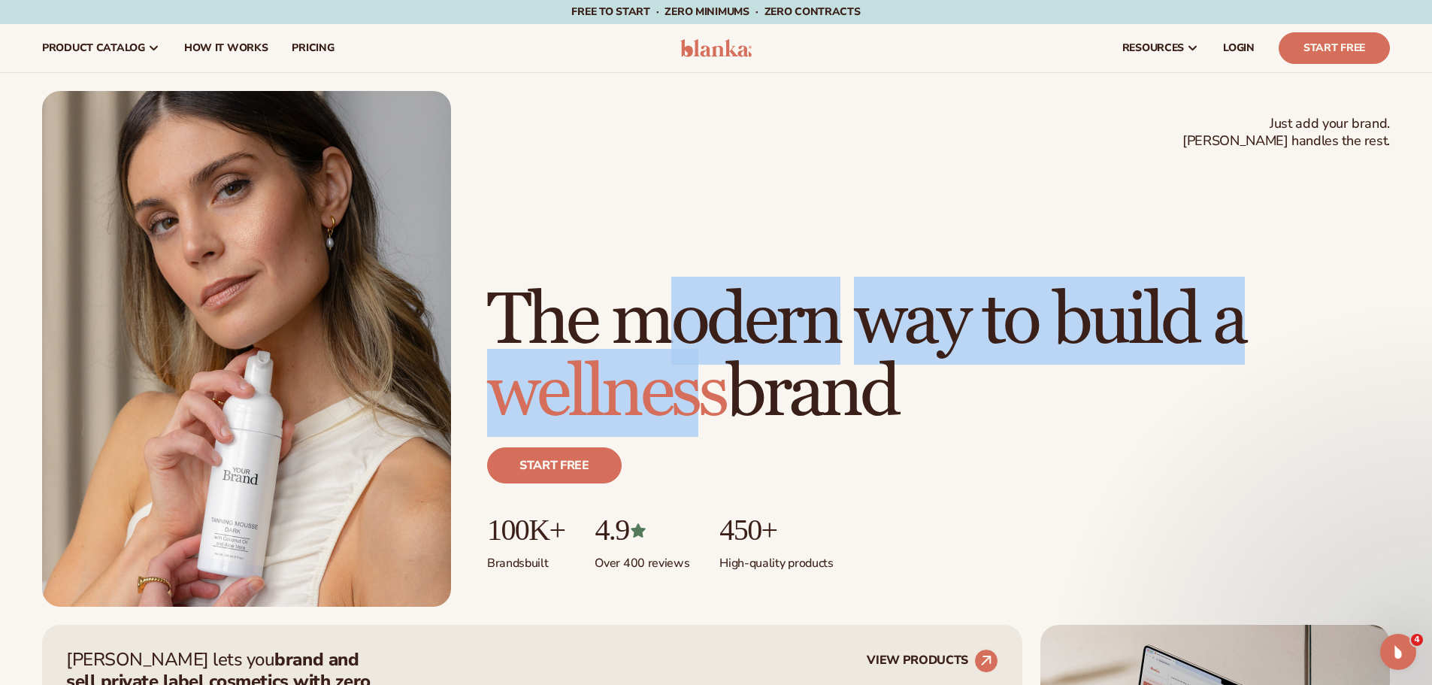
drag, startPoint x: 667, startPoint y: 253, endPoint x: 688, endPoint y: 407, distance: 156.2
click at [688, 407] on h1 "The modern way to build a wellness brand" at bounding box center [938, 357] width 903 height 144
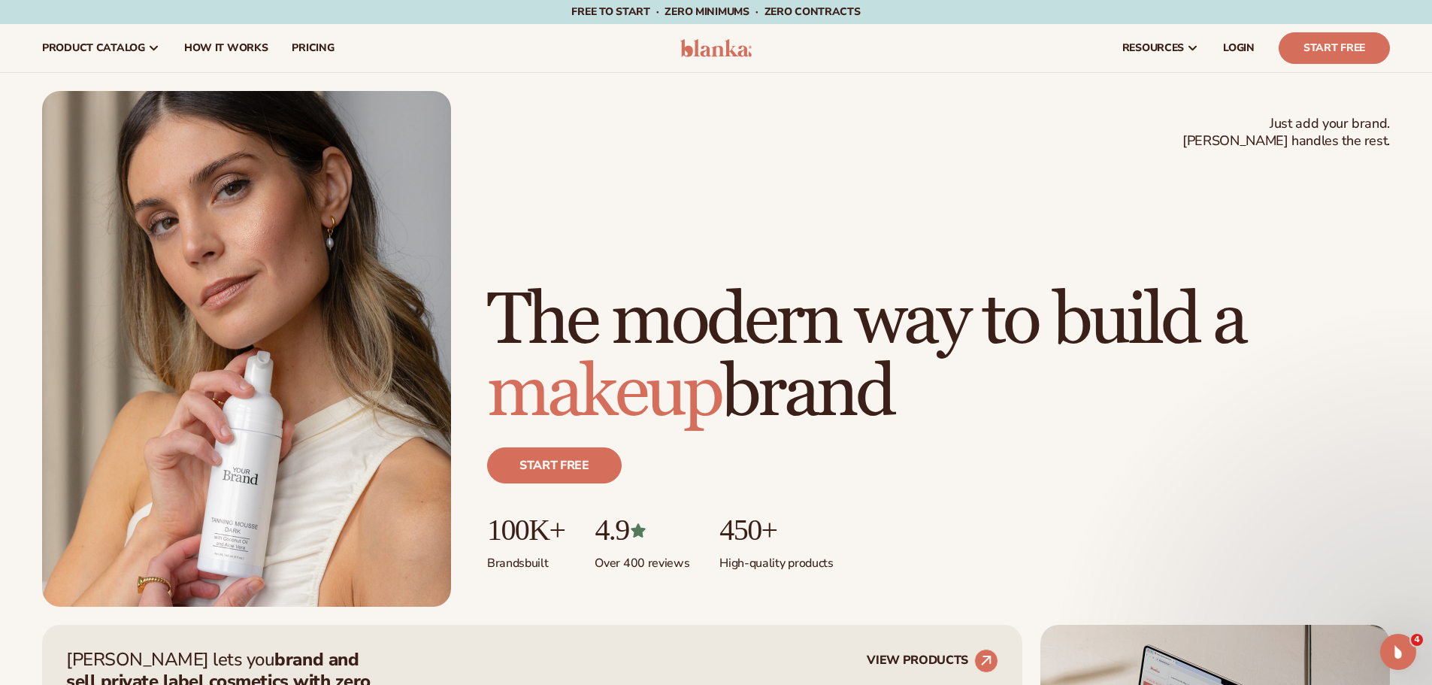
click at [897, 394] on h1 "The modern way to build a makeup brand" at bounding box center [938, 357] width 903 height 144
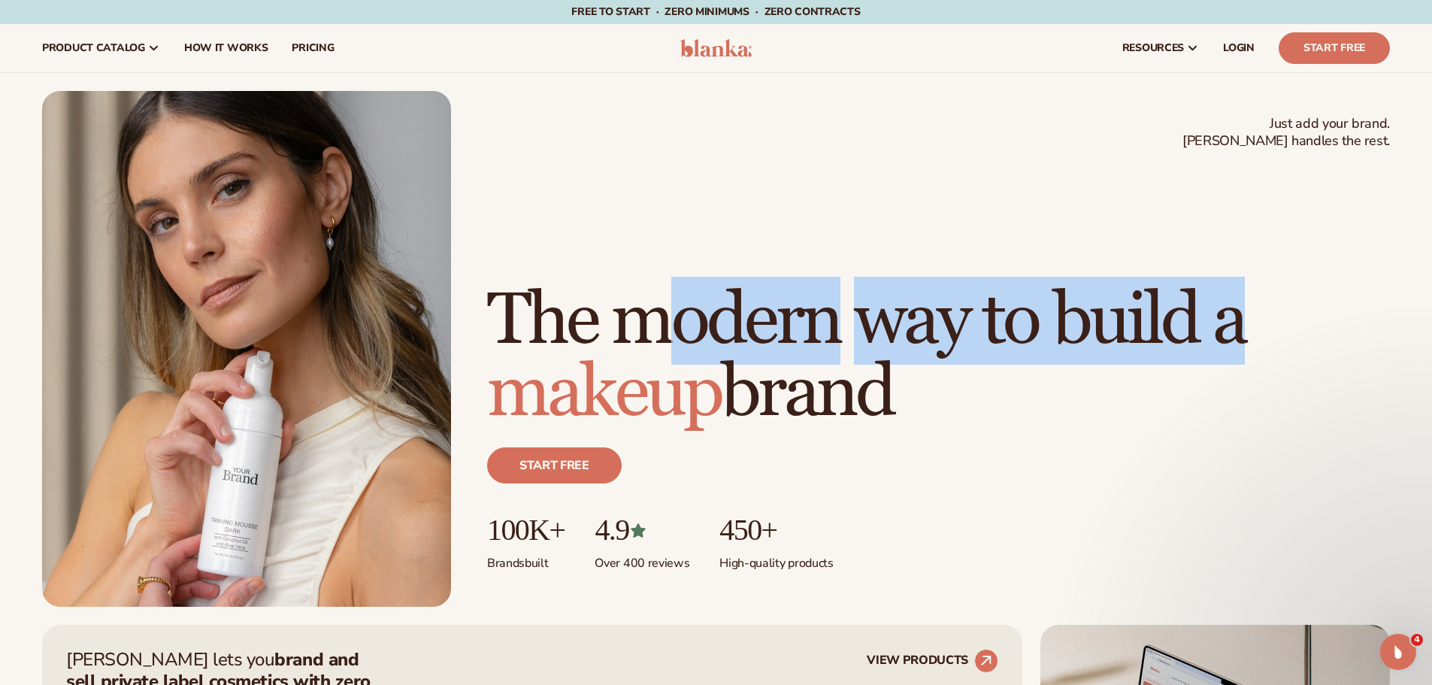
drag, startPoint x: 673, startPoint y: 260, endPoint x: 677, endPoint y: 373, distance: 112.8
click at [677, 373] on h1 "The modern way to build a makeup brand" at bounding box center [938, 357] width 903 height 144
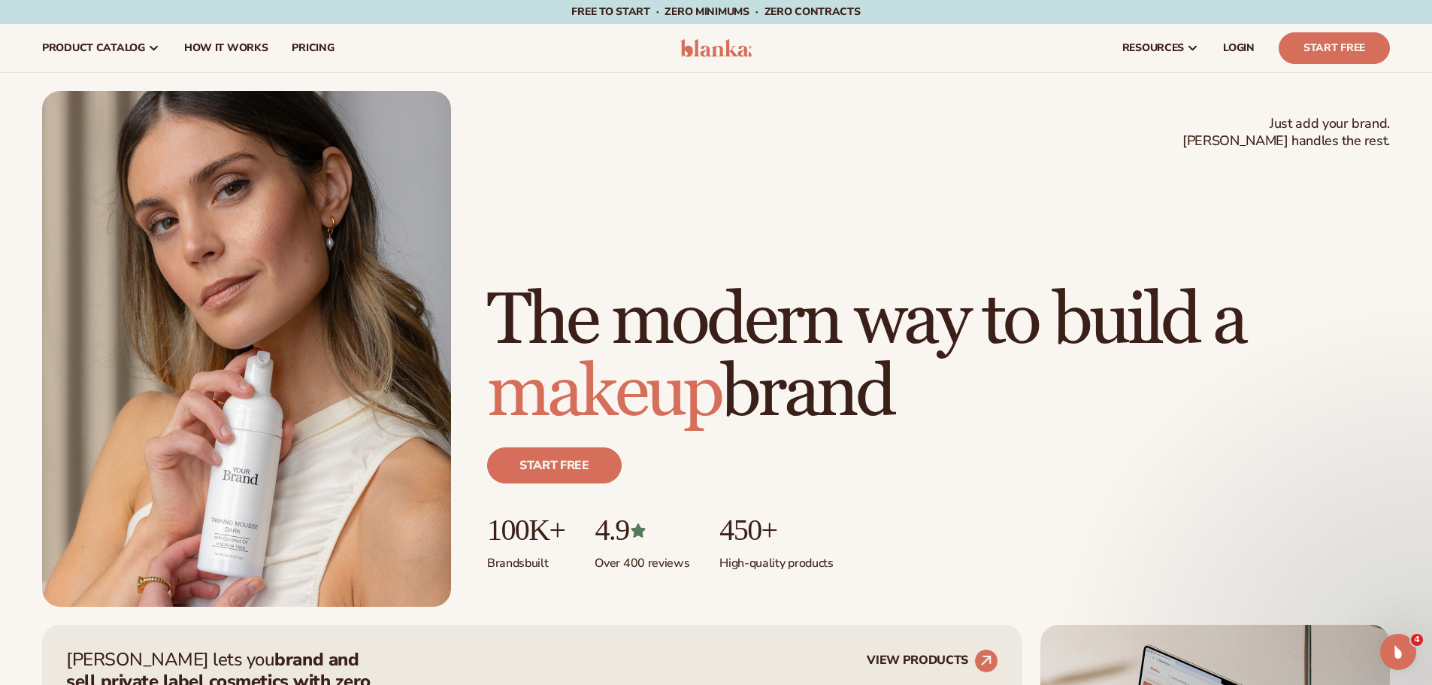
click at [900, 386] on h1 "The modern way to build a makeup brand" at bounding box center [938, 357] width 903 height 144
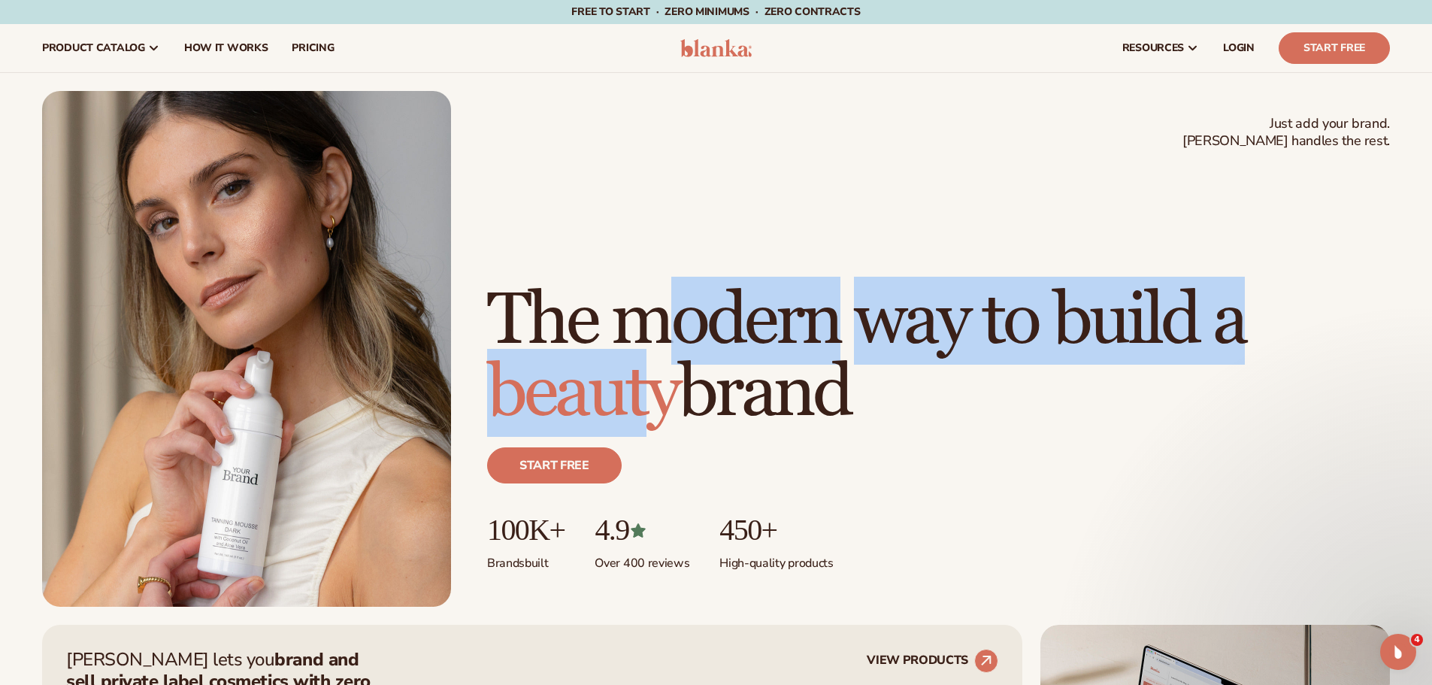
drag, startPoint x: 667, startPoint y: 319, endPoint x: 659, endPoint y: 395, distance: 77.1
click at [659, 395] on h1 "The modern way to build a beauty brand" at bounding box center [938, 357] width 903 height 144
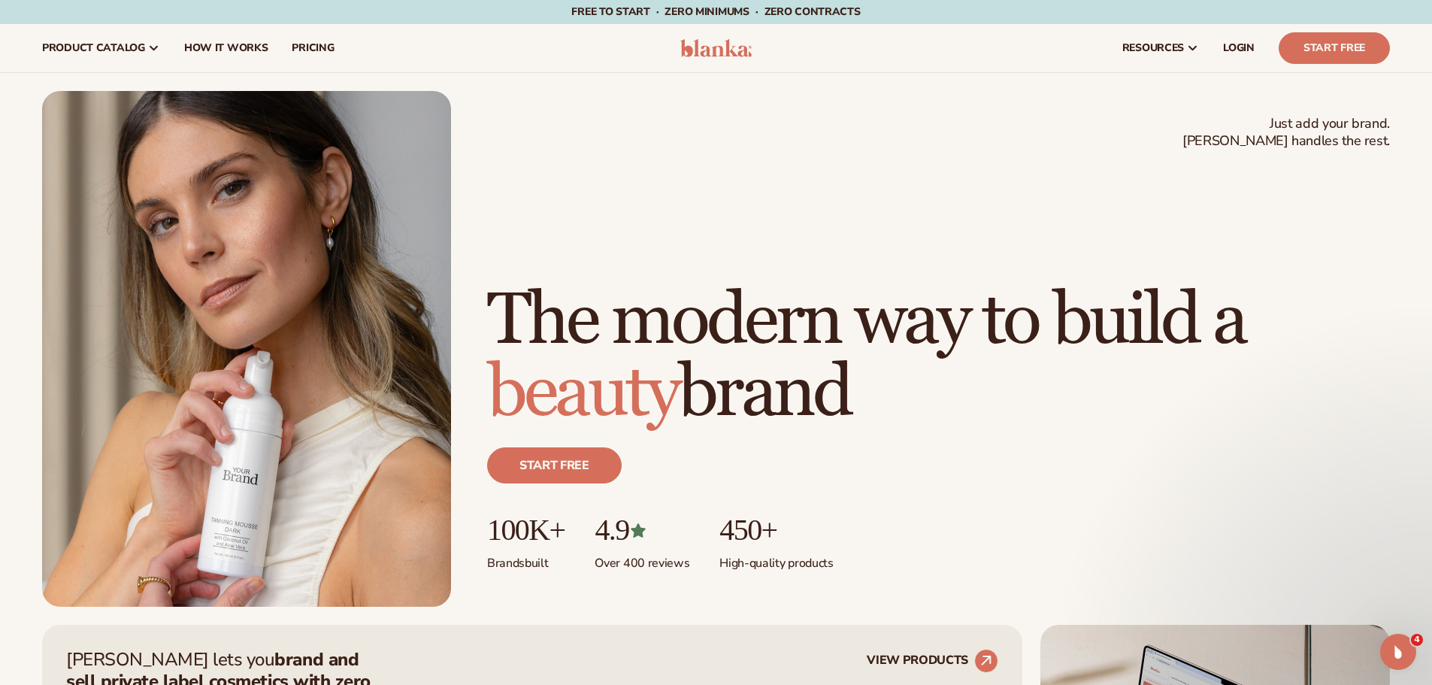
click at [729, 400] on h1 "The modern way to build a beauty brand" at bounding box center [938, 357] width 903 height 144
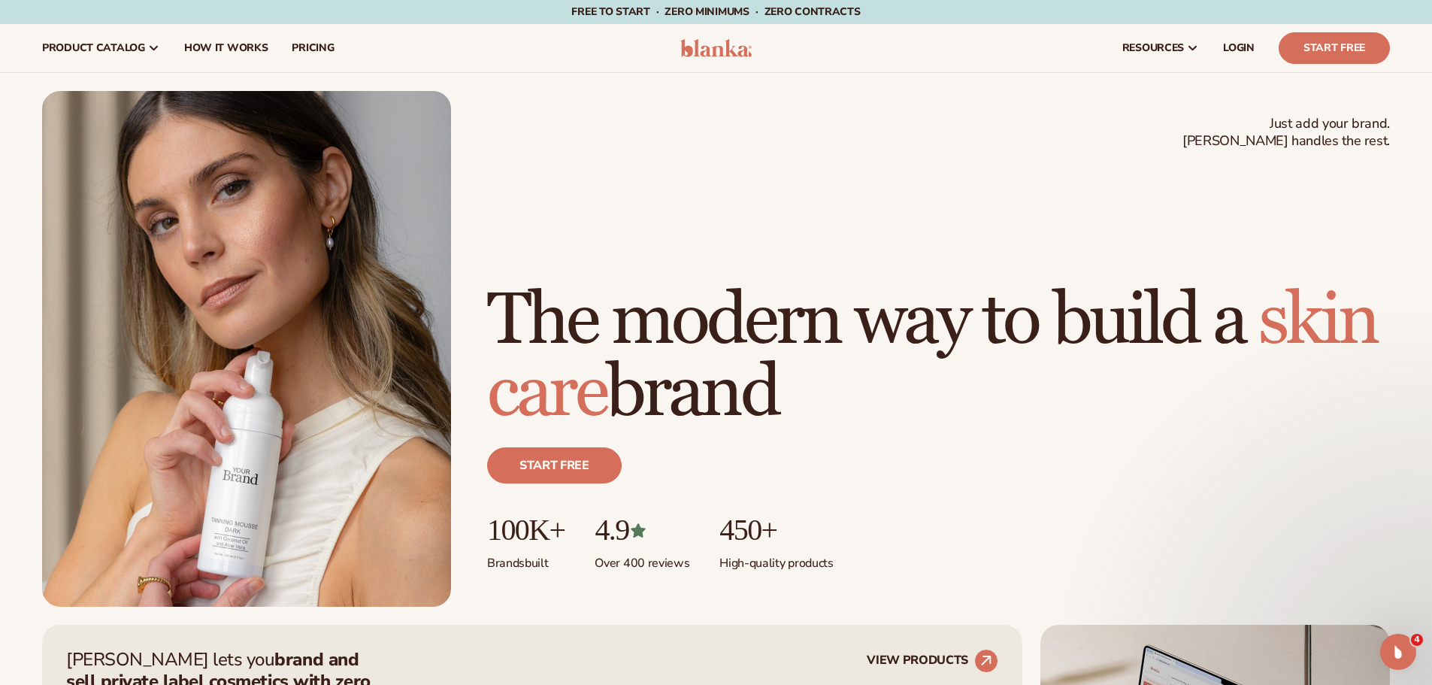
drag, startPoint x: 679, startPoint y: 384, endPoint x: 681, endPoint y: 256, distance: 128.5
click at [681, 285] on h1 "The modern way to build a [MEDICAL_DATA] brand" at bounding box center [938, 357] width 903 height 144
click at [763, 373] on h1 "The modern way to build a [MEDICAL_DATA] brand" at bounding box center [938, 357] width 903 height 144
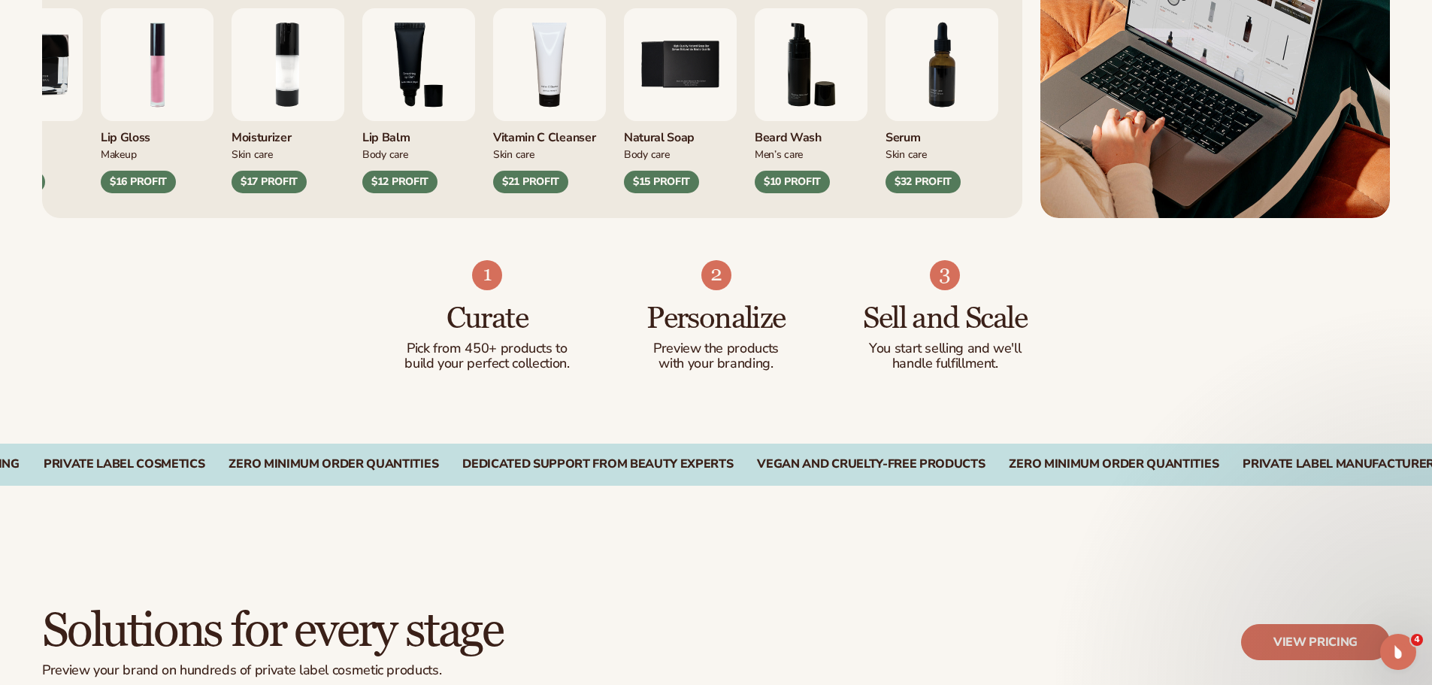
scroll to position [752, 0]
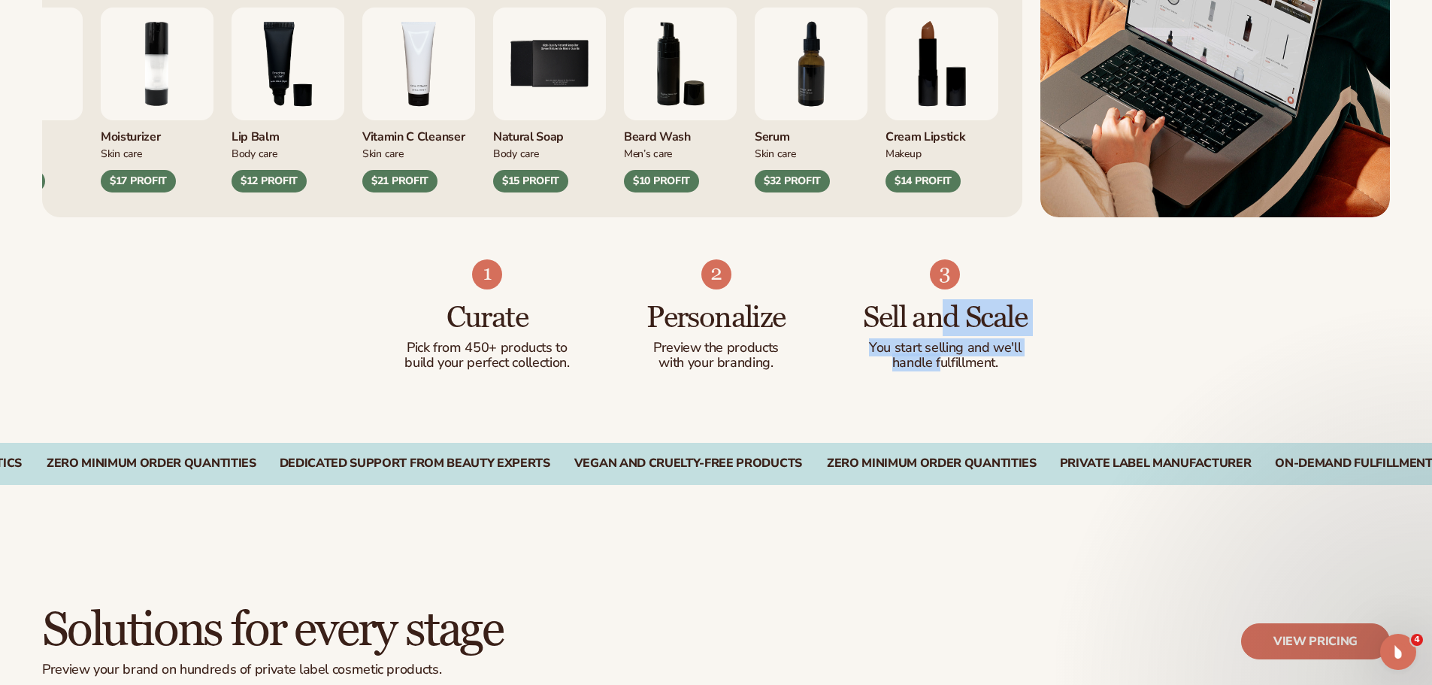
drag, startPoint x: 942, startPoint y: 311, endPoint x: 942, endPoint y: 370, distance: 58.6
click at [942, 370] on div "Sell and Scale You start selling and we'll handle fulfillment." at bounding box center [945, 329] width 169 height 81
click at [1006, 348] on p "You start selling and we'll" at bounding box center [945, 347] width 169 height 15
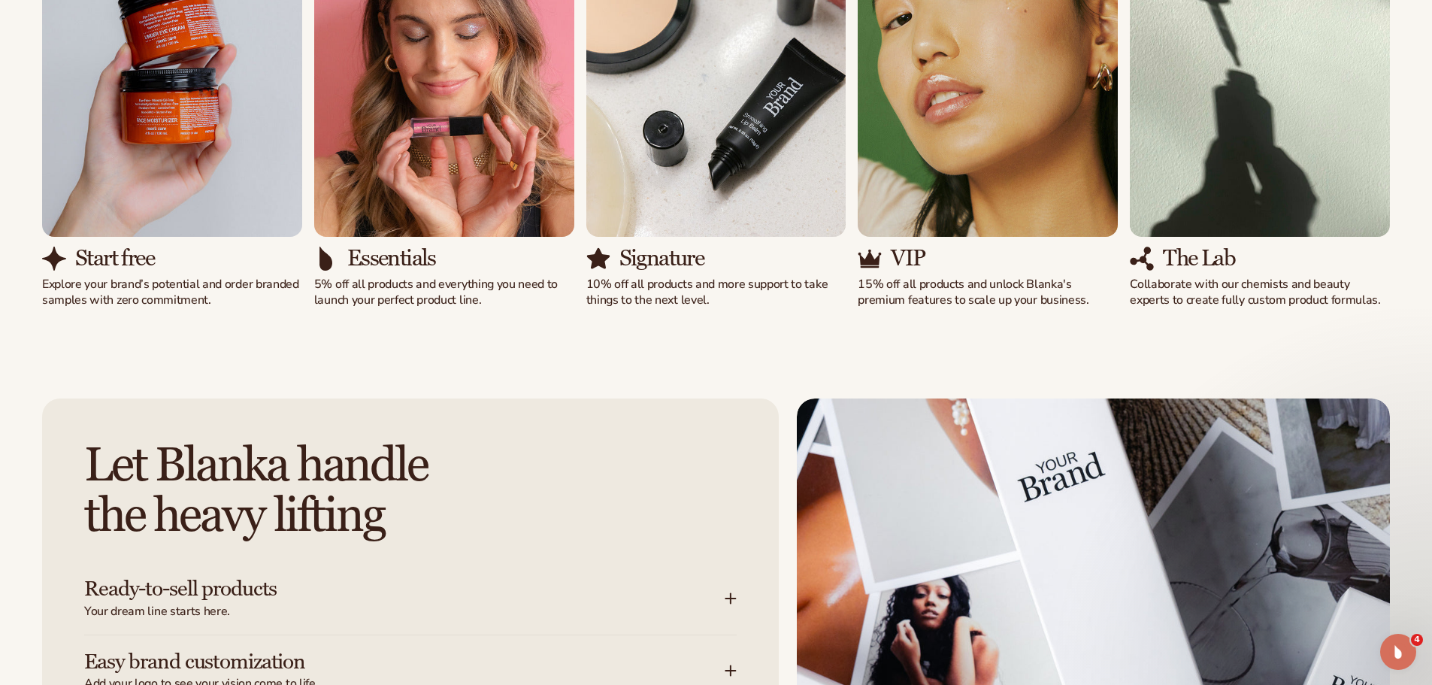
scroll to position [1729, 0]
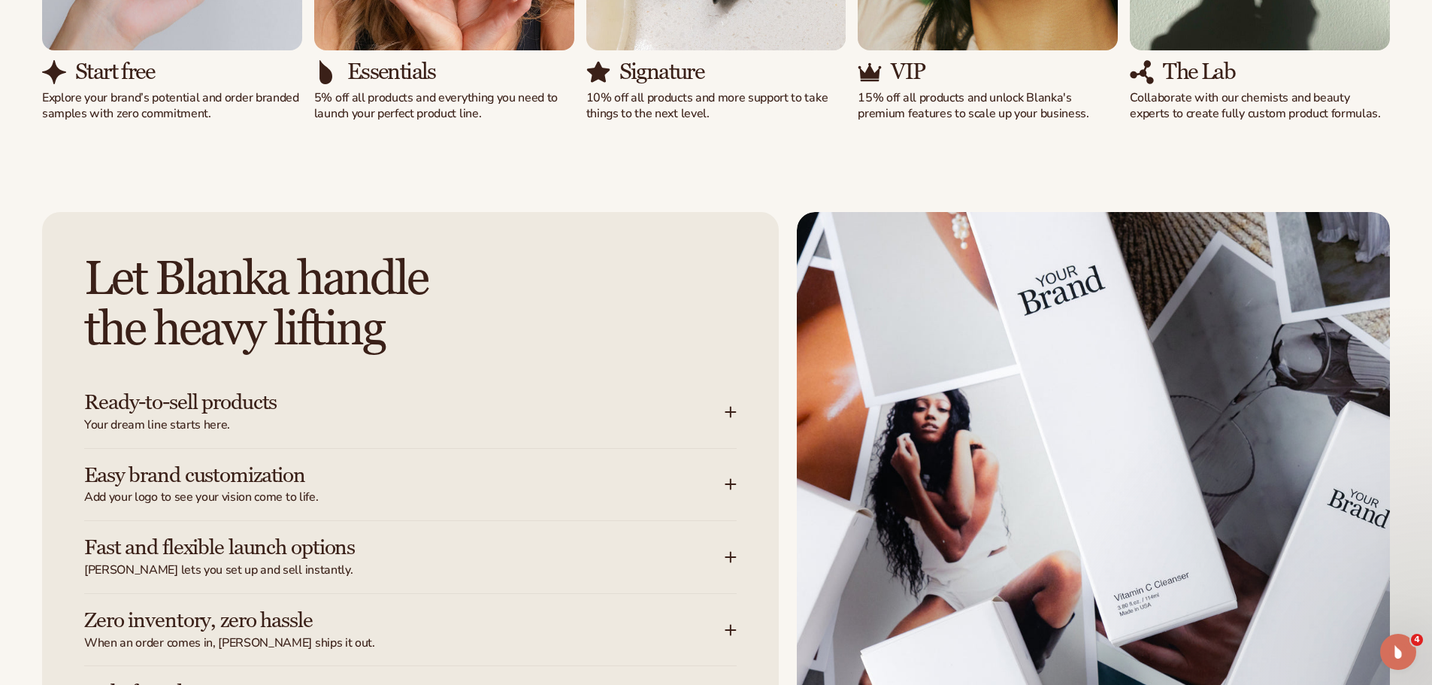
click at [343, 417] on span "Your dream line starts here." at bounding box center [404, 425] width 640 height 16
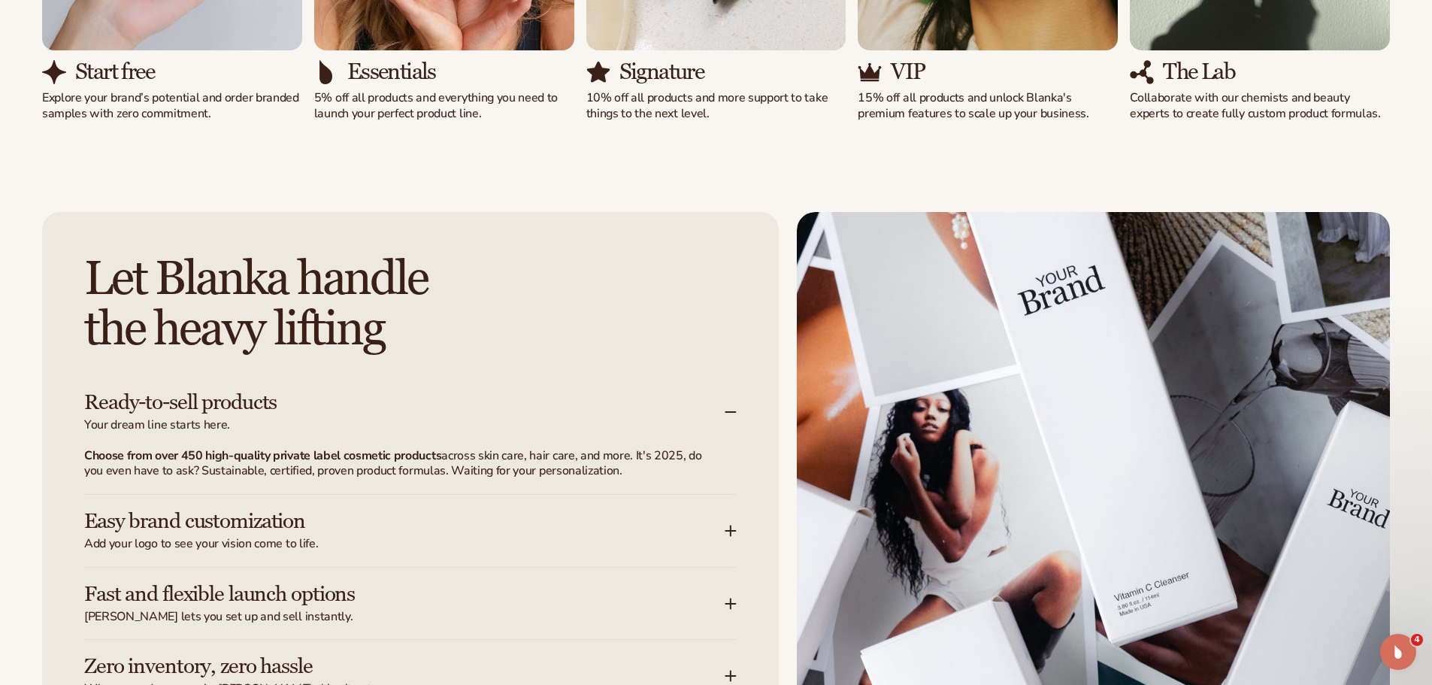
click at [343, 417] on span "Your dream line starts here." at bounding box center [404, 425] width 640 height 16
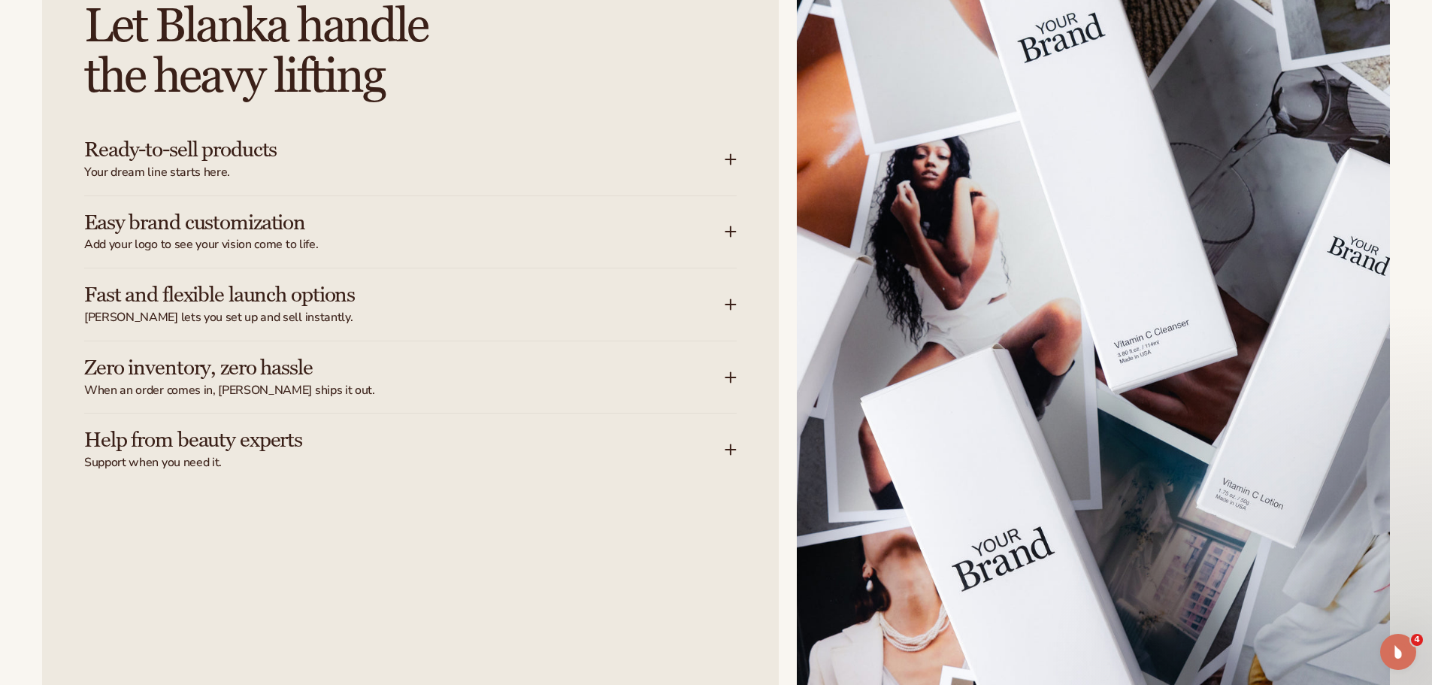
scroll to position [2029, 0]
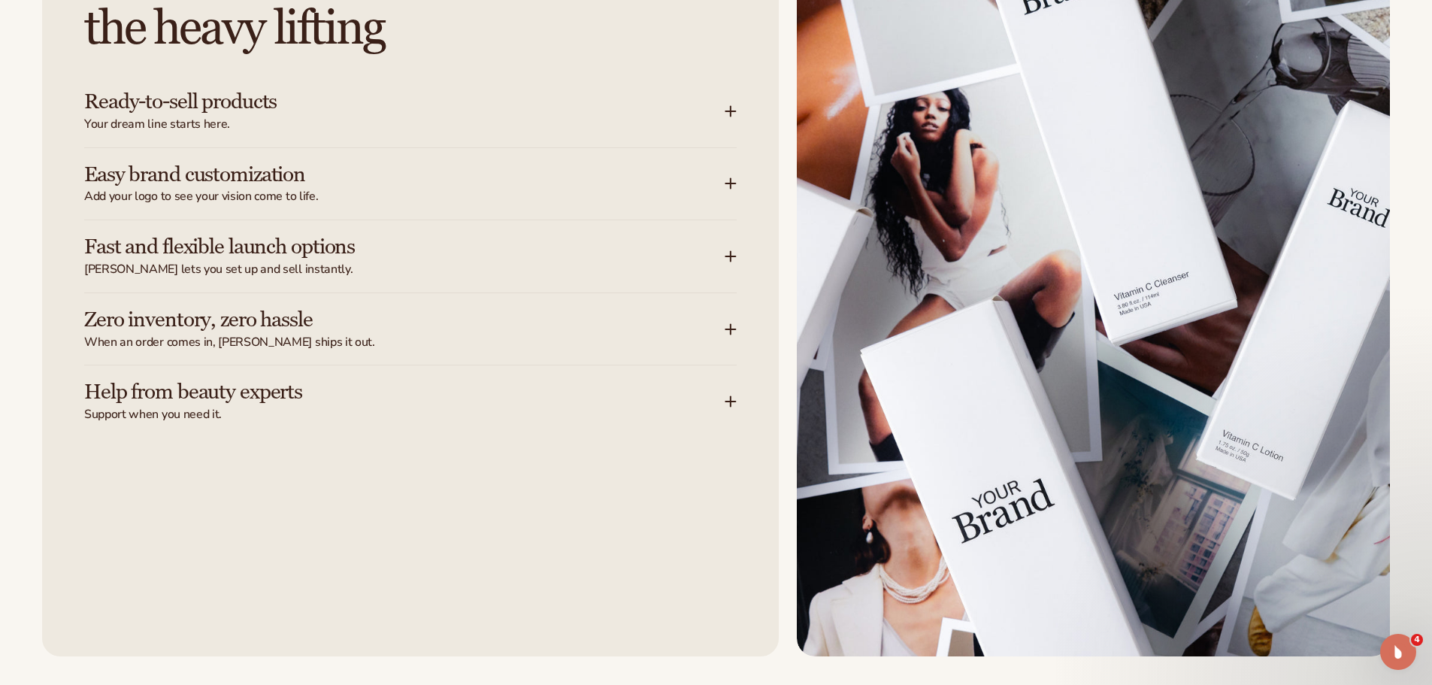
click at [343, 337] on span "When an order comes in, [PERSON_NAME] ships it out." at bounding box center [404, 342] width 640 height 16
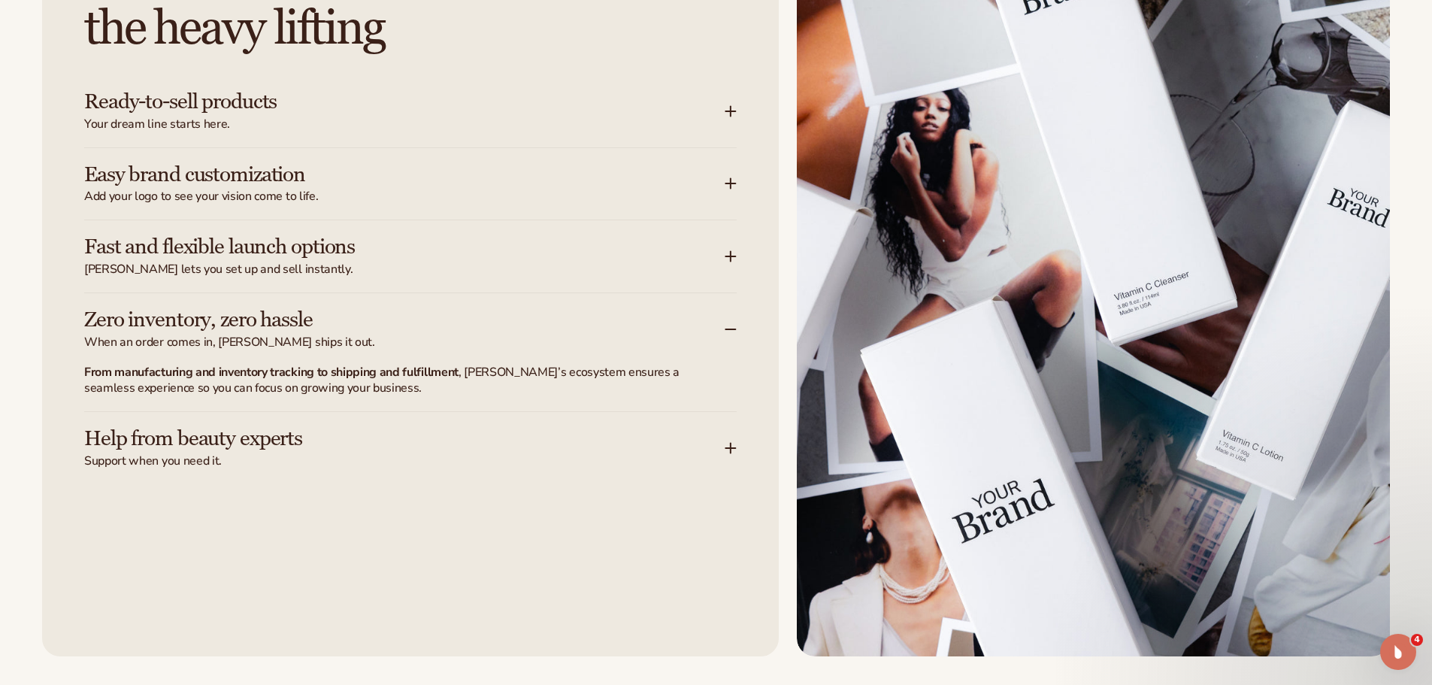
click at [343, 336] on span "When an order comes in, [PERSON_NAME] ships it out." at bounding box center [404, 342] width 640 height 16
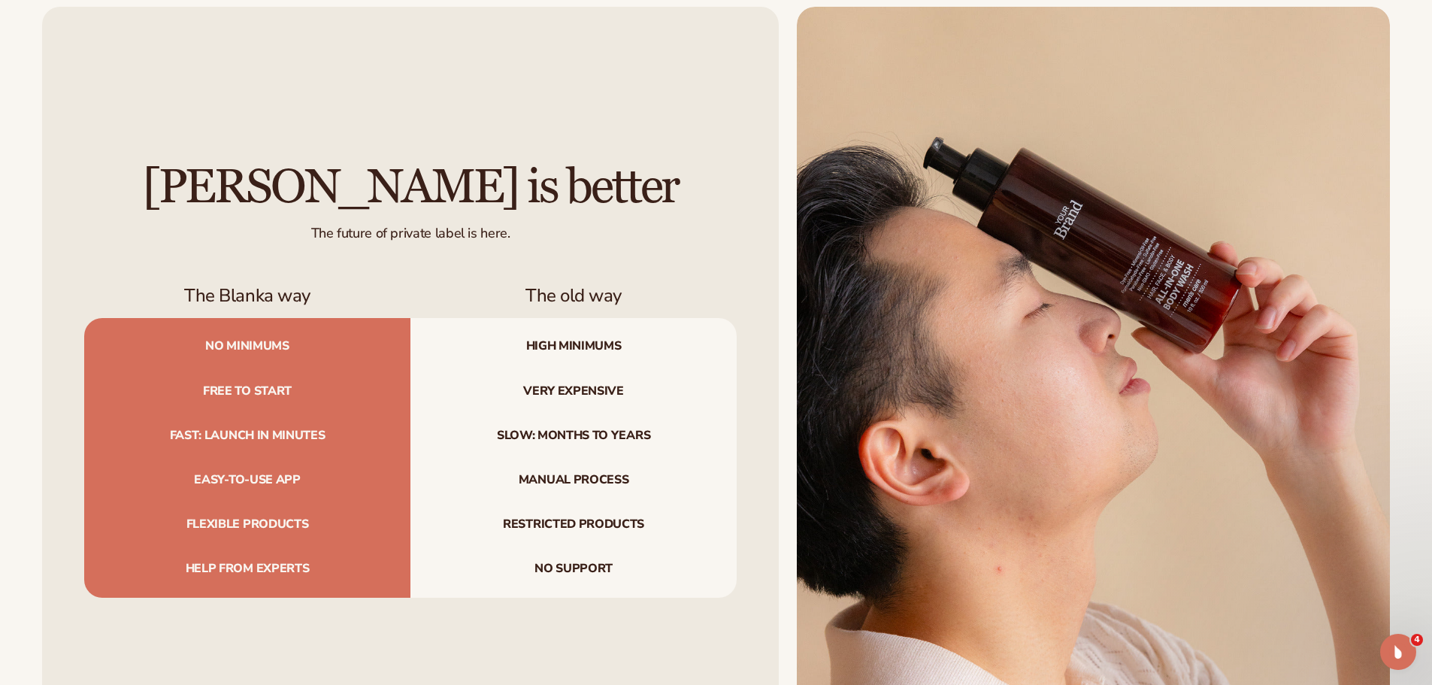
scroll to position [5186, 0]
